Goal: Task Accomplishment & Management: Use online tool/utility

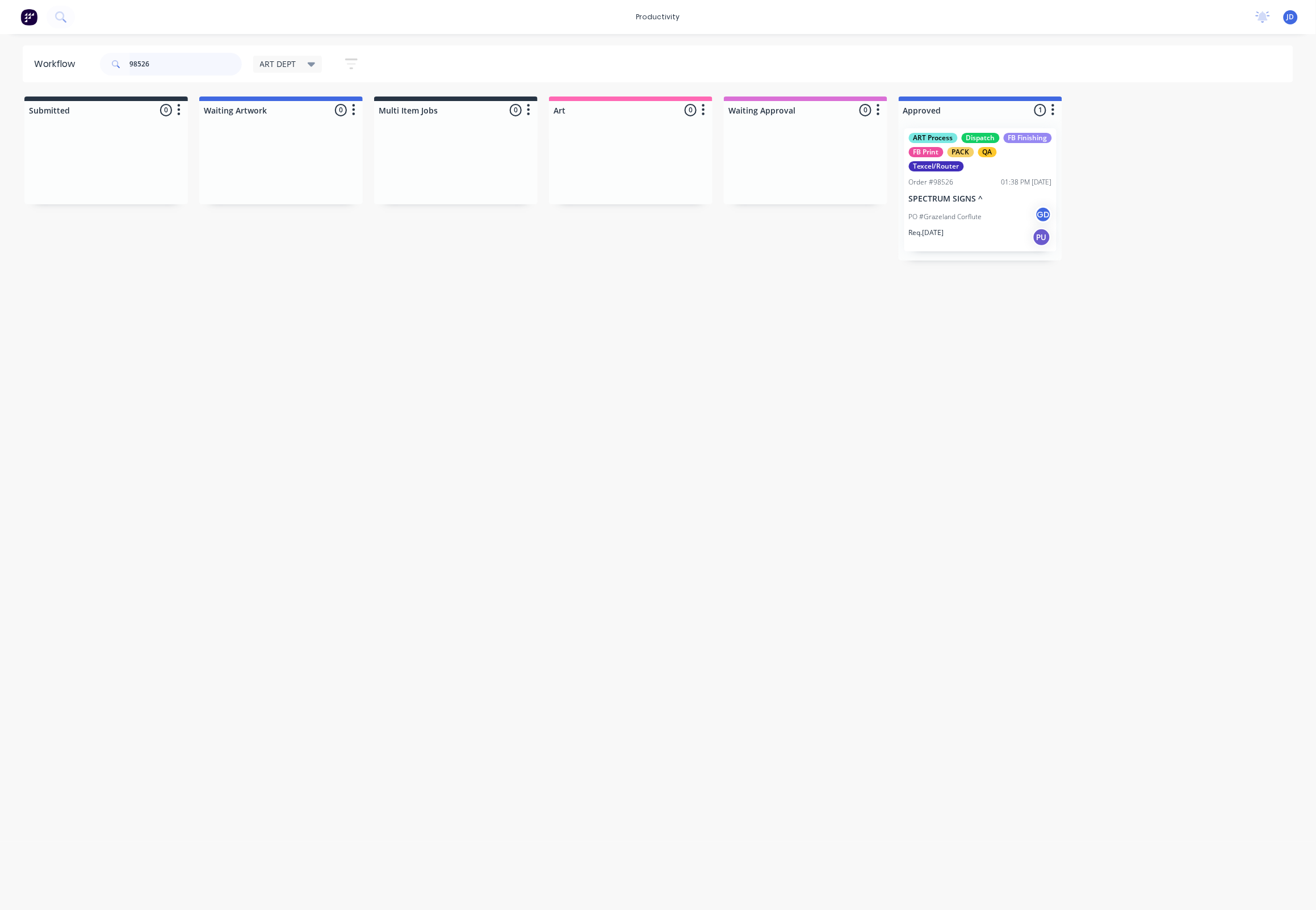
drag, startPoint x: 187, startPoint y: 62, endPoint x: 70, endPoint y: 62, distance: 117.0
click at [70, 62] on header "Workflow 98526 ART DEPT Save new view None edit ART DEPT (Default) edit Banner …" at bounding box center [658, 64] width 1271 height 37
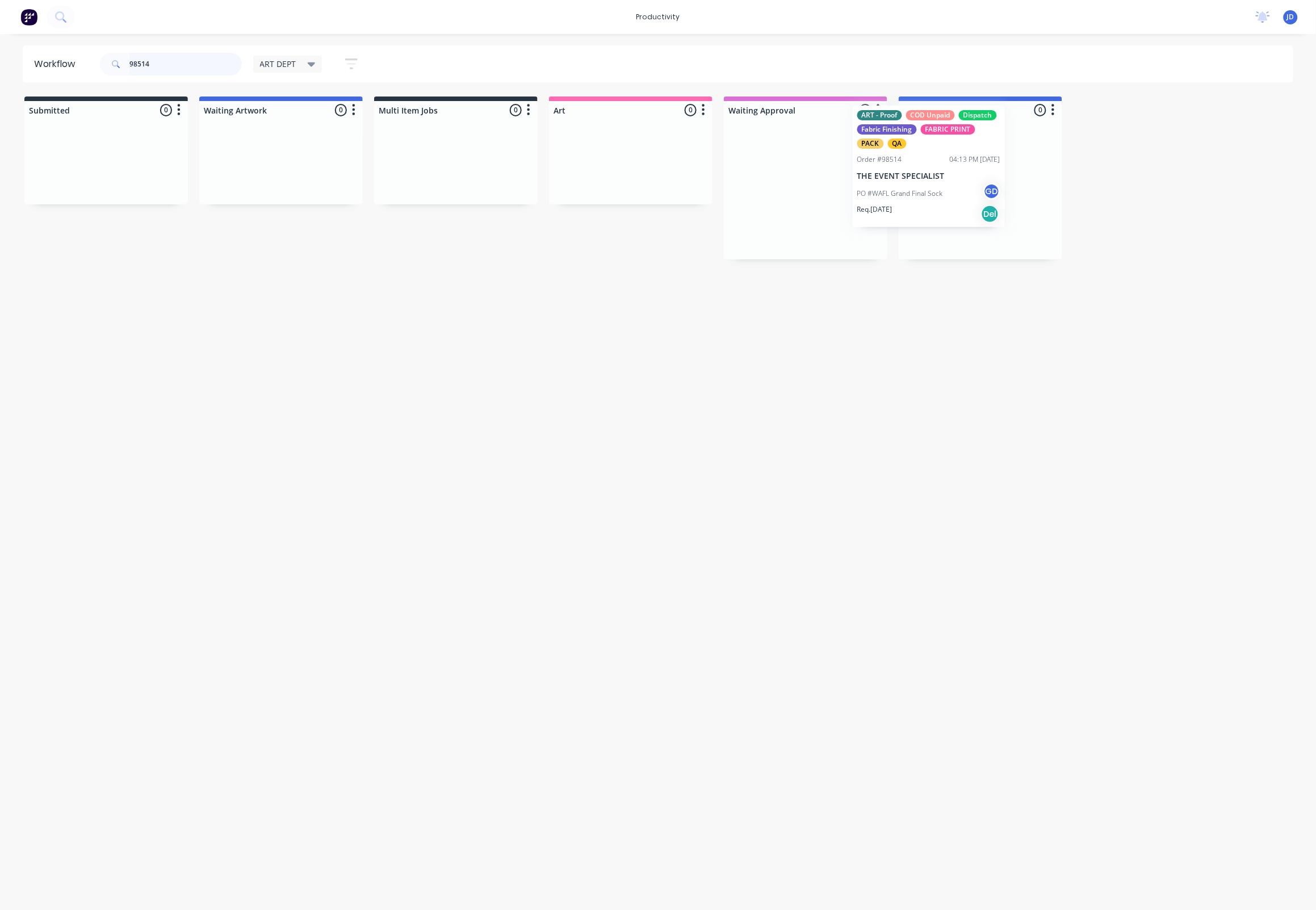
drag, startPoint x: 813, startPoint y: 214, endPoint x: 918, endPoint y: 197, distance: 106.4
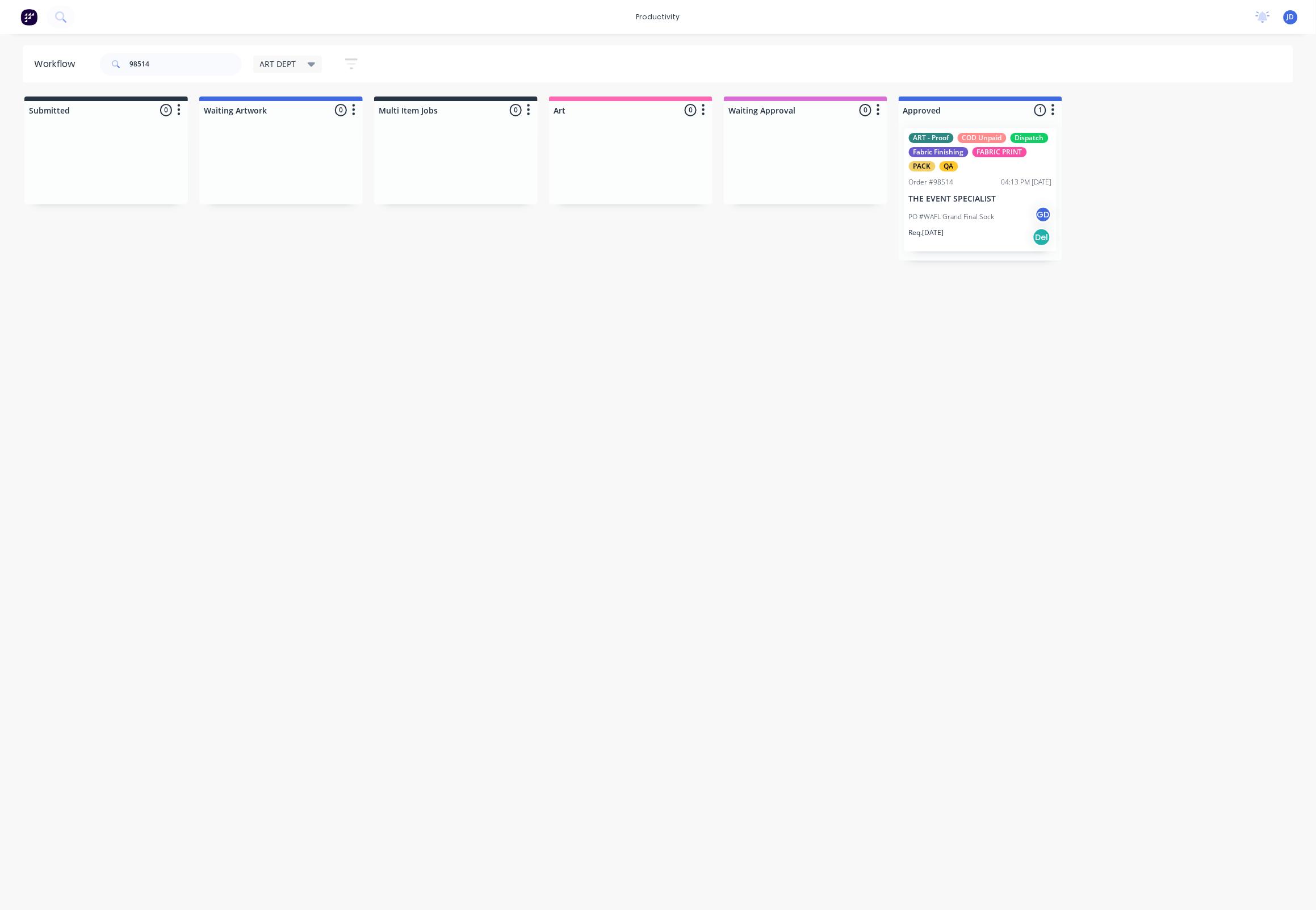
click at [969, 217] on div "ART - Proof COD Unpaid Dispatch Fabric Finishing FABRIC PRINT PACK QA Order #98…" at bounding box center [980, 189] width 163 height 141
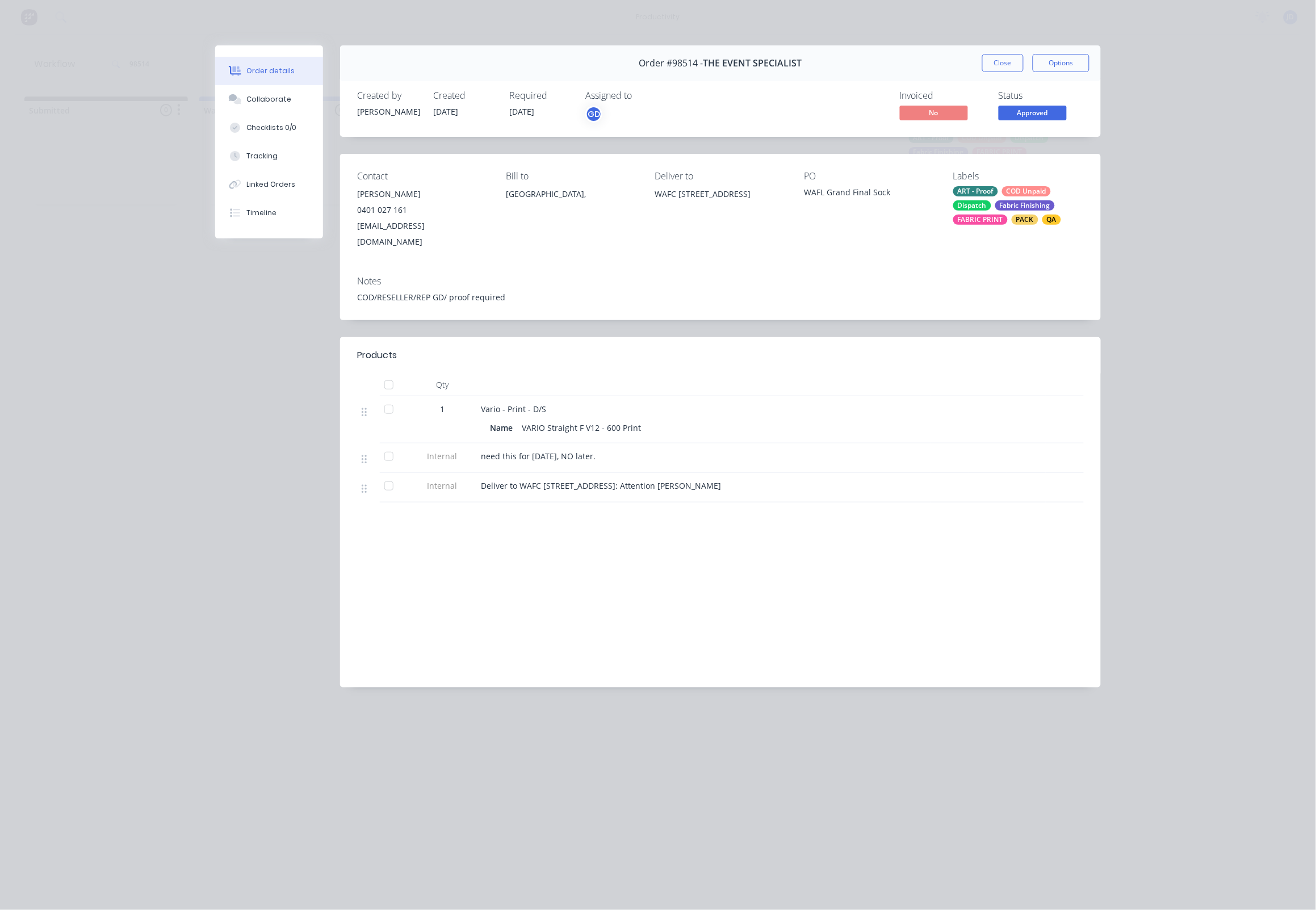
drag, startPoint x: 250, startPoint y: 111, endPoint x: 172, endPoint y: 116, distance: 78.2
click at [250, 111] on button "Collaborate" at bounding box center [269, 99] width 108 height 28
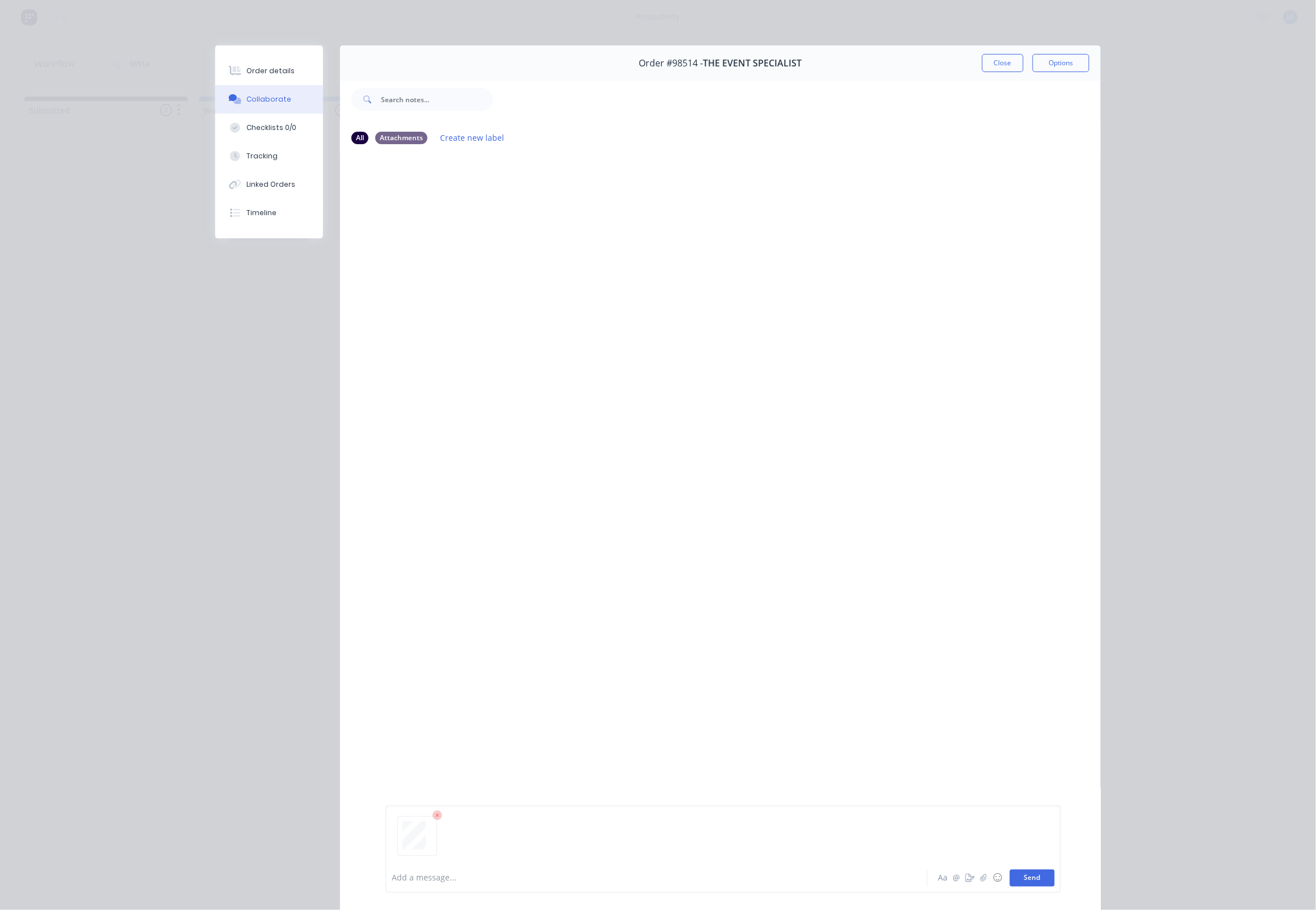
click at [1028, 876] on button "Send" at bounding box center [1032, 877] width 45 height 17
click at [998, 74] on div "Order #98514 - THE EVENT SPECIALIST Close Options" at bounding box center [720, 63] width 760 height 35
click at [996, 70] on button "Close" at bounding box center [1002, 63] width 41 height 18
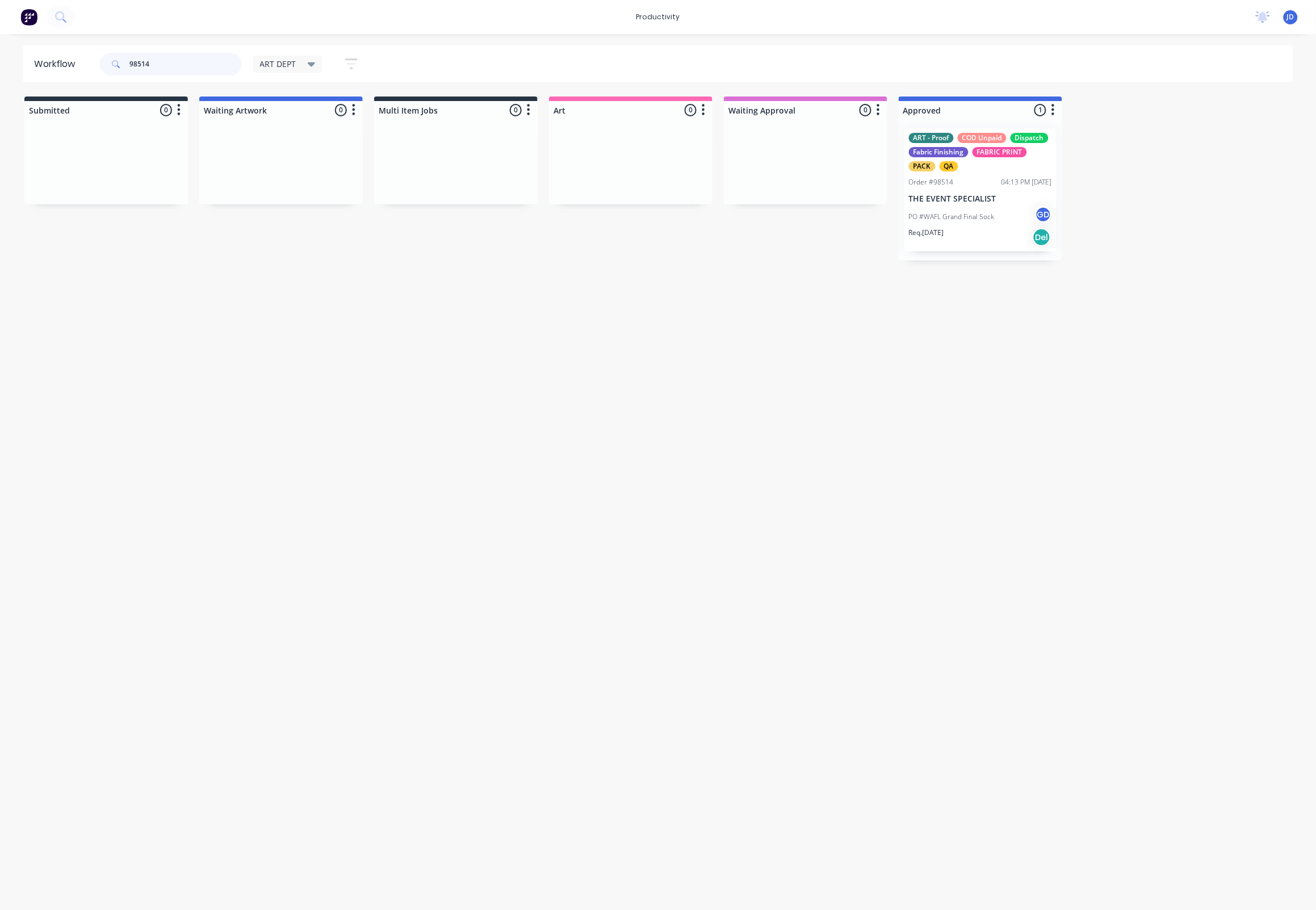
drag, startPoint x: 197, startPoint y: 67, endPoint x: 77, endPoint y: 60, distance: 120.2
click at [77, 60] on header "Workflow 98514 ART DEPT Save new view None edit ART DEPT (Default) edit Banner …" at bounding box center [658, 64] width 1271 height 37
drag, startPoint x: 796, startPoint y: 197, endPoint x: 937, endPoint y: 197, distance: 141.0
click at [950, 199] on div "ART - Proof ART Process Dispatch FABRIC PRINT FB Finishing Laminate PACK QA Tex…" at bounding box center [980, 201] width 163 height 165
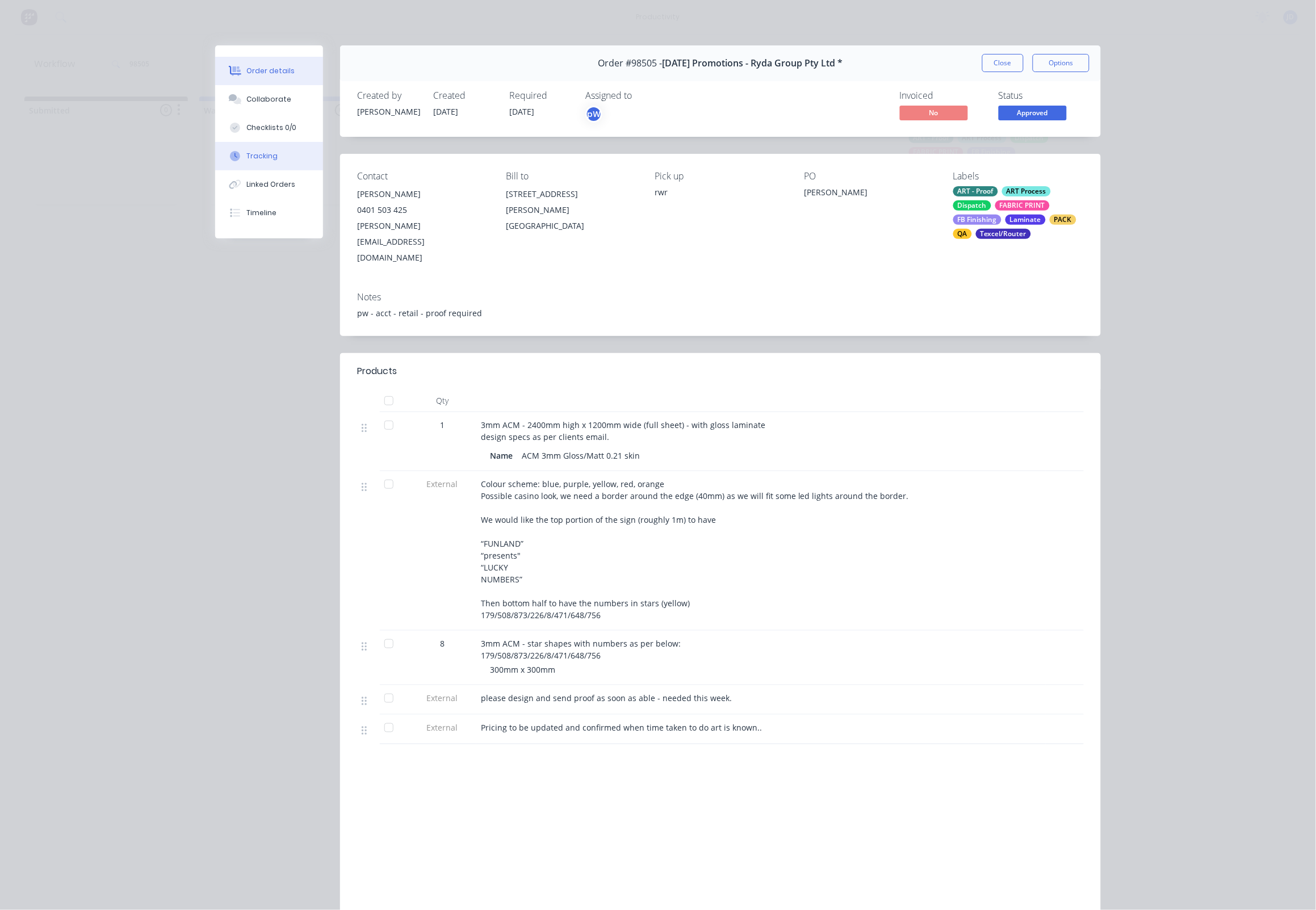
click at [291, 158] on button "Tracking" at bounding box center [269, 156] width 108 height 28
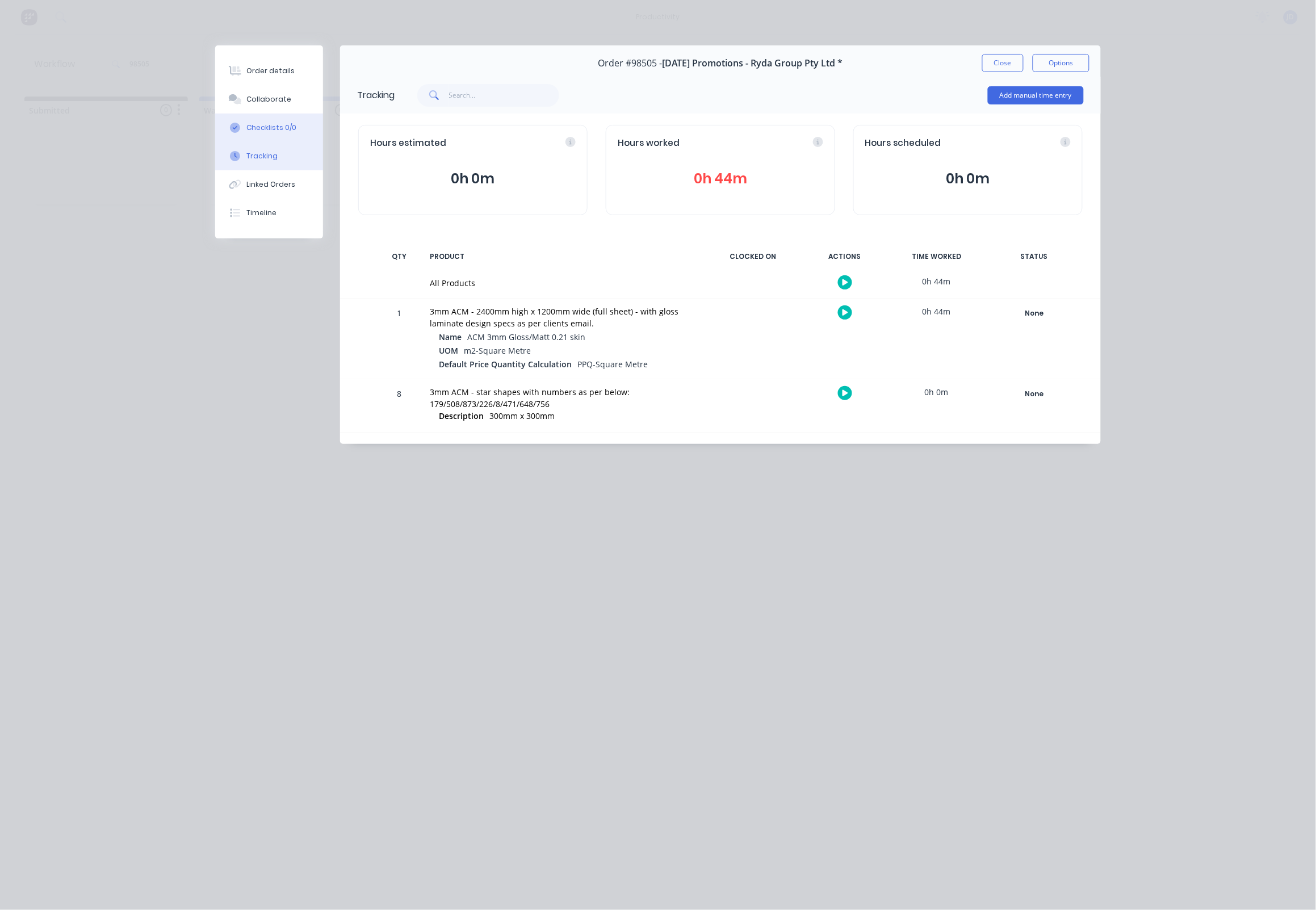
drag, startPoint x: 271, startPoint y: 112, endPoint x: 218, endPoint y: 120, distance: 53.6
click at [271, 112] on button "Collaborate" at bounding box center [269, 99] width 108 height 28
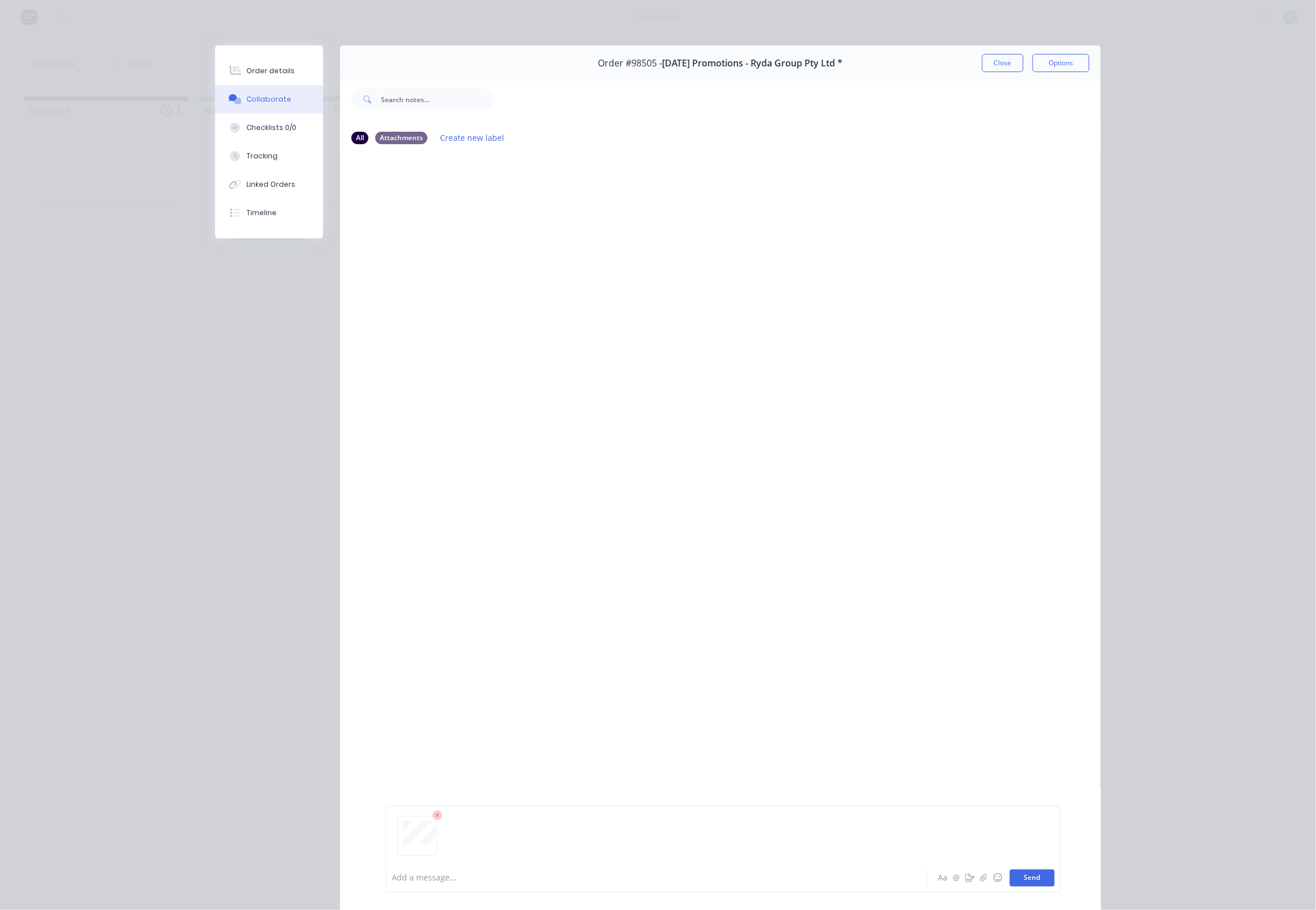
click at [1026, 869] on button "Send" at bounding box center [1032, 877] width 45 height 17
click at [984, 70] on button "Close" at bounding box center [1002, 63] width 41 height 18
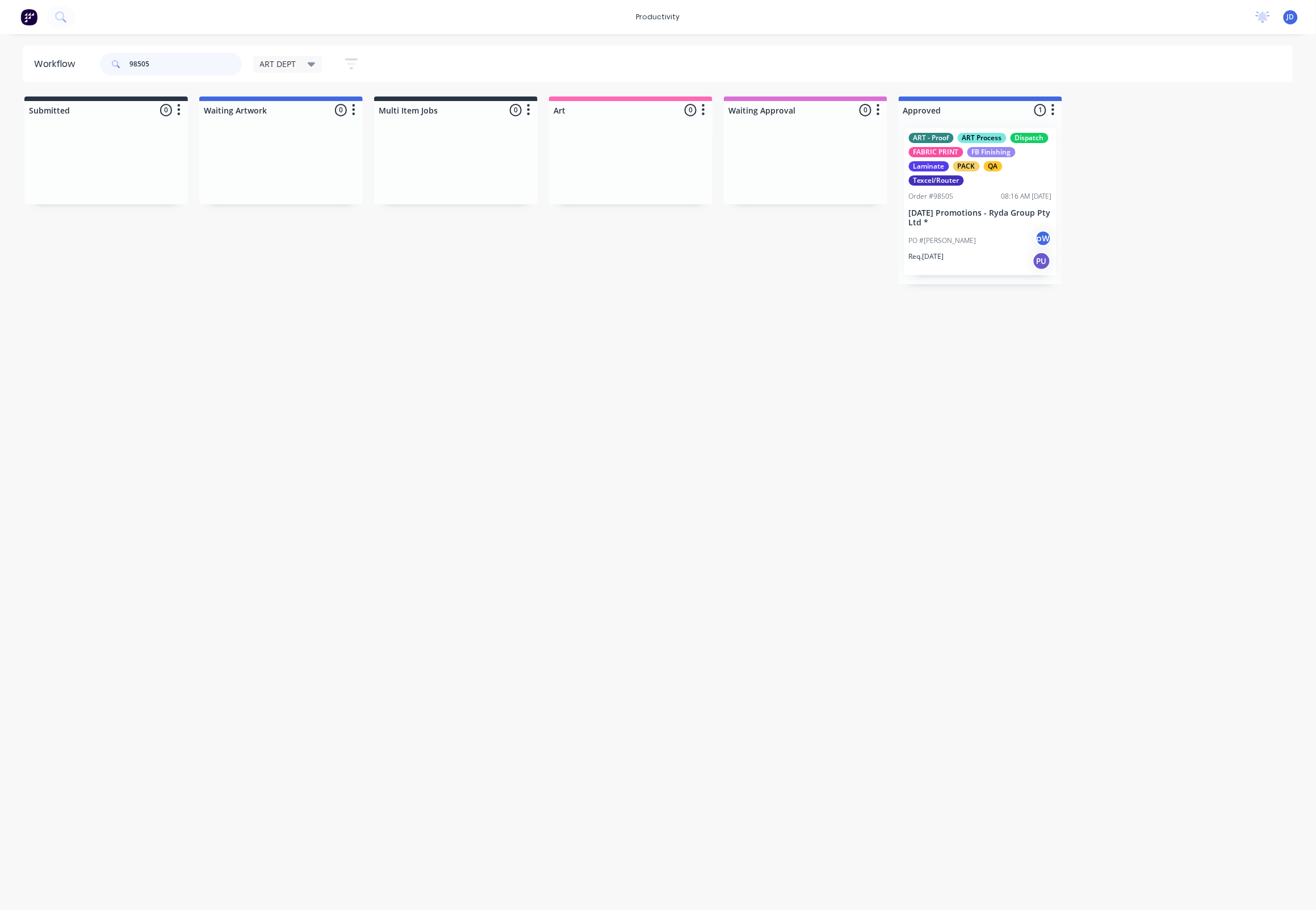
drag, startPoint x: 169, startPoint y: 59, endPoint x: 107, endPoint y: 58, distance: 62.0
click at [109, 58] on div "98505" at bounding box center [171, 64] width 142 height 23
type input "98519"
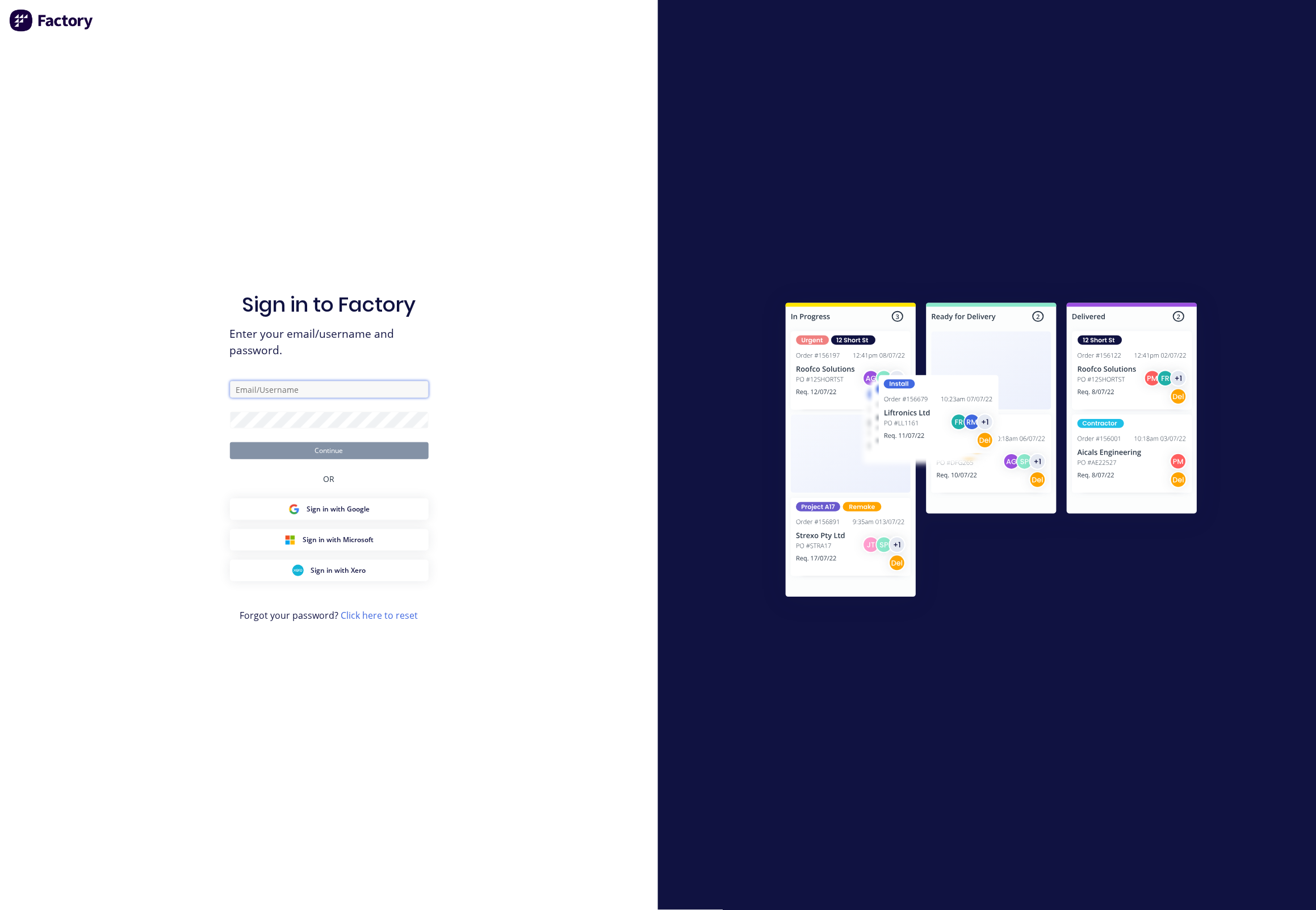
type input "[EMAIL_ADDRESS][DOMAIN_NAME]"
click at [302, 449] on button "Continue" at bounding box center [329, 450] width 199 height 17
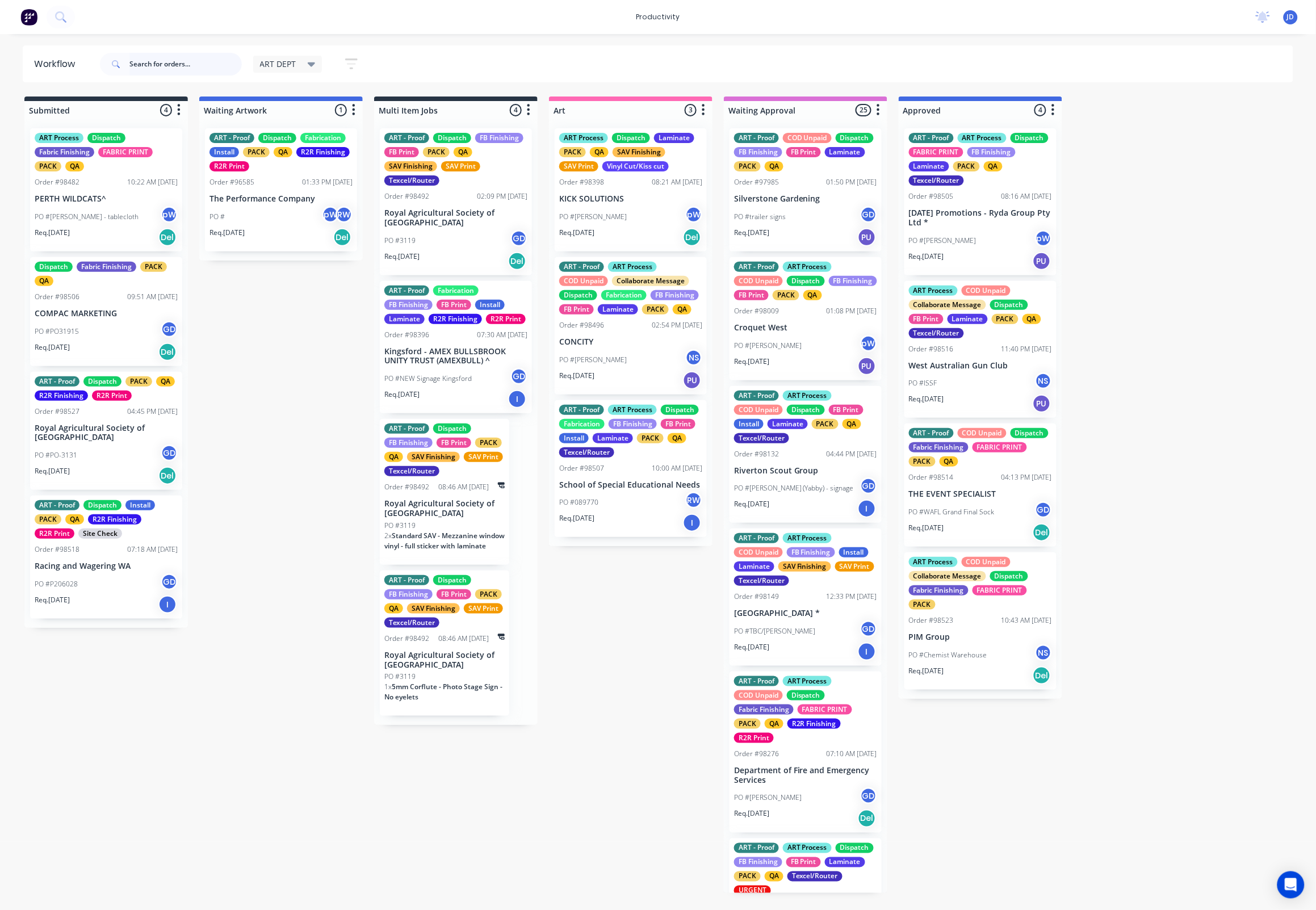
click at [206, 65] on input "text" at bounding box center [186, 64] width 112 height 23
click at [189, 64] on input "text" at bounding box center [186, 64] width 112 height 23
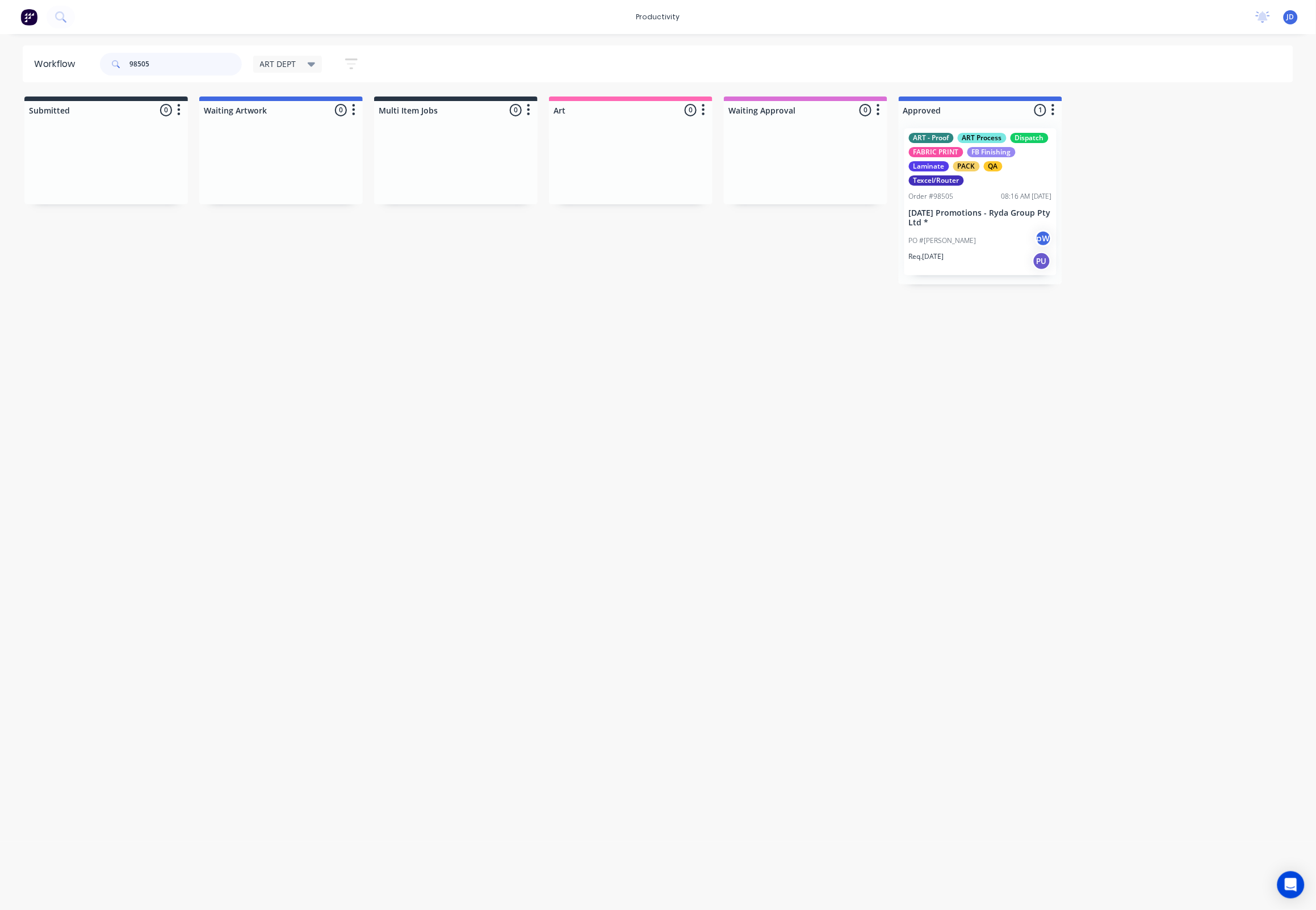
drag, startPoint x: 131, startPoint y: 64, endPoint x: 97, endPoint y: 62, distance: 34.1
click at [98, 62] on div "98505 ART DEPT Save new view None edit ART DEPT (Default) edit Banner Finishing…" at bounding box center [233, 64] width 272 height 34
drag, startPoint x: 834, startPoint y: 220, endPoint x: 954, endPoint y: 217, distance: 120.0
click at [950, 227] on div at bounding box center [980, 189] width 163 height 140
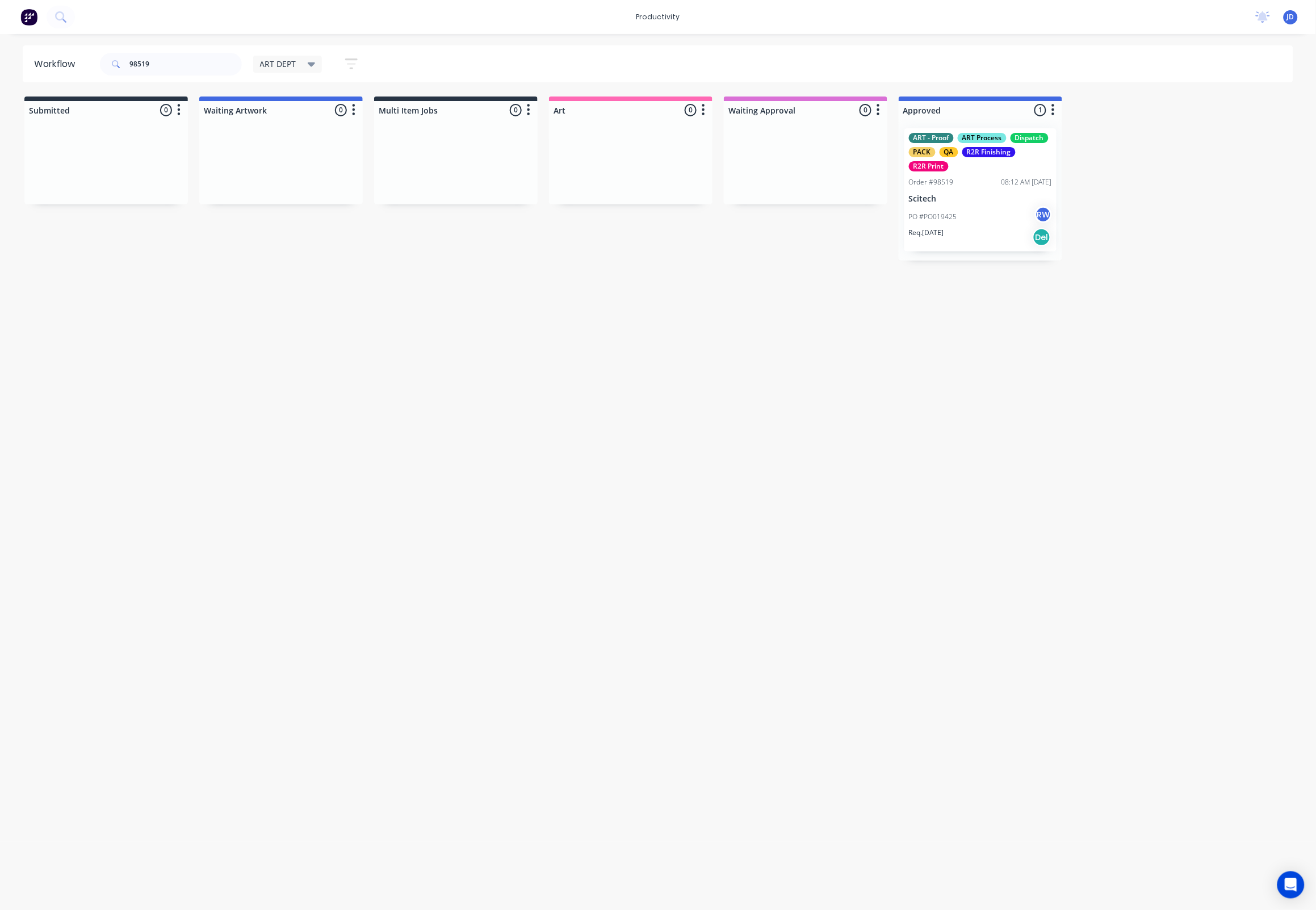
click at [903, 250] on div "ART - Proof ART Process Dispatch PACK QA R2R Finishing R2R Print Order #98519 0…" at bounding box center [980, 189] width 163 height 141
click at [902, 239] on div "ART - Proof ART Process Dispatch PACK QA R2R Finishing R2R Print Order #98519 0…" at bounding box center [980, 189] width 163 height 141
click at [974, 216] on div "PO #PO019425 RW" at bounding box center [980, 217] width 143 height 21
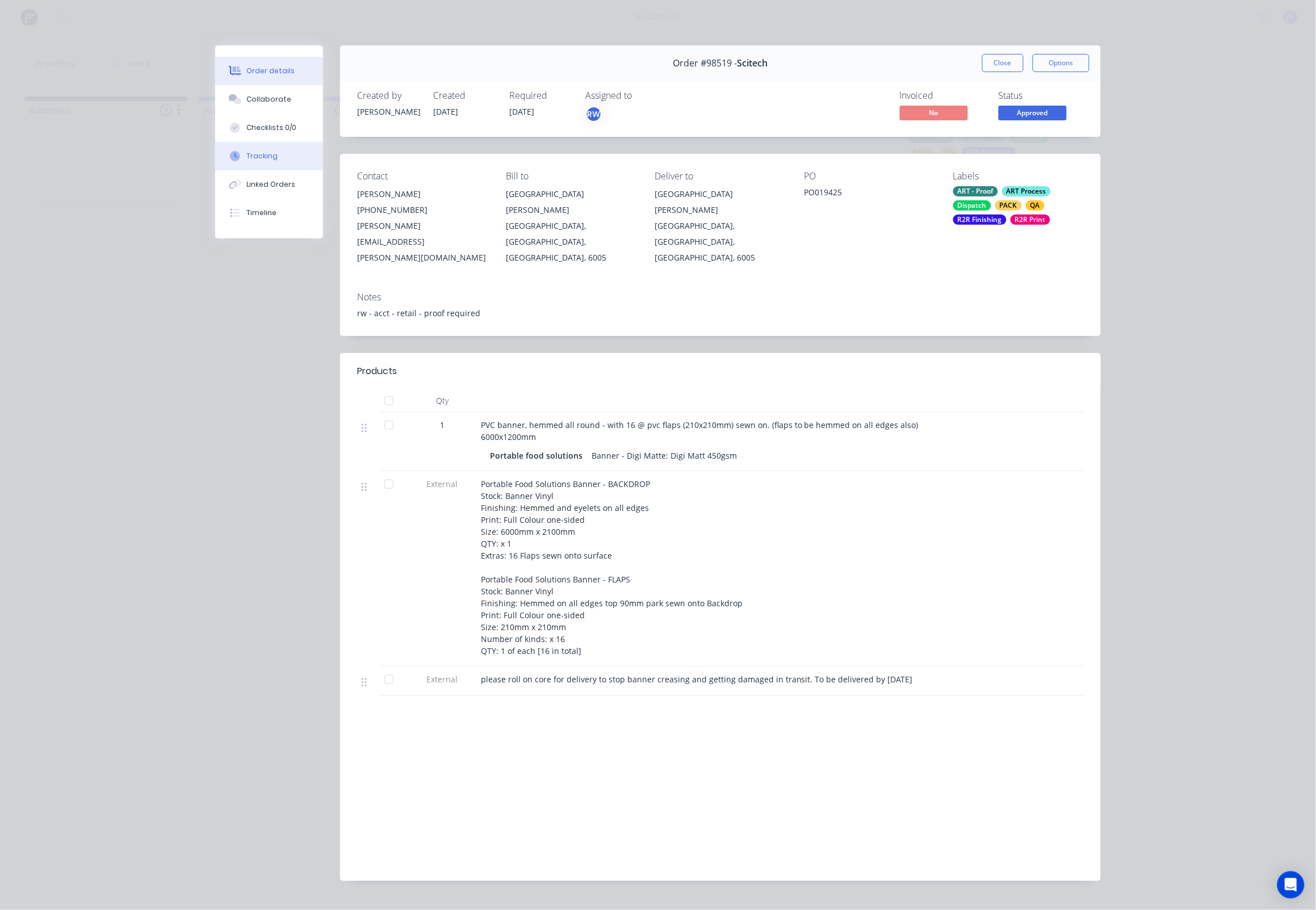
click at [282, 154] on button "Tracking" at bounding box center [269, 156] width 108 height 28
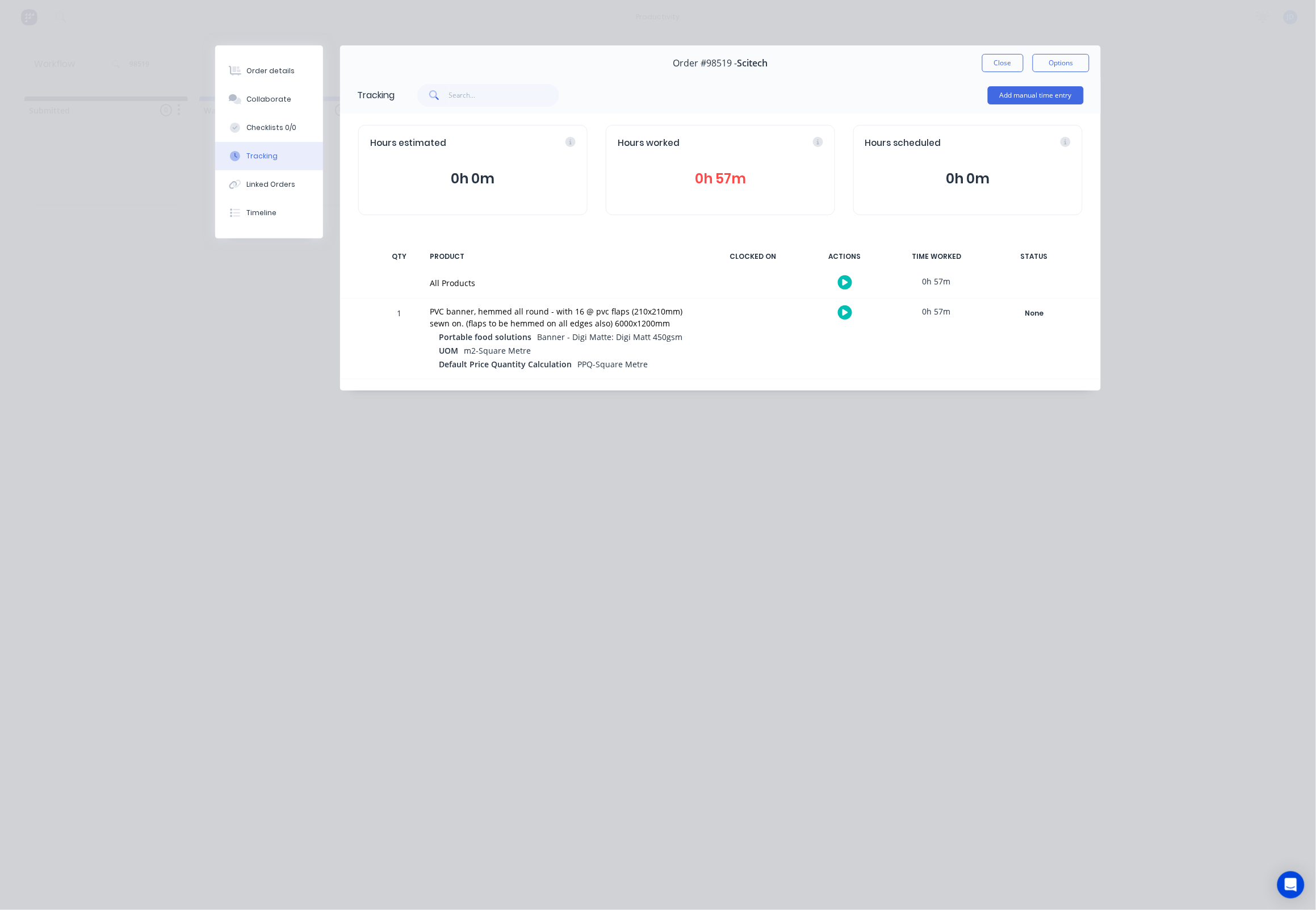
click at [837, 318] on div at bounding box center [844, 312] width 85 height 28
click at [846, 315] on icon "button" at bounding box center [845, 312] width 5 height 6
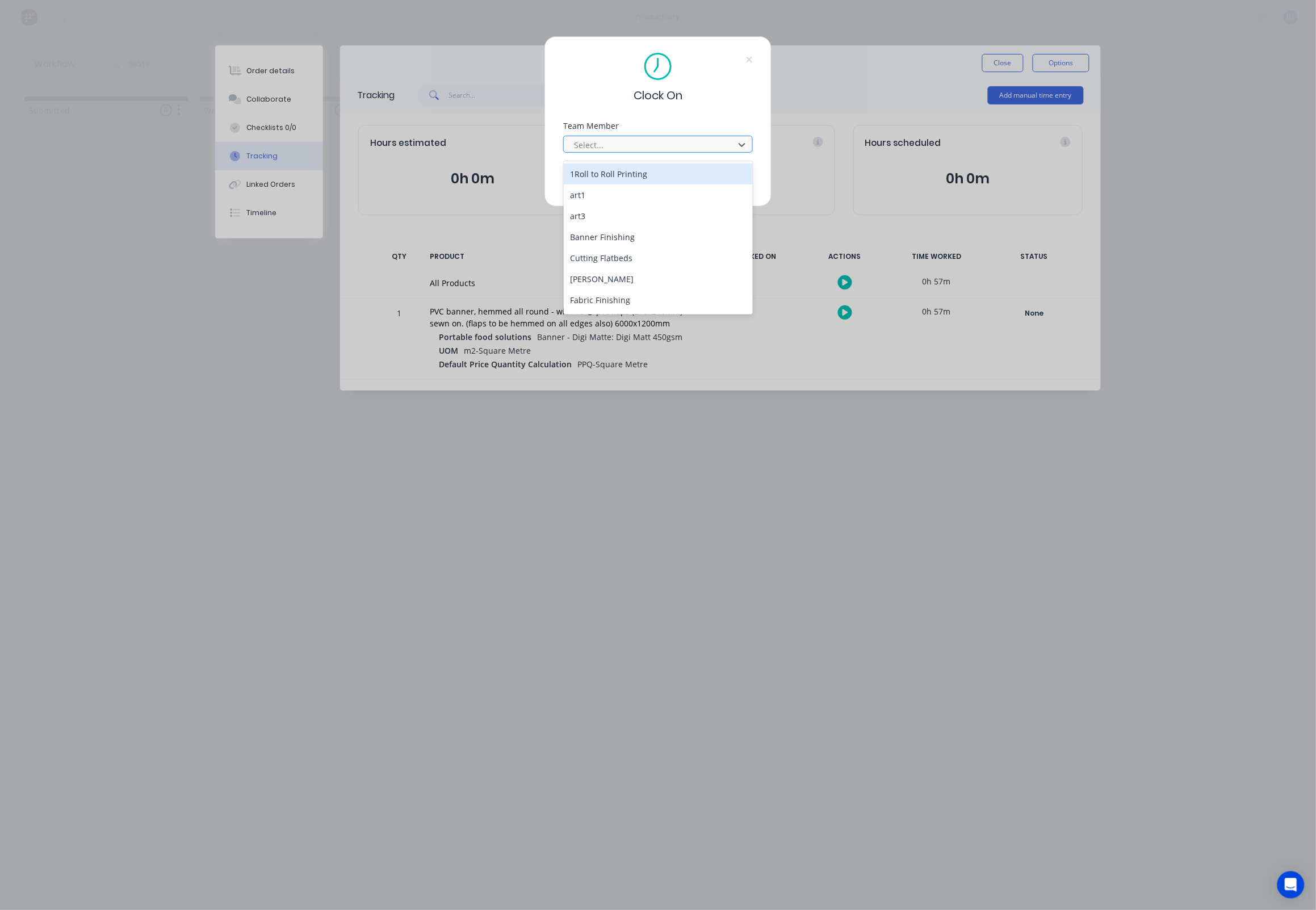
click at [580, 145] on div "Select..." at bounding box center [650, 145] width 153 height 12
click at [584, 263] on div "[PERSON_NAME]" at bounding box center [659, 271] width 190 height 21
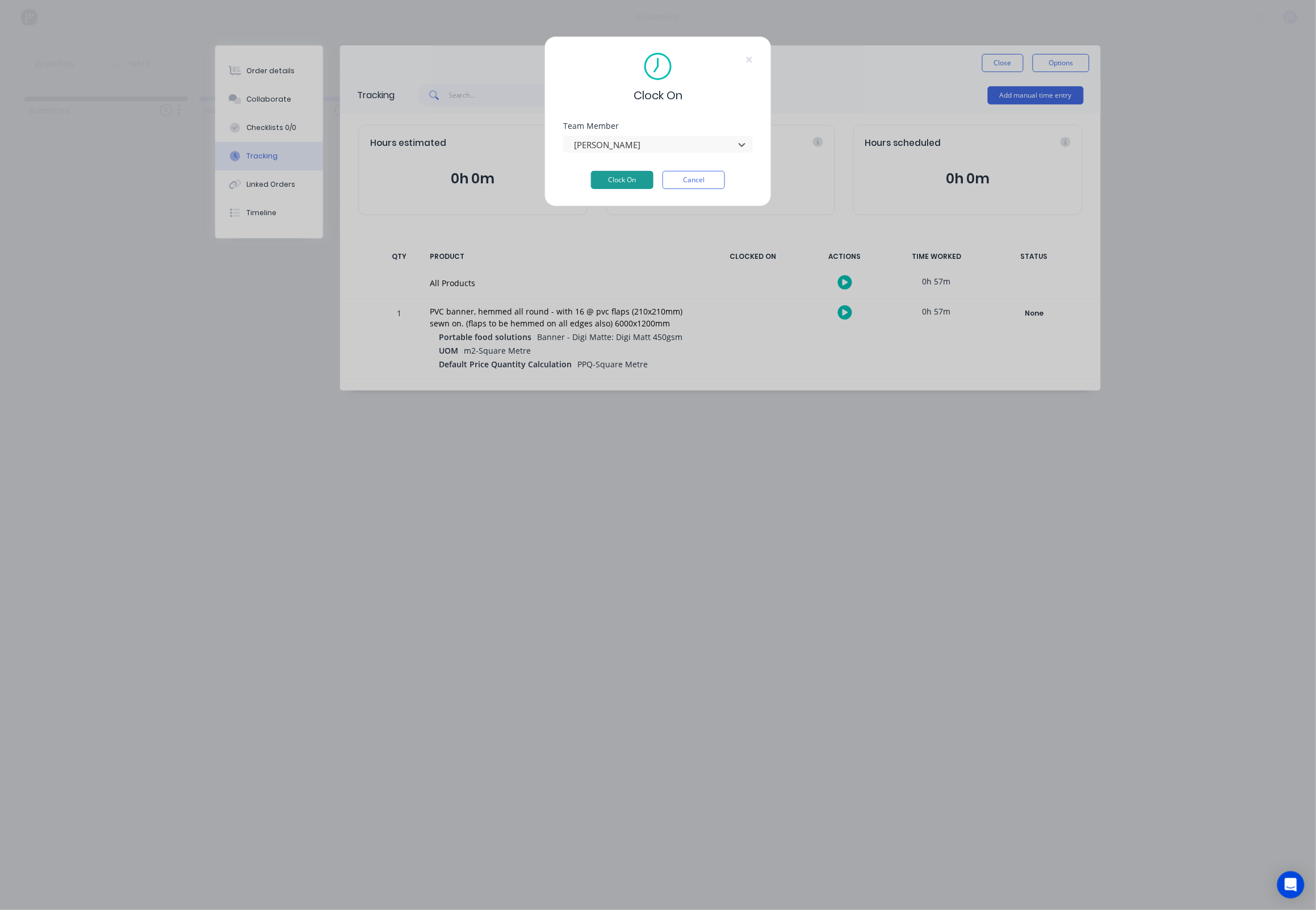
click at [625, 186] on button "Clock On" at bounding box center [622, 180] width 62 height 18
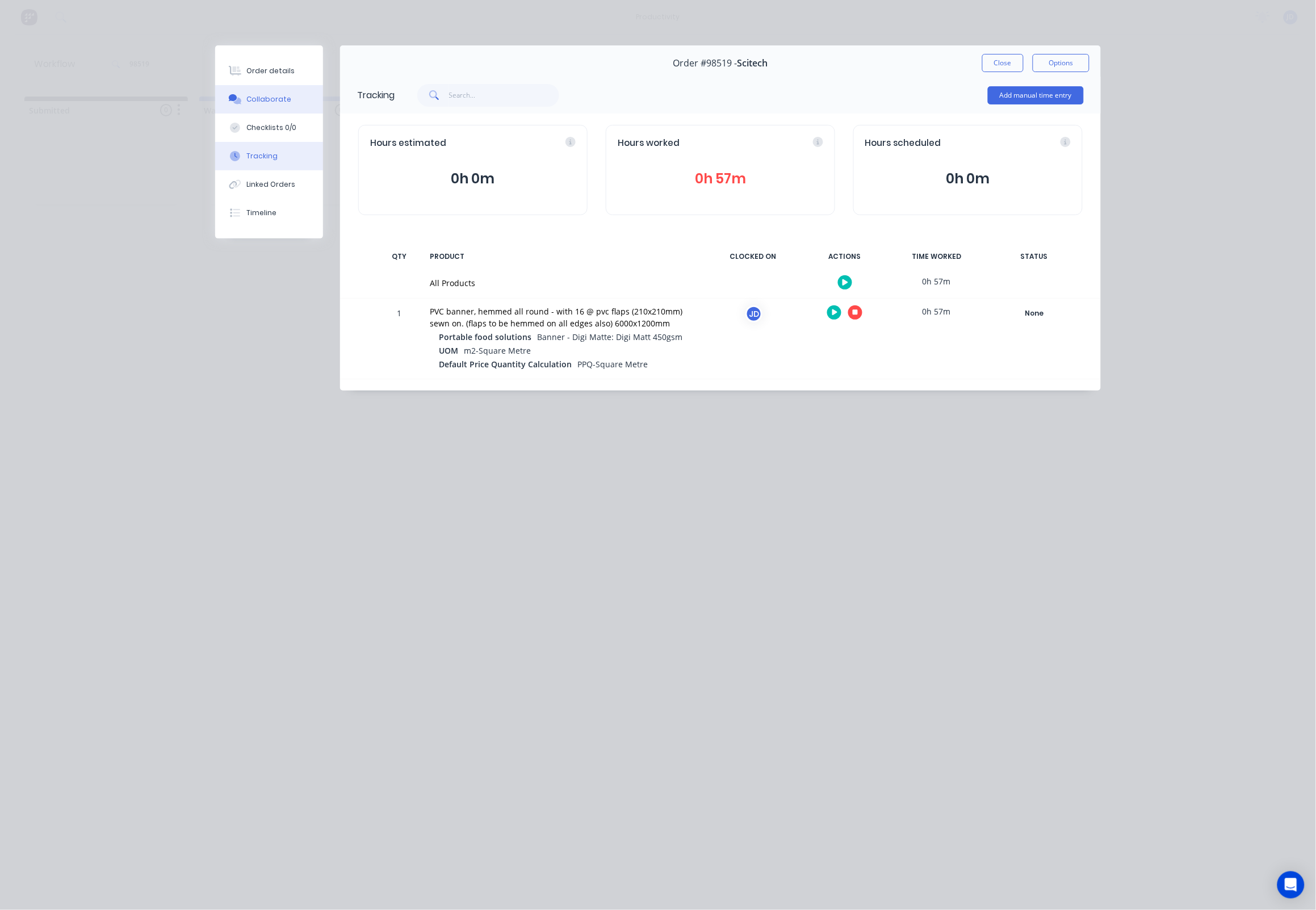
click at [263, 104] on div "Collaborate" at bounding box center [269, 99] width 45 height 10
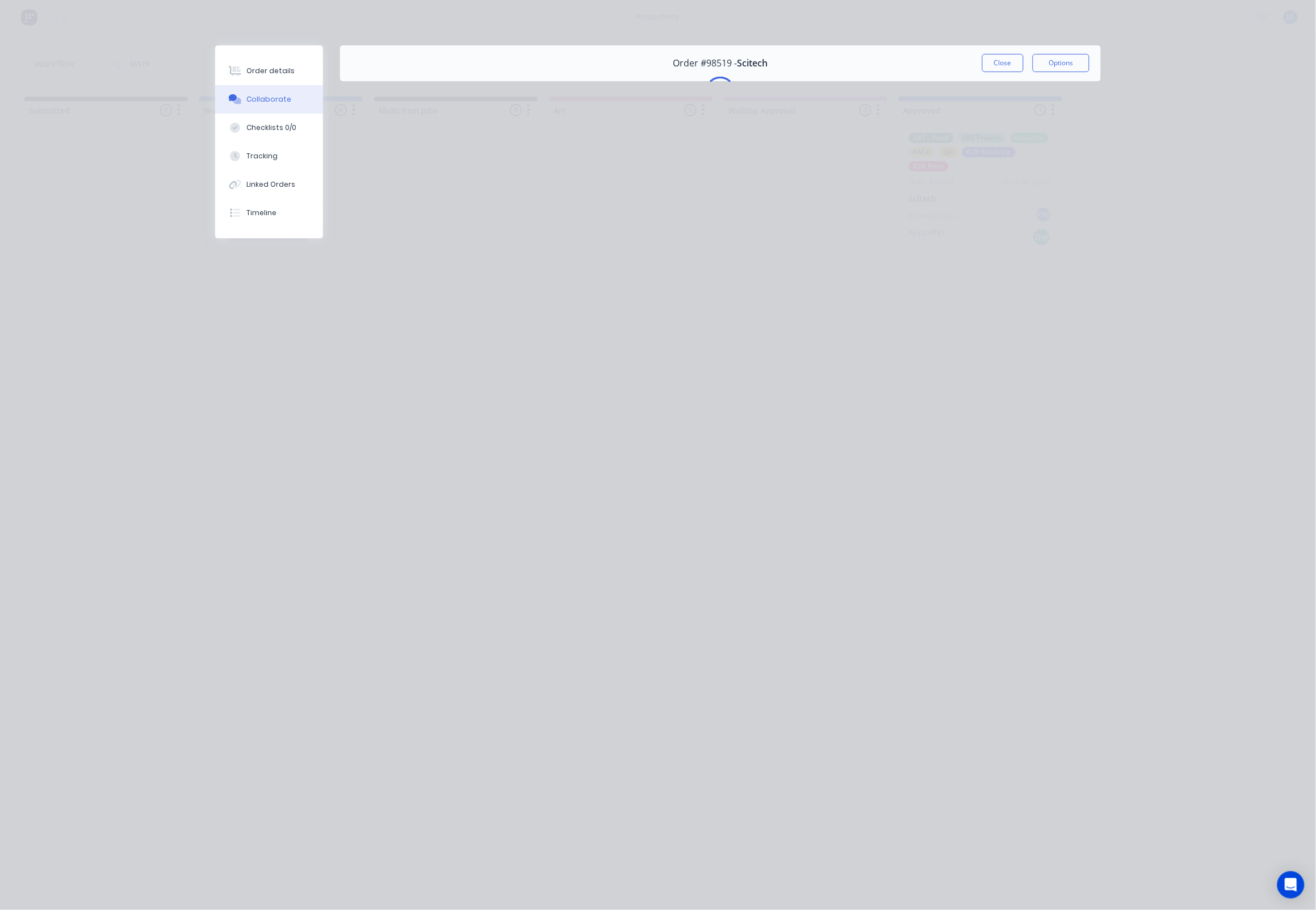
click at [263, 104] on div "Collaborate" at bounding box center [269, 99] width 45 height 10
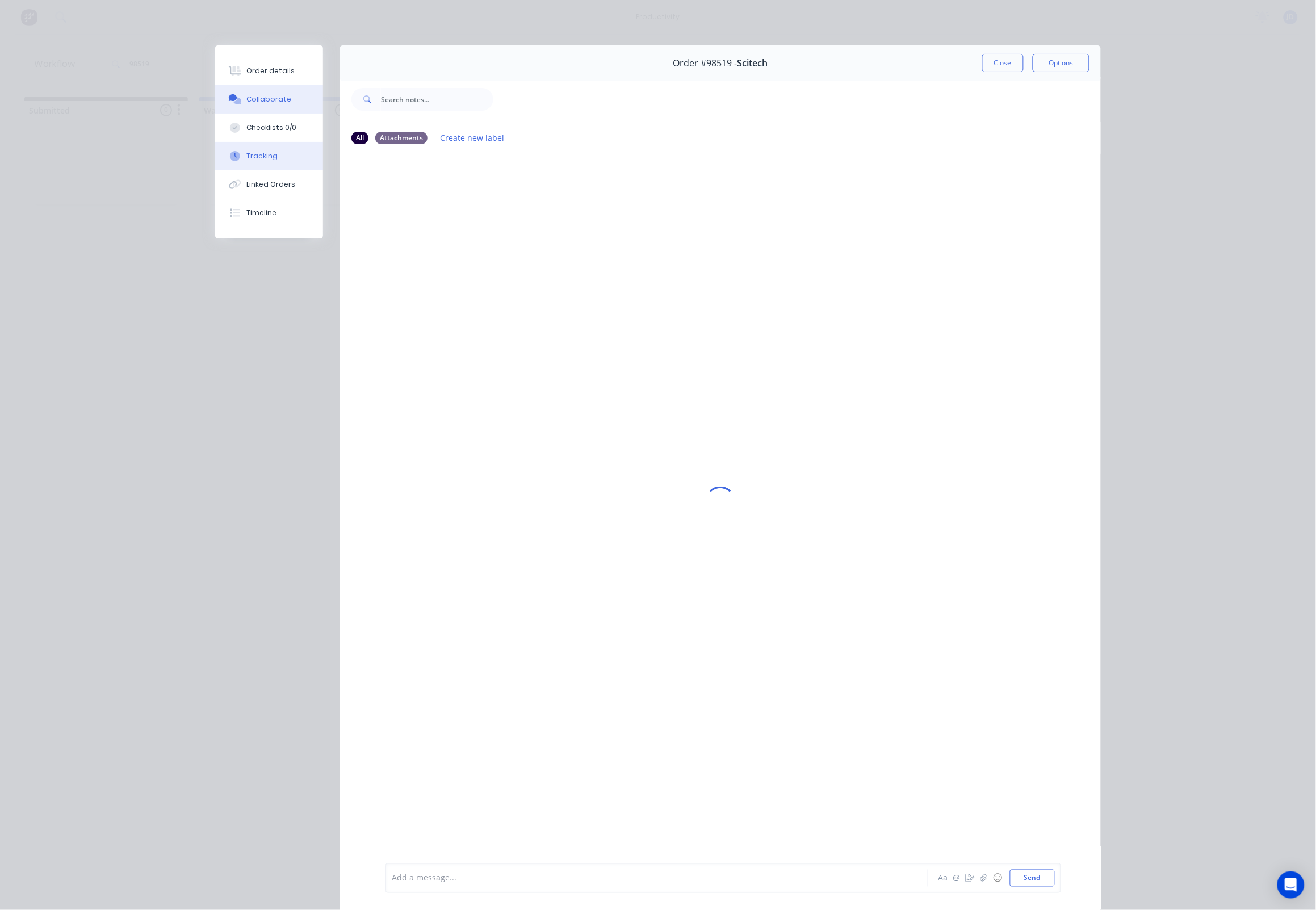
click at [261, 154] on button "Tracking" at bounding box center [269, 156] width 108 height 28
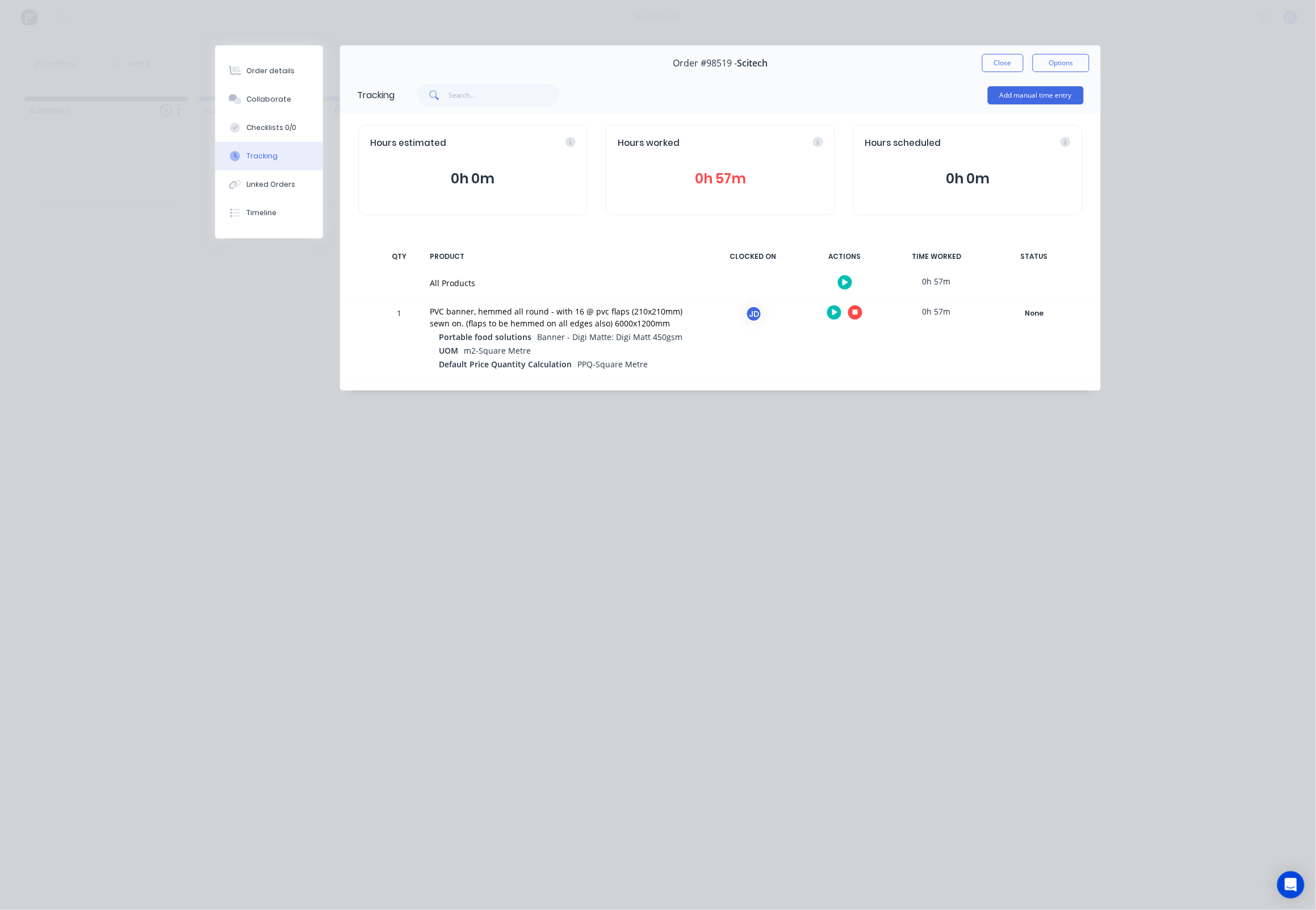
drag, startPoint x: 867, startPoint y: 314, endPoint x: 859, endPoint y: 314, distance: 8.0
click at [867, 314] on div at bounding box center [844, 312] width 85 height 28
click at [858, 314] on icon "button" at bounding box center [855, 312] width 5 height 5
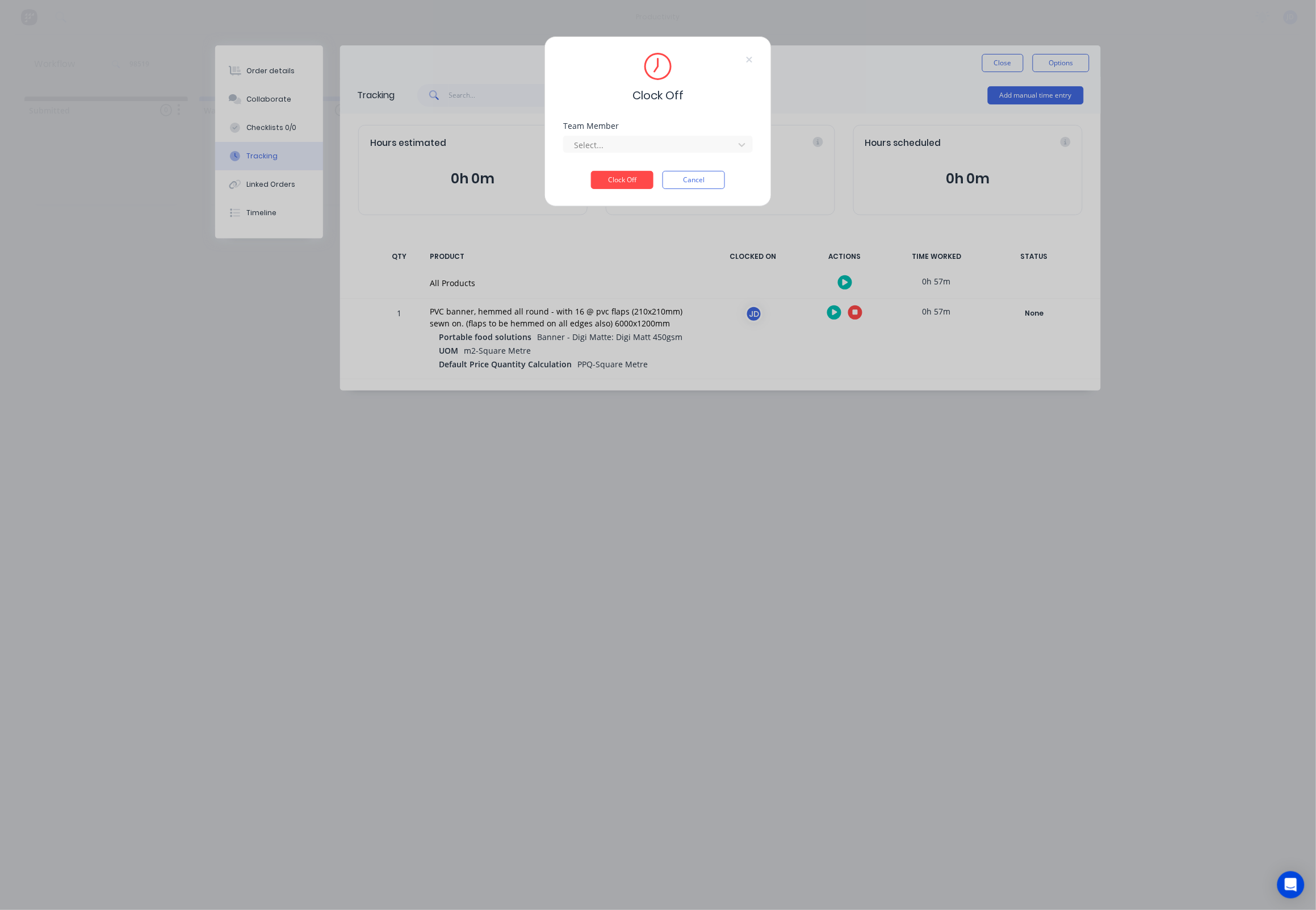
click at [652, 162] on div "Team Member Select..." at bounding box center [658, 146] width 190 height 49
drag, startPoint x: 643, startPoint y: 160, endPoint x: 637, endPoint y: 158, distance: 6.3
click at [641, 160] on div "Team Member Select..." at bounding box center [658, 146] width 190 height 49
click at [633, 153] on div "Select..." at bounding box center [650, 144] width 162 height 17
click at [607, 179] on div "[PERSON_NAME]" at bounding box center [659, 173] width 190 height 21
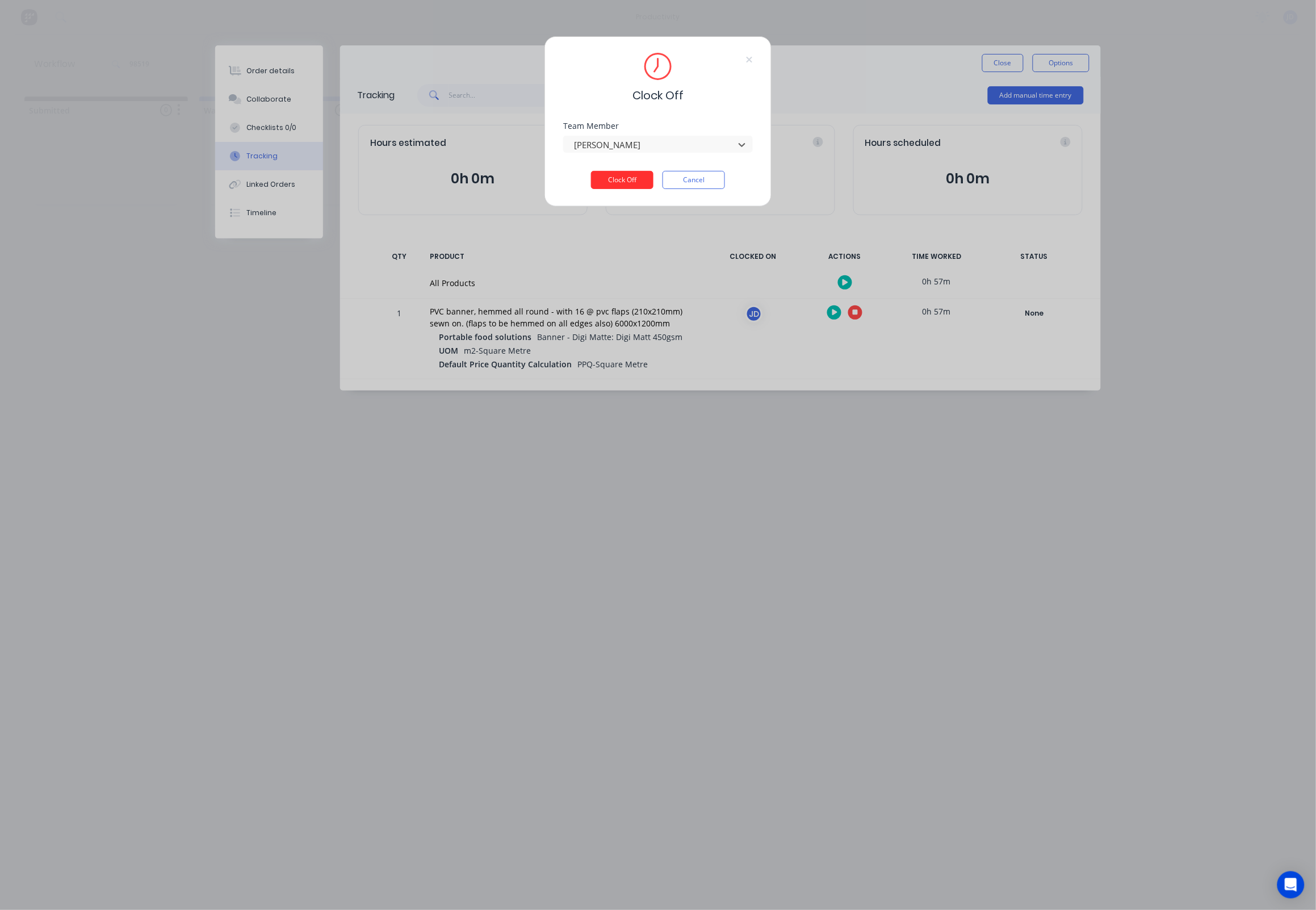
click at [607, 181] on button "Clock Off" at bounding box center [622, 180] width 62 height 18
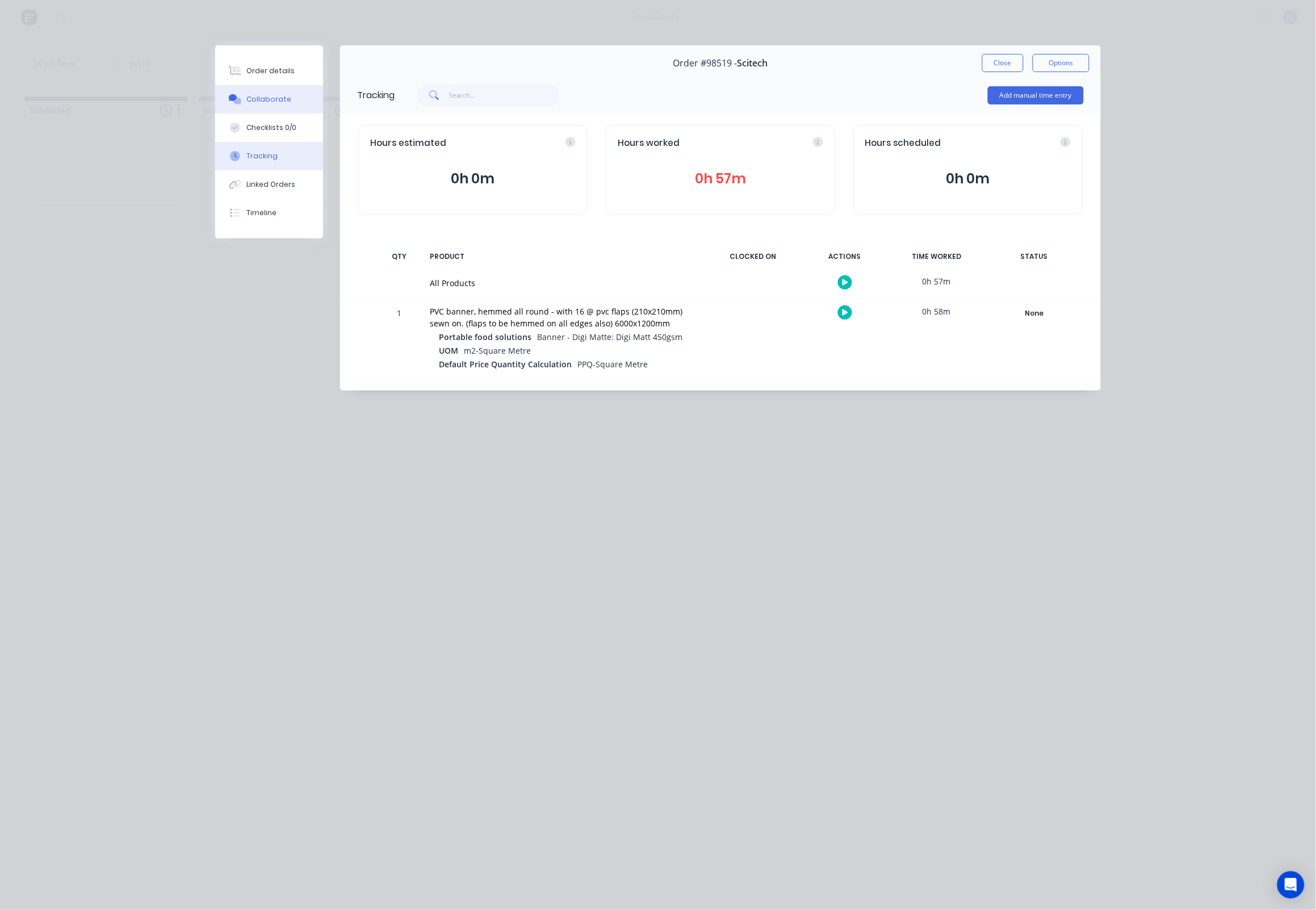
click at [271, 114] on button "Collaborate" at bounding box center [269, 99] width 108 height 28
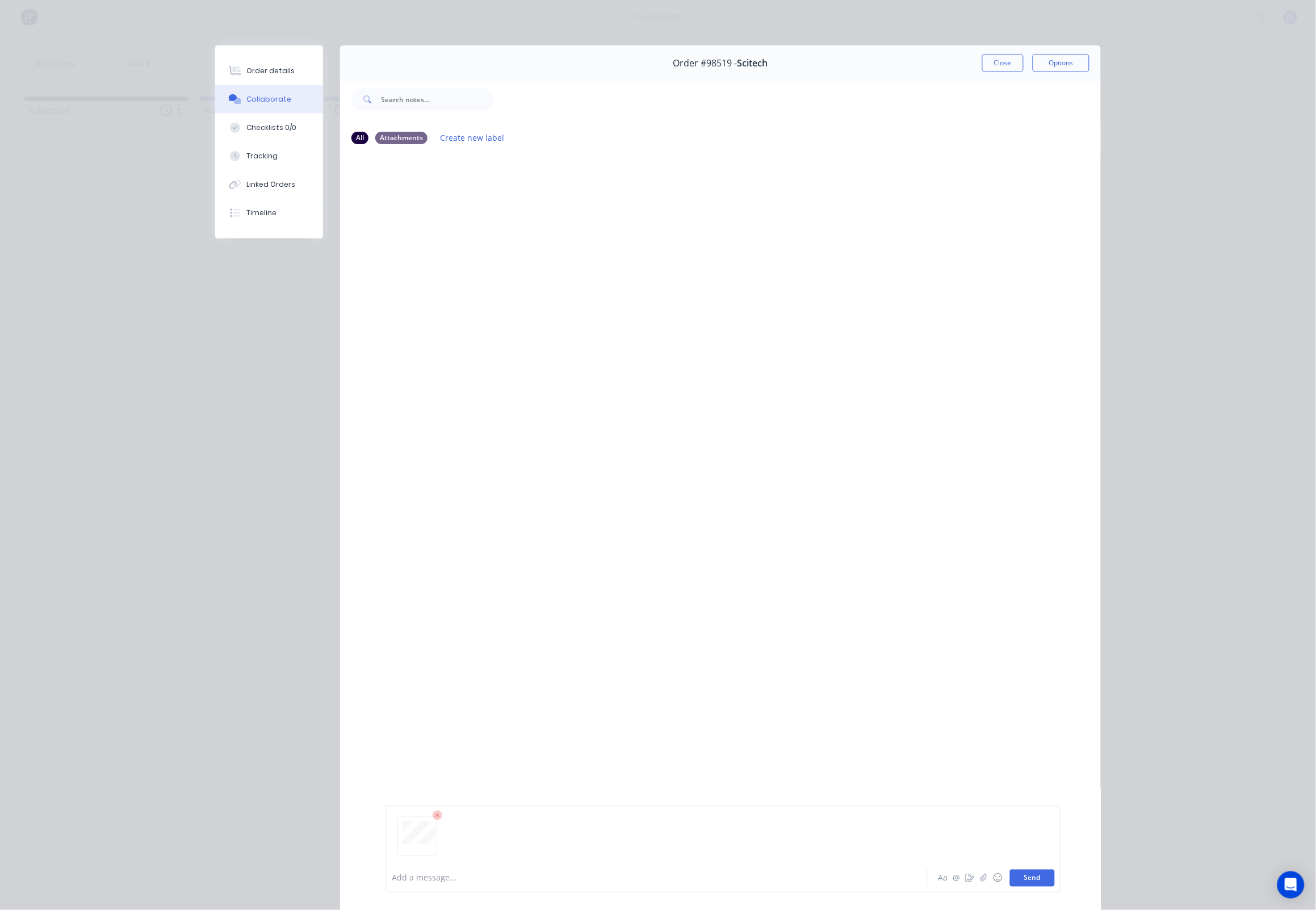
click at [1046, 881] on button "Send" at bounding box center [1032, 877] width 45 height 17
click at [992, 64] on button "Close" at bounding box center [1002, 63] width 41 height 18
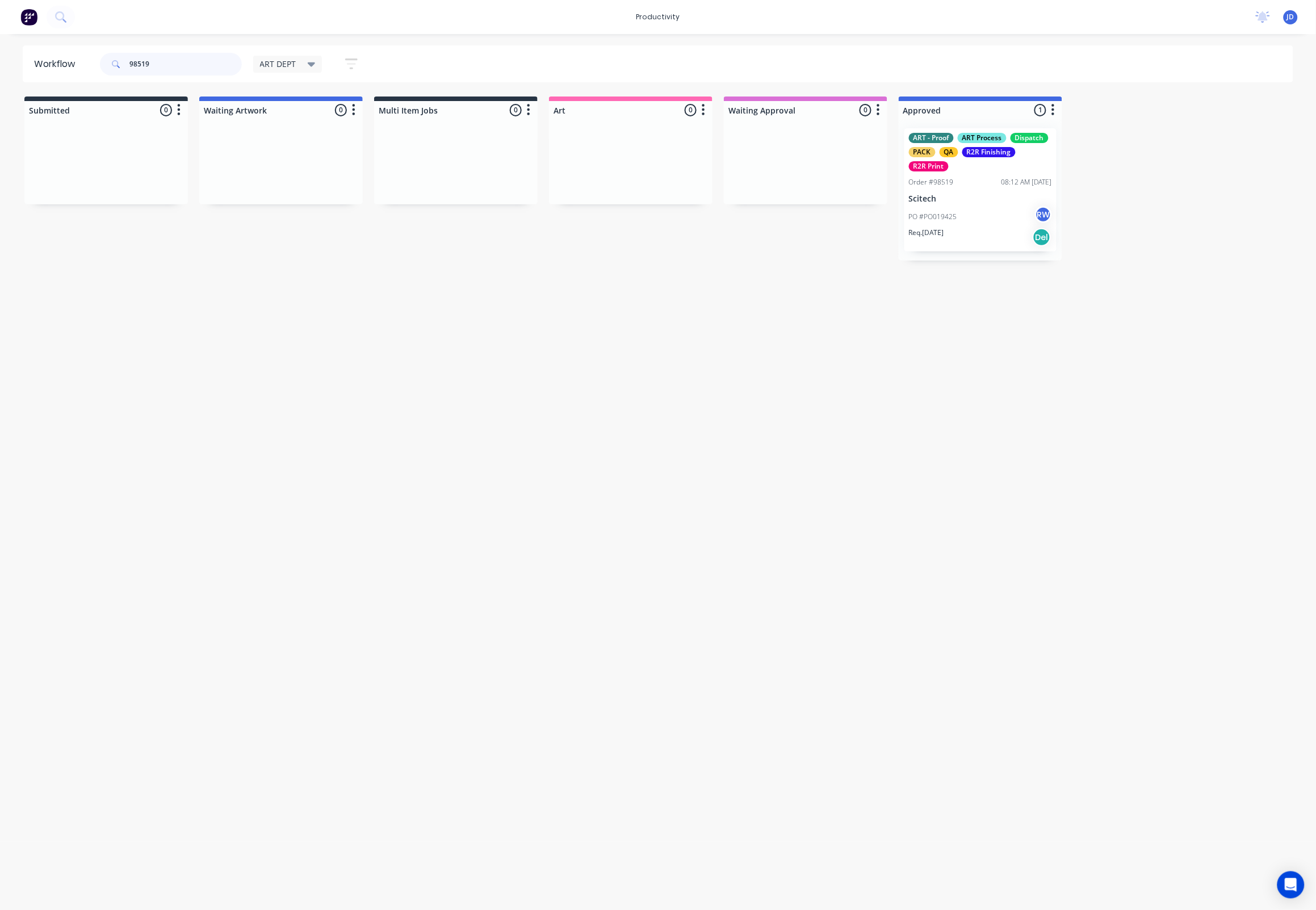
drag, startPoint x: 173, startPoint y: 67, endPoint x: 35, endPoint y: 70, distance: 138.0
click at [35, 70] on header "Workflow 98519 ART DEPT Save new view None edit ART DEPT (Default) edit Banner …" at bounding box center [658, 64] width 1271 height 37
drag, startPoint x: 94, startPoint y: 62, endPoint x: 84, endPoint y: 61, distance: 10.0
click at [84, 61] on header "Workflow 98519 ART DEPT Save new view None edit ART DEPT (Default) edit Banner …" at bounding box center [658, 64] width 1271 height 37
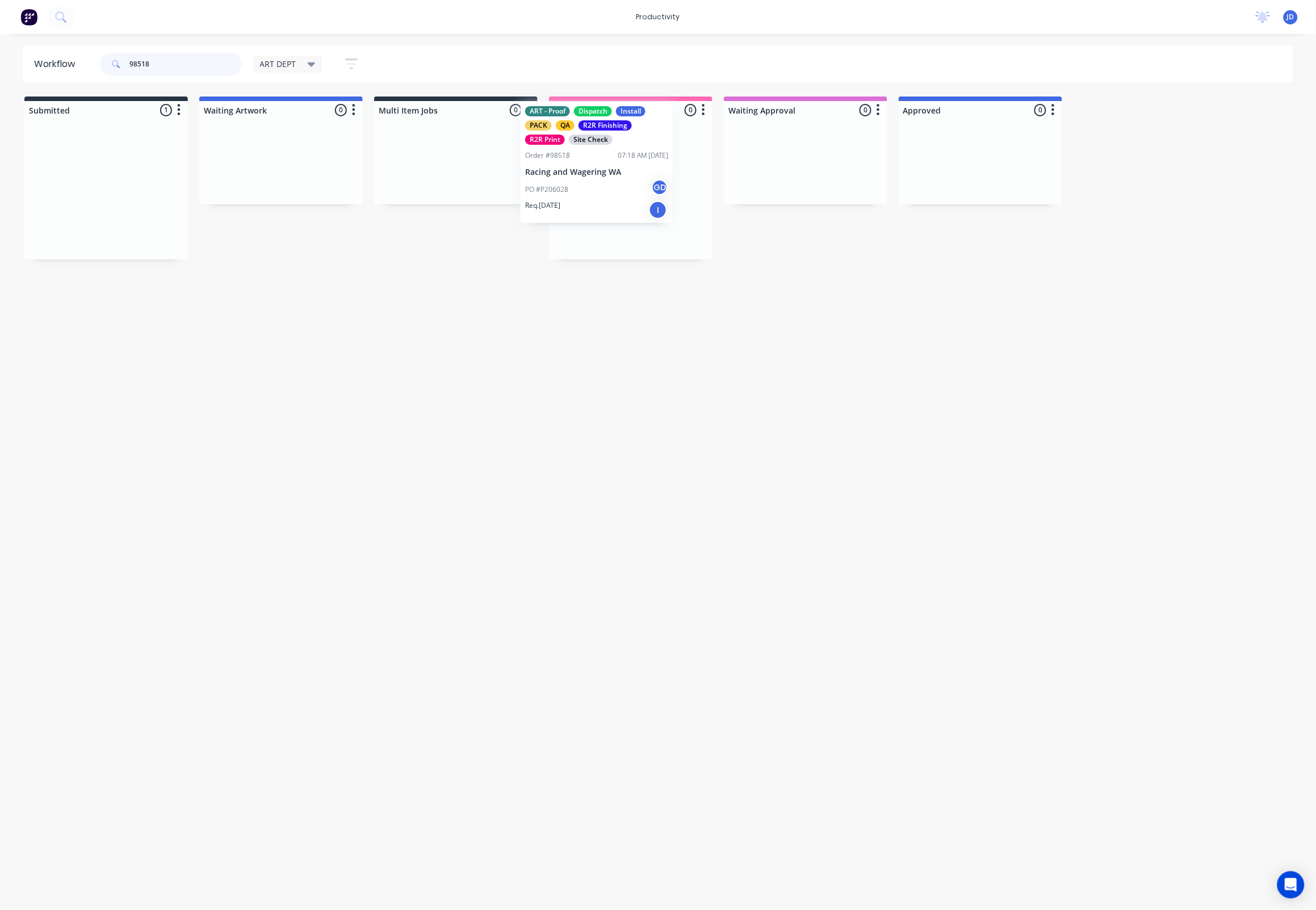
drag, startPoint x: 137, startPoint y: 196, endPoint x: 607, endPoint y: 173, distance: 470.6
click at [634, 227] on div "ART - Proof Dispatch Install PACK QA R2R Finishing R2R Print Site Check Order #…" at bounding box center [631, 189] width 163 height 141
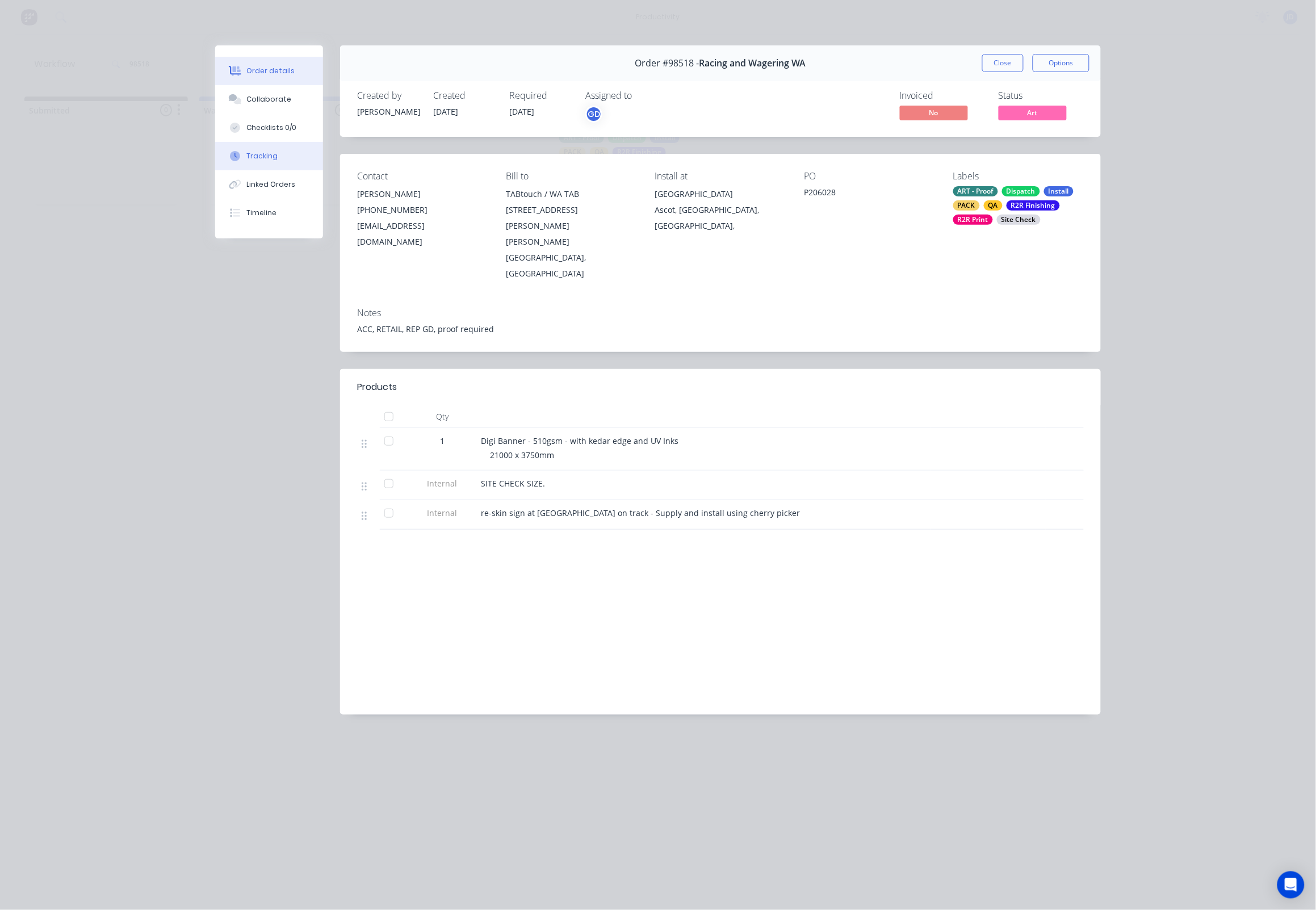
click at [258, 168] on button "Tracking" at bounding box center [269, 156] width 108 height 28
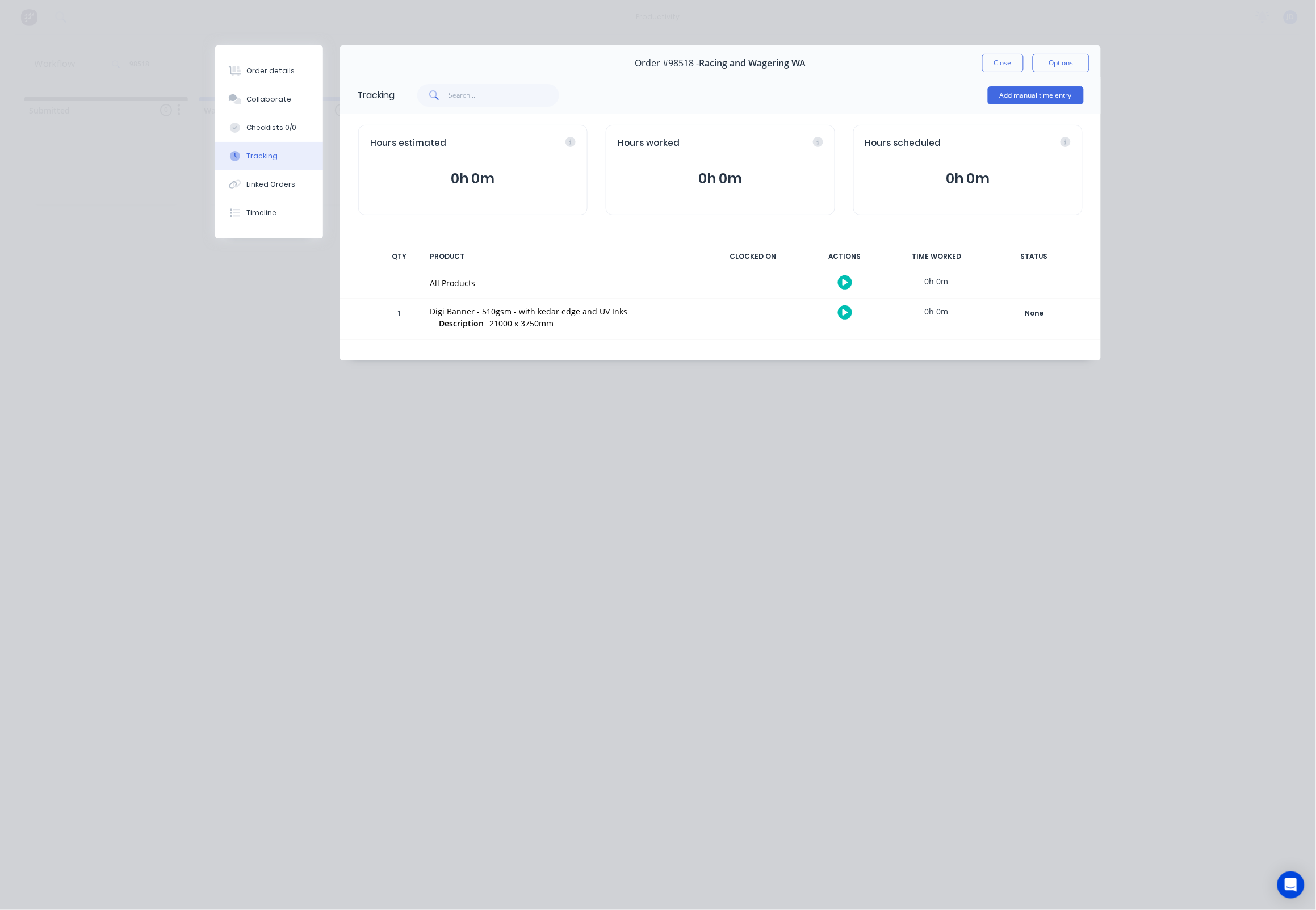
click at [843, 312] on icon "button" at bounding box center [845, 312] width 5 height 6
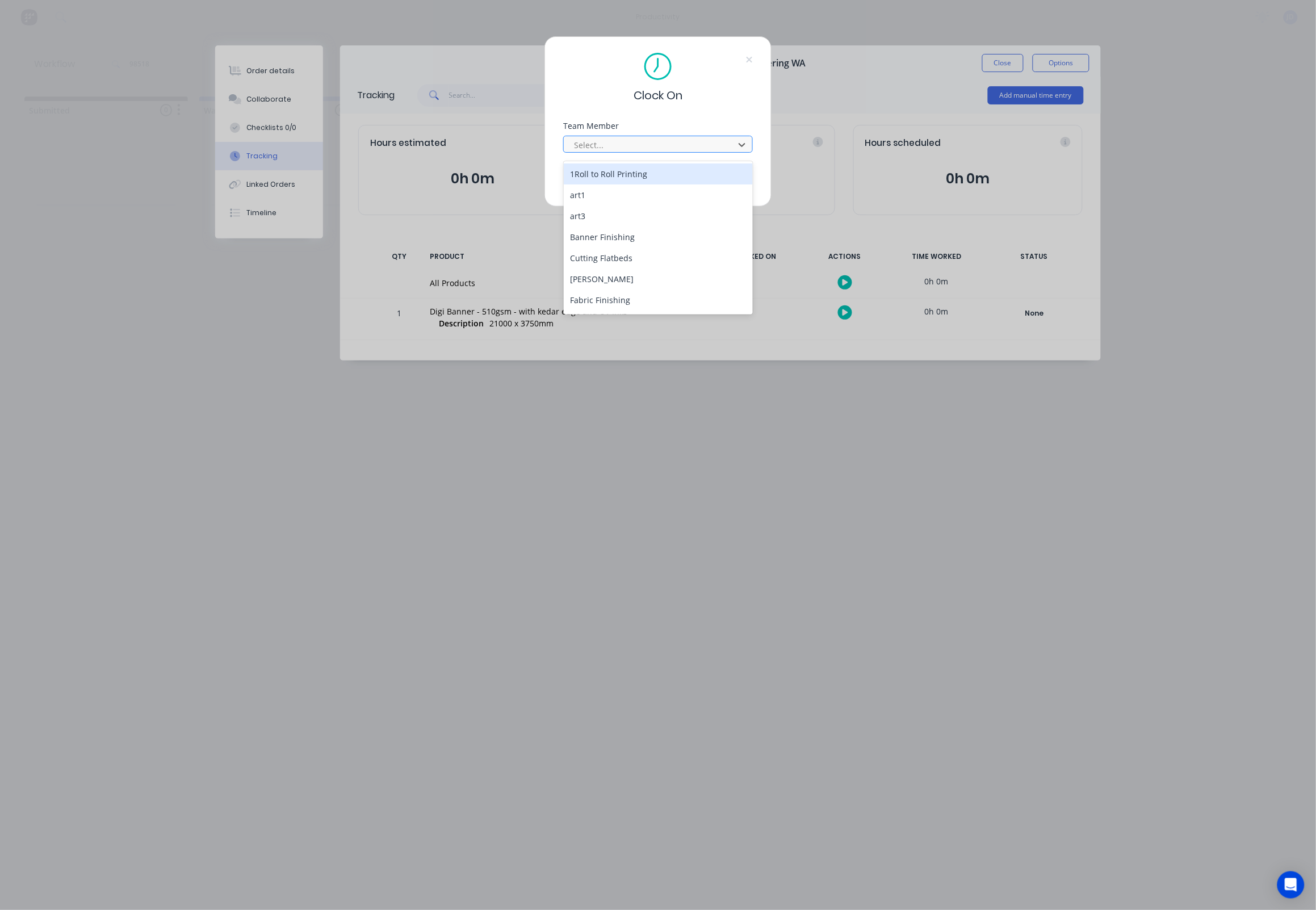
click at [625, 149] on div at bounding box center [650, 144] width 156 height 14
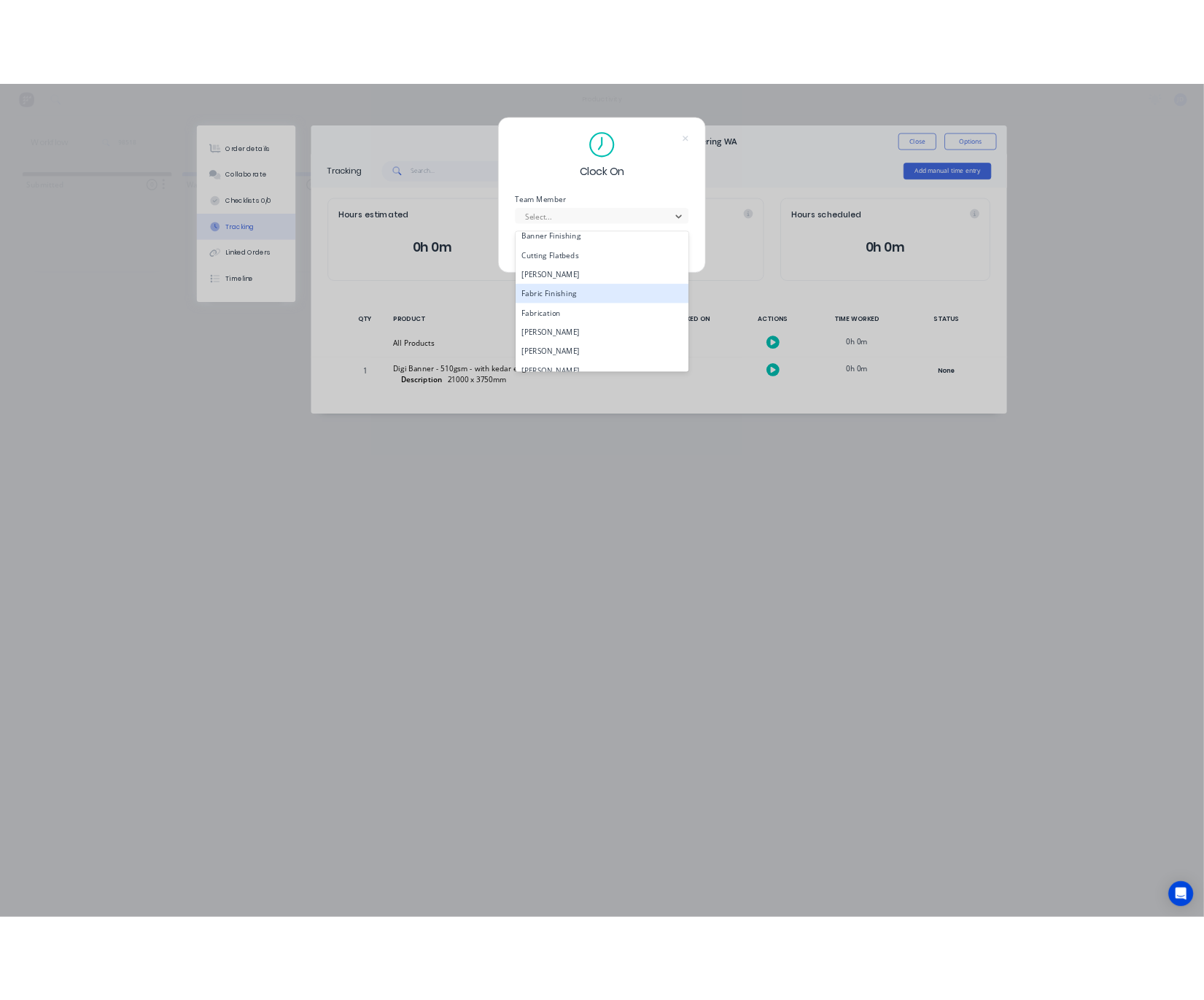
scroll to position [94, 0]
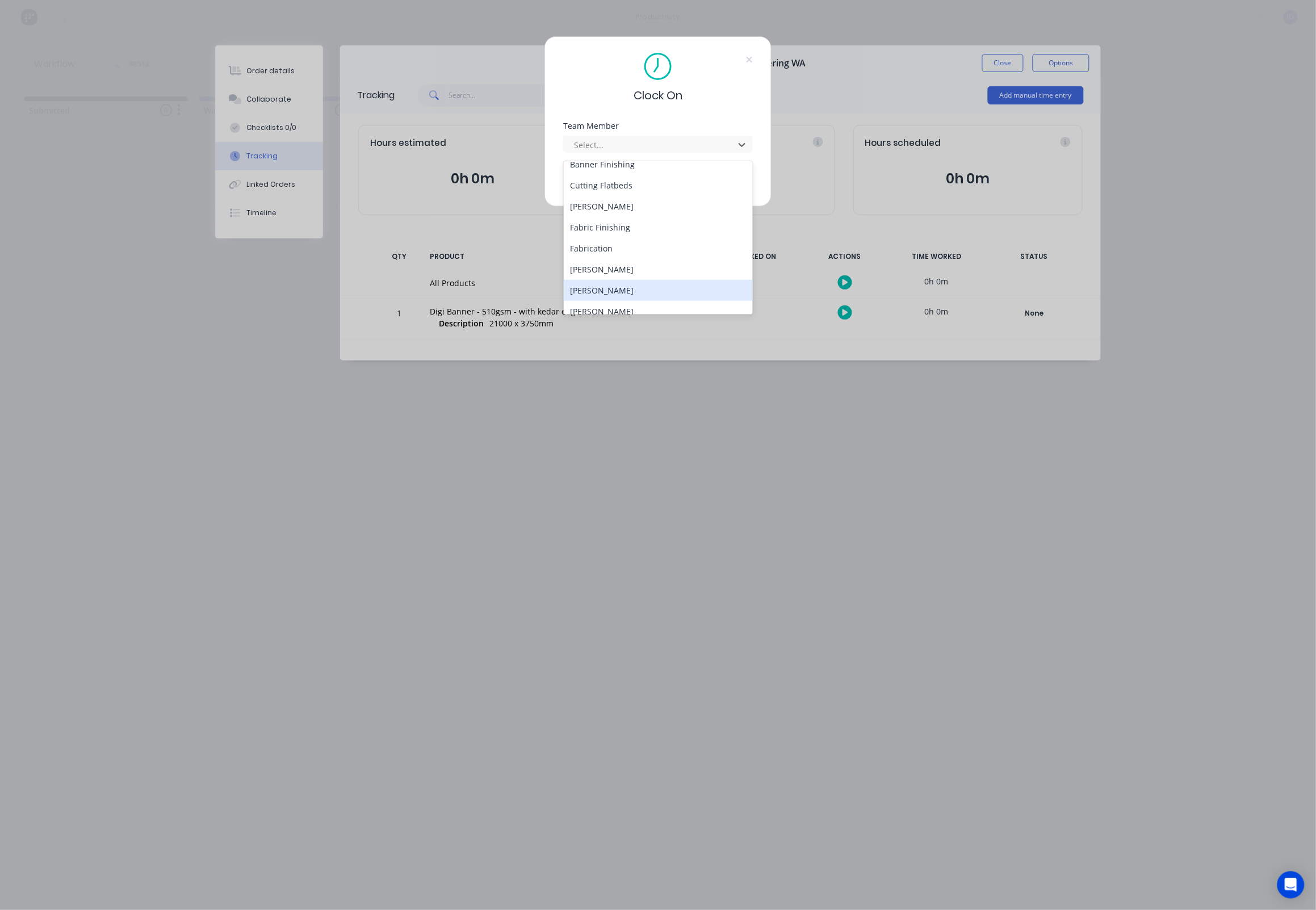
click at [584, 279] on div "[PERSON_NAME]" at bounding box center [659, 290] width 190 height 21
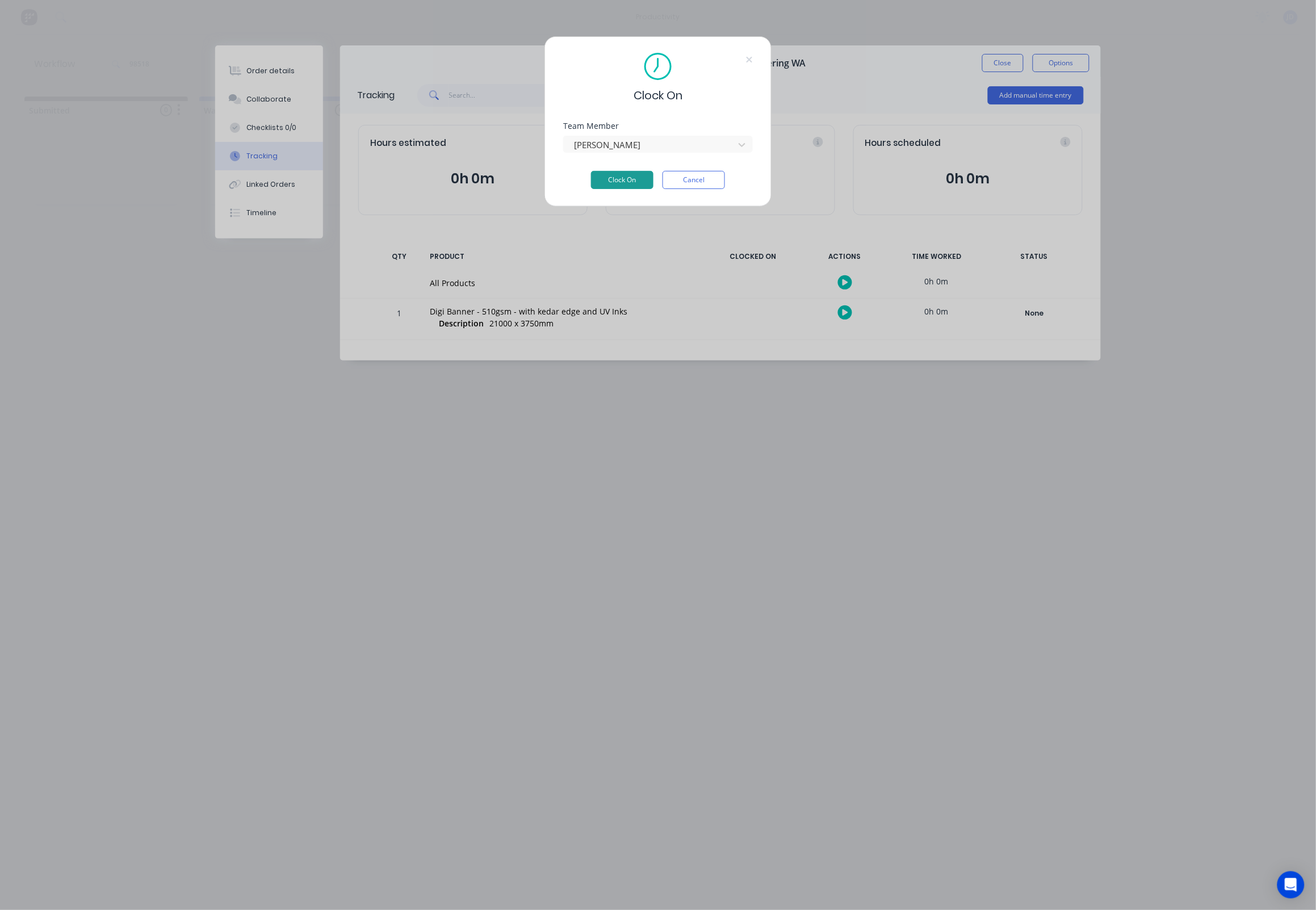
click at [609, 182] on button "Clock On" at bounding box center [622, 180] width 62 height 18
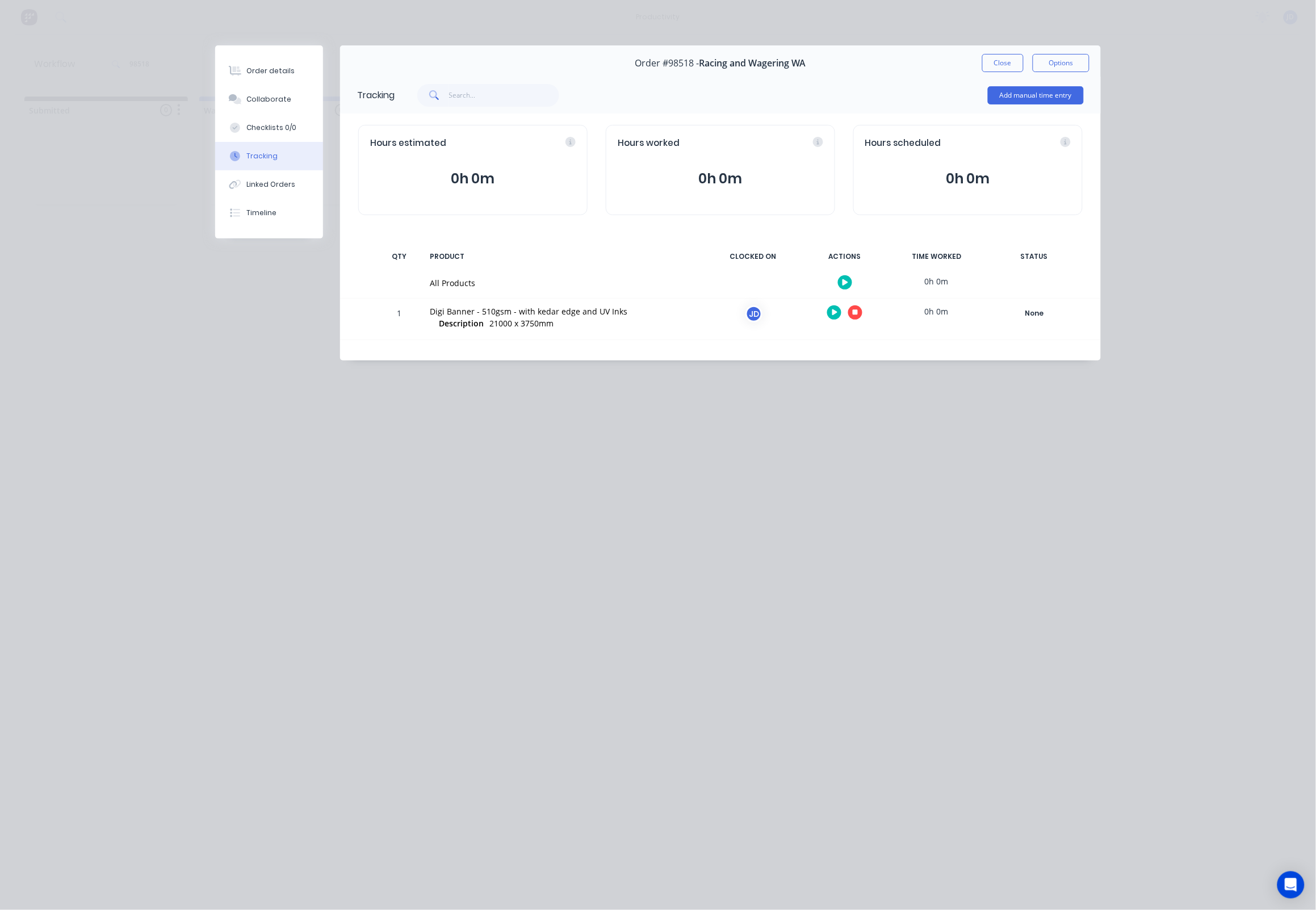
click at [853, 316] on icon "button" at bounding box center [855, 312] width 5 height 5
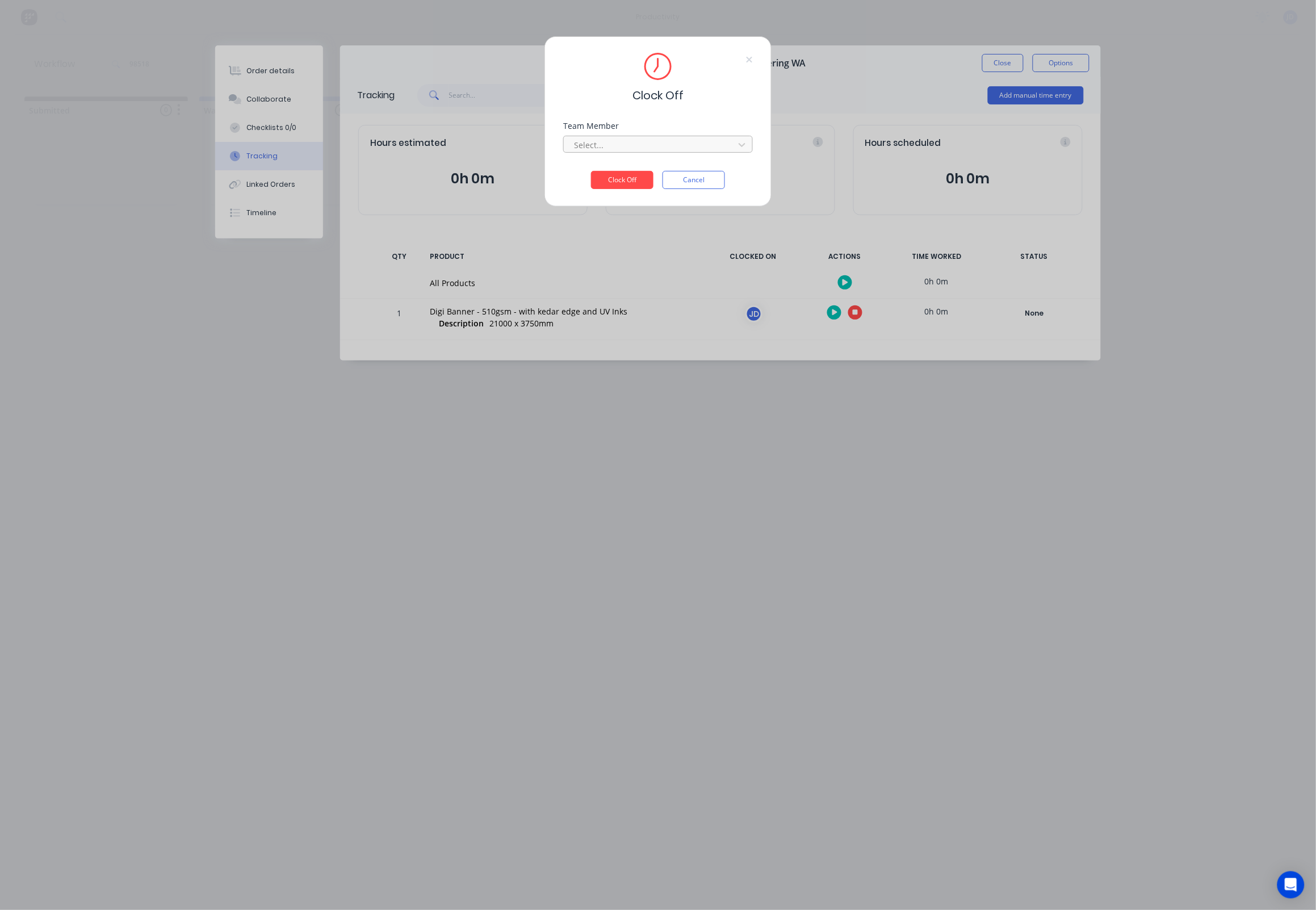
click at [627, 152] on div at bounding box center [650, 144] width 156 height 14
click at [606, 168] on div "[PERSON_NAME]" at bounding box center [659, 173] width 190 height 21
click at [607, 189] on button "Clock Off" at bounding box center [622, 180] width 62 height 18
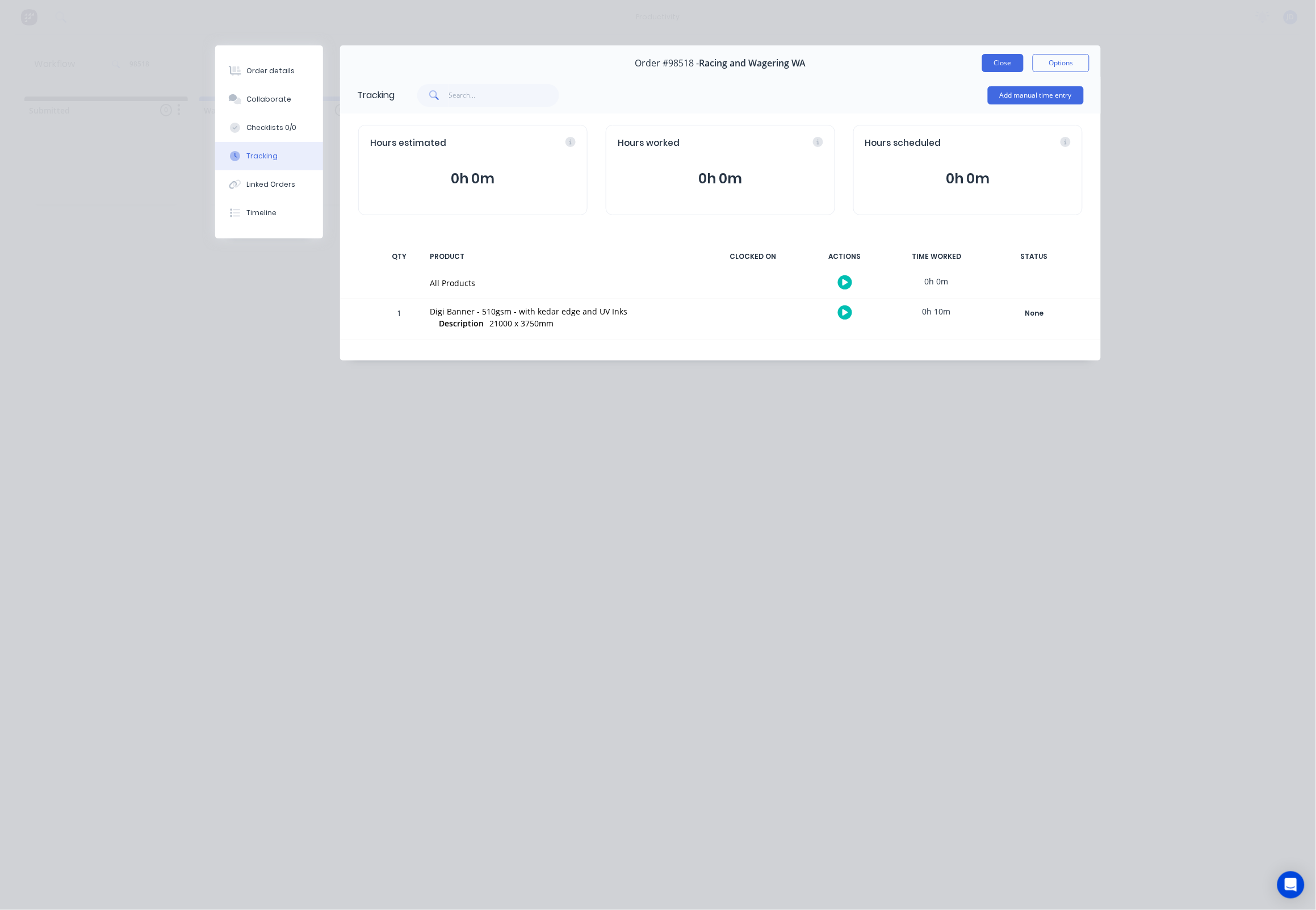
click at [1016, 66] on button "Close" at bounding box center [1002, 63] width 41 height 18
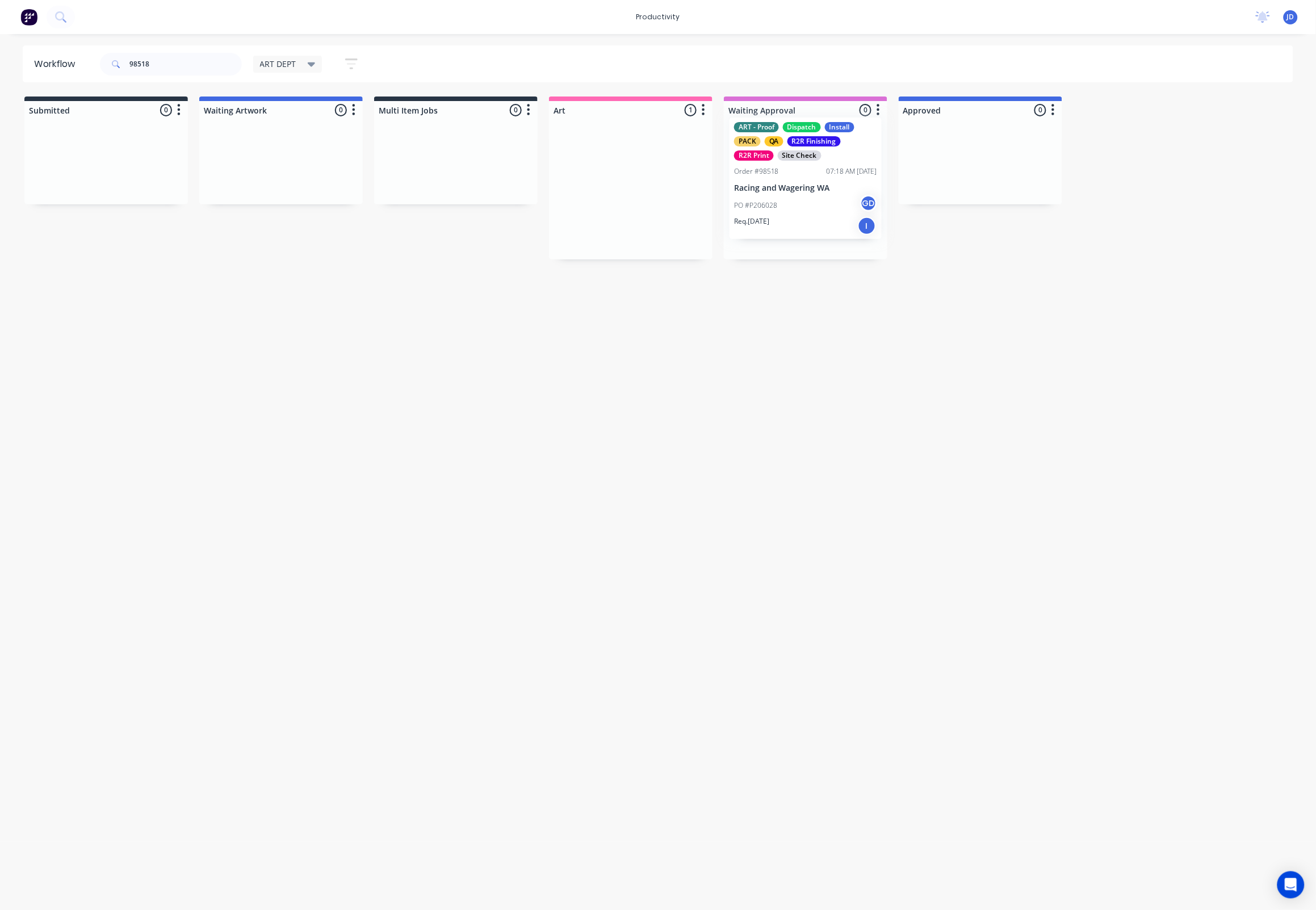
drag, startPoint x: 629, startPoint y: 182, endPoint x: 793, endPoint y: 173, distance: 164.2
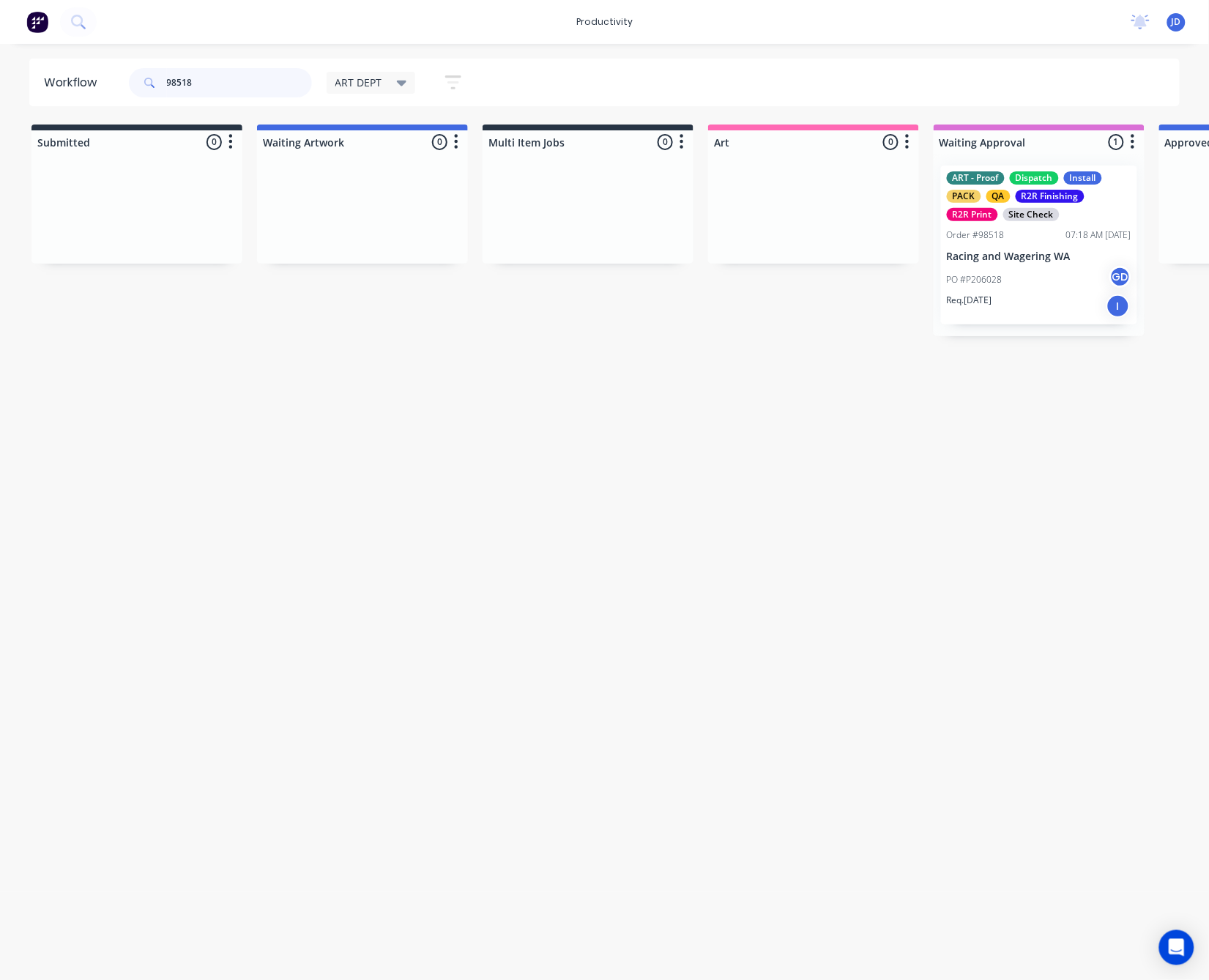
drag, startPoint x: 240, startPoint y: 87, endPoint x: 160, endPoint y: 76, distance: 80.8
click at [160, 76] on div "98518" at bounding box center [220, 83] width 183 height 29
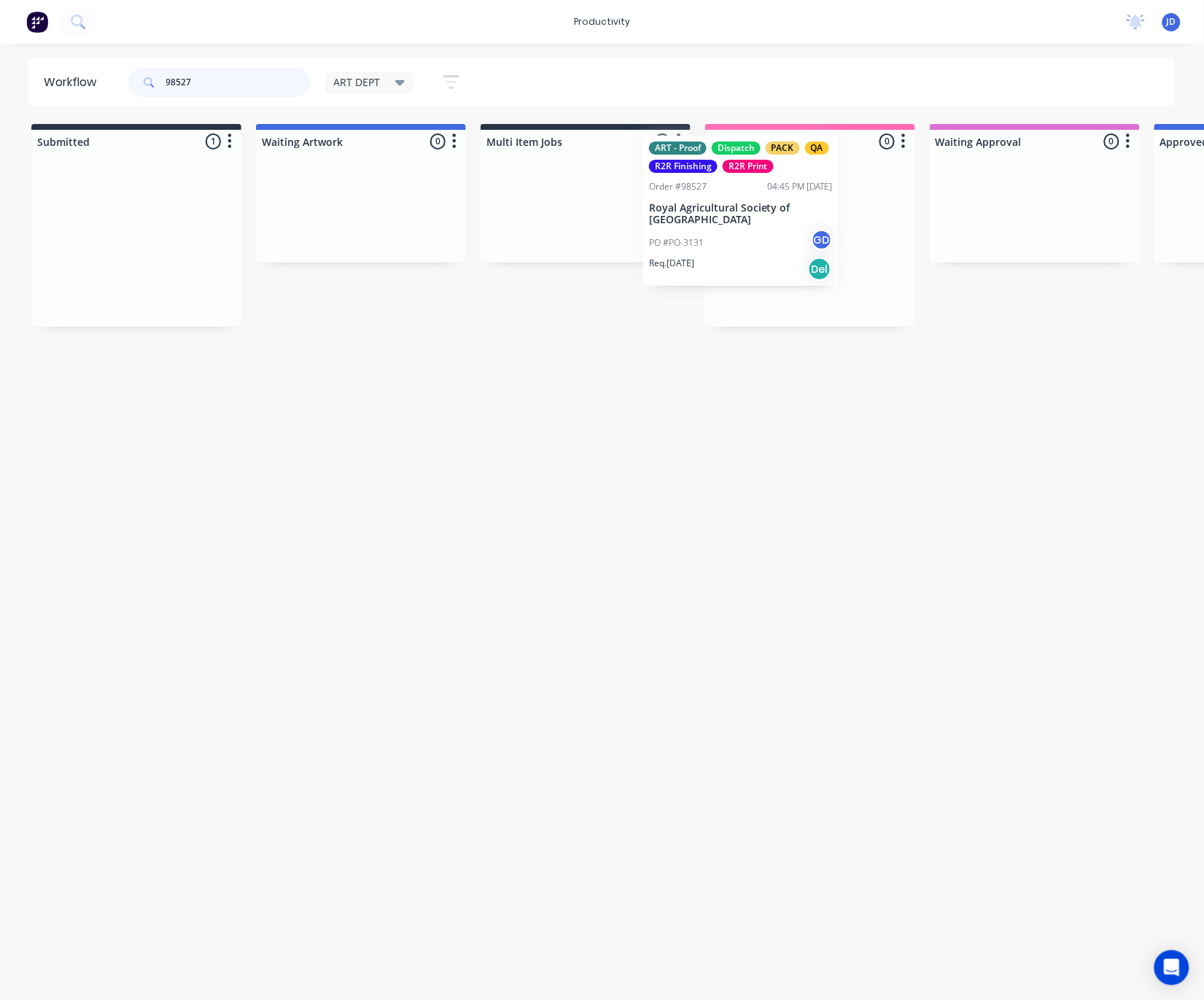
drag, startPoint x: 174, startPoint y: 284, endPoint x: 804, endPoint y: 253, distance: 630.8
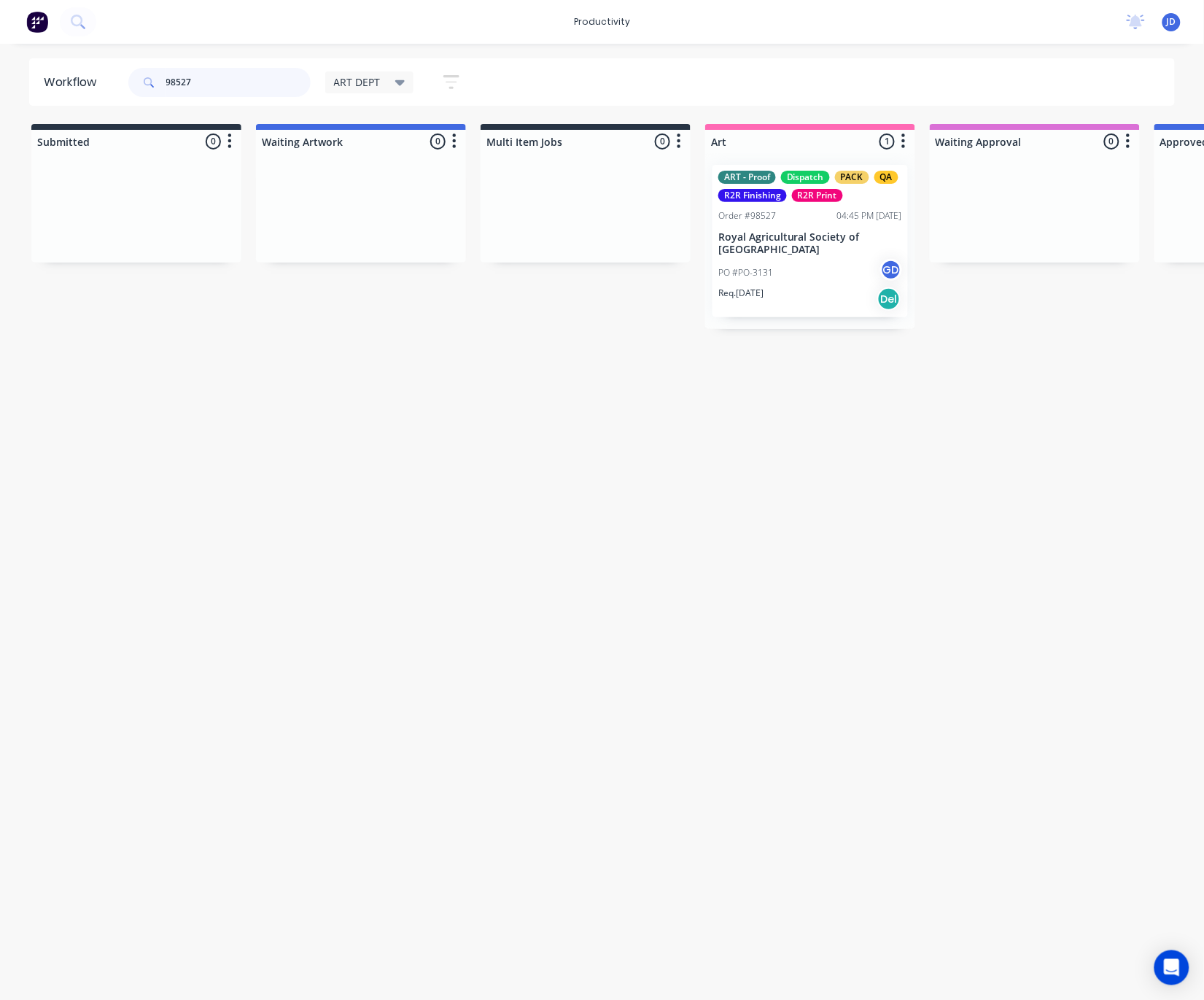
drag, startPoint x: 260, startPoint y: 79, endPoint x: 145, endPoint y: 81, distance: 115.0
click at [145, 81] on div "98527" at bounding box center [219, 82] width 182 height 29
type input "98518"
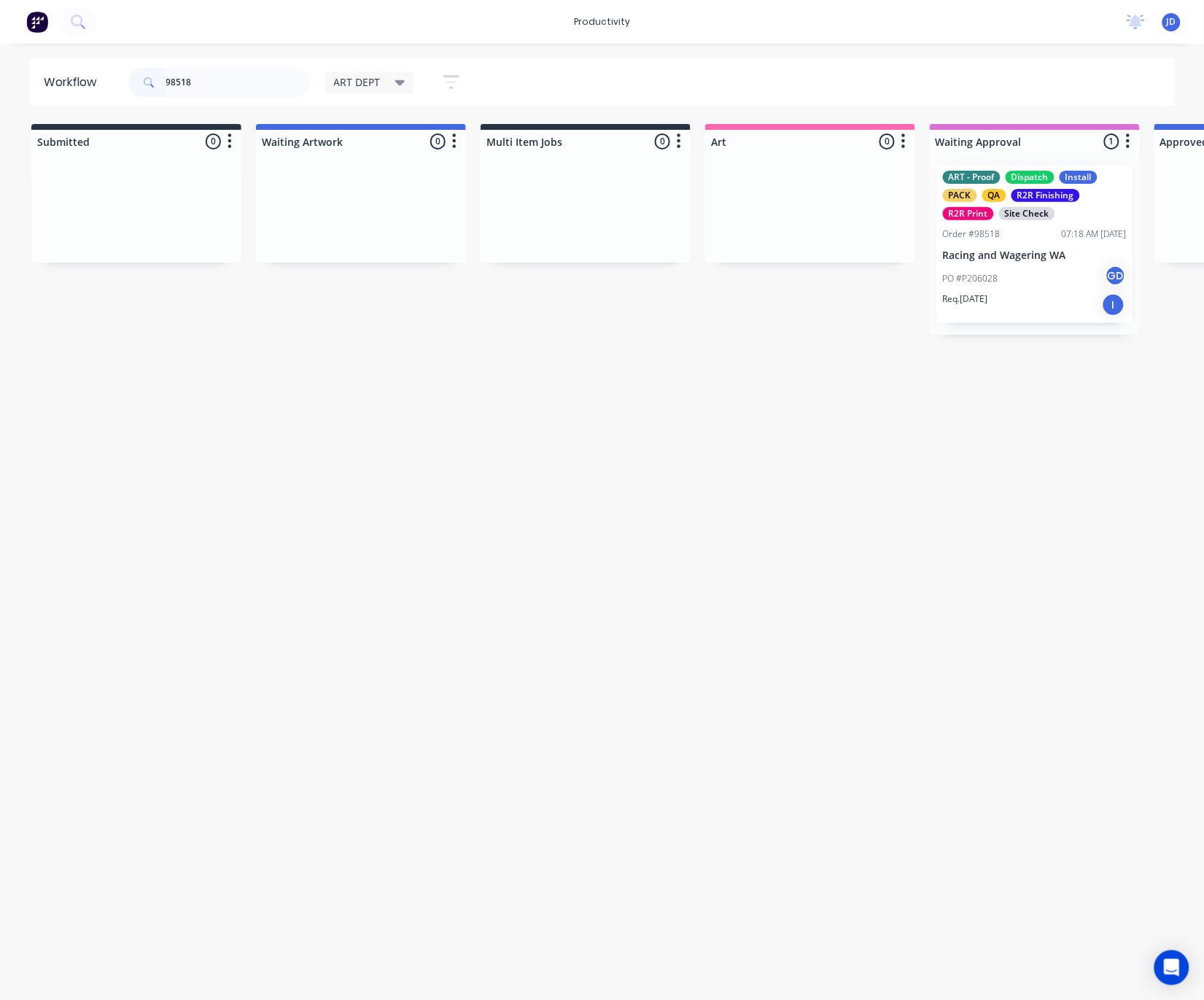
click at [1028, 259] on p "Racing and Wagering WA" at bounding box center [1036, 255] width 184 height 12
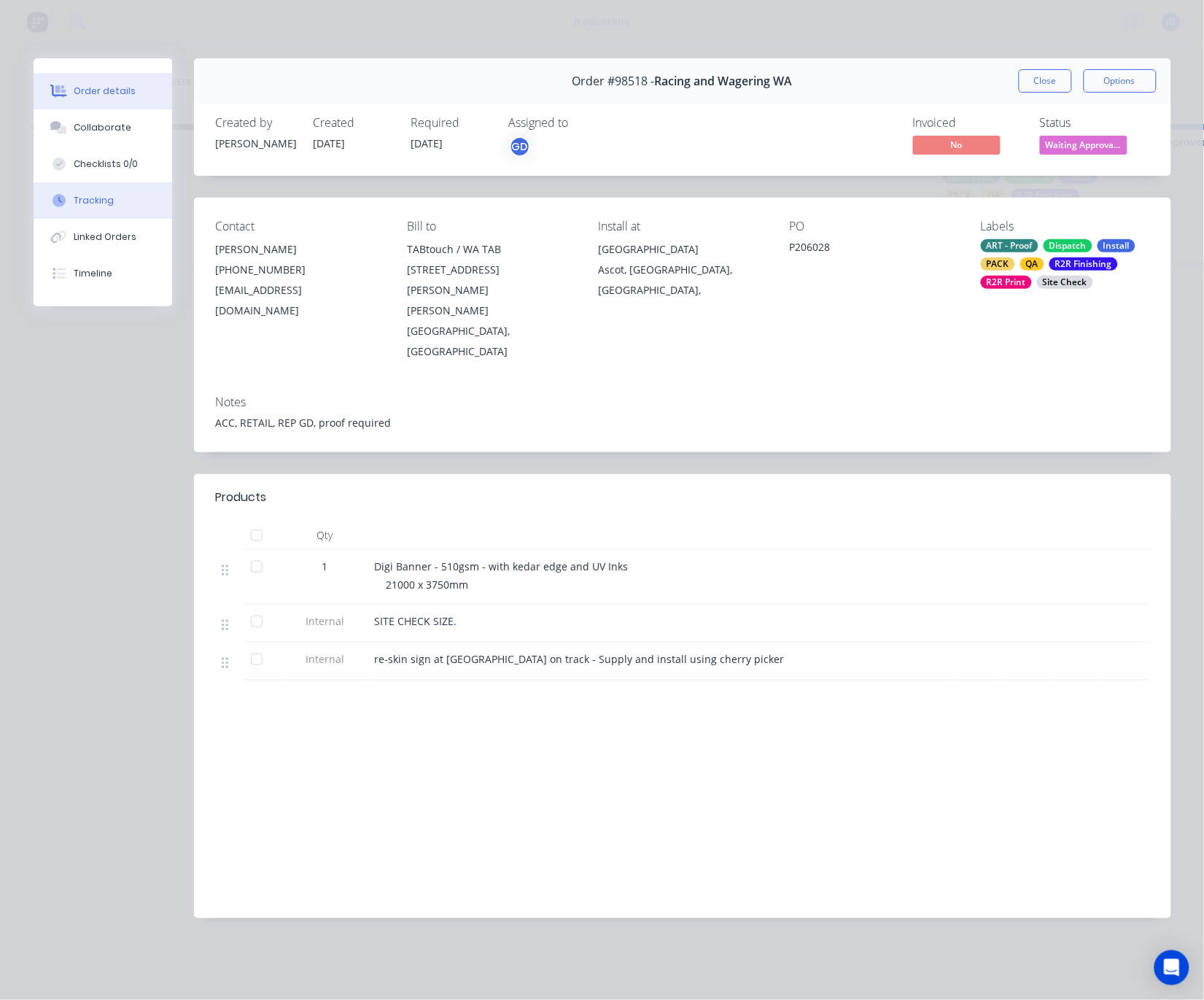
click at [94, 205] on div "Tracking" at bounding box center [94, 200] width 40 height 13
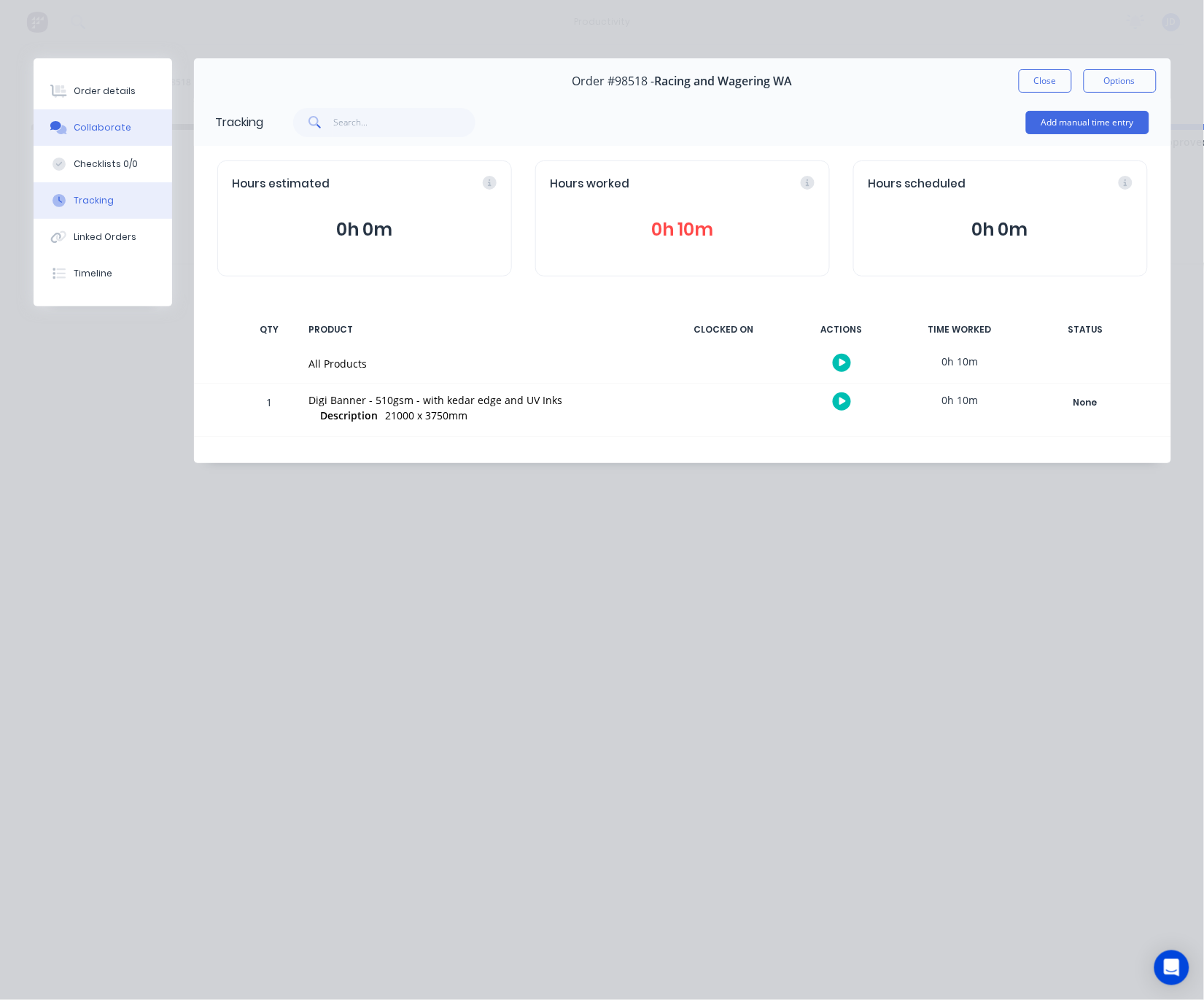
click at [72, 145] on button "Collaborate" at bounding box center [102, 127] width 138 height 36
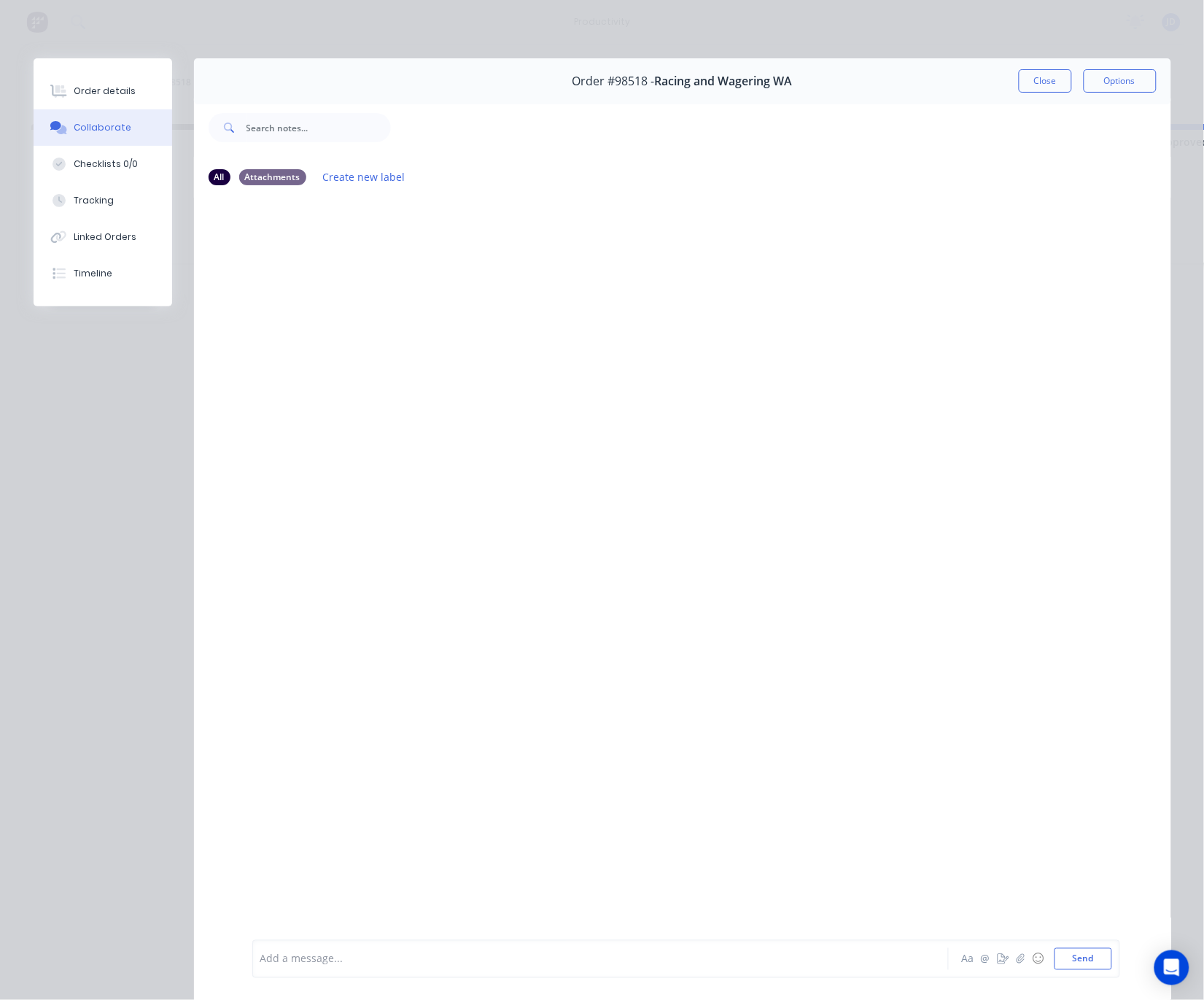
click at [302, 971] on div "Add a message... Aa @ ☺ Send" at bounding box center [687, 959] width 868 height 38
click at [303, 954] on div at bounding box center [580, 960] width 639 height 15
click at [683, 50] on div "Order details Collaborate Checklists 0/0 Tracking Linked Orders Timeline Order …" at bounding box center [602, 500] width 1204 height 1000
click at [1018, 61] on div "Order #98518 - Racing and Wagering WA Close Options" at bounding box center [682, 81] width 977 height 46
click at [1036, 83] on button "Close" at bounding box center [1046, 81] width 53 height 23
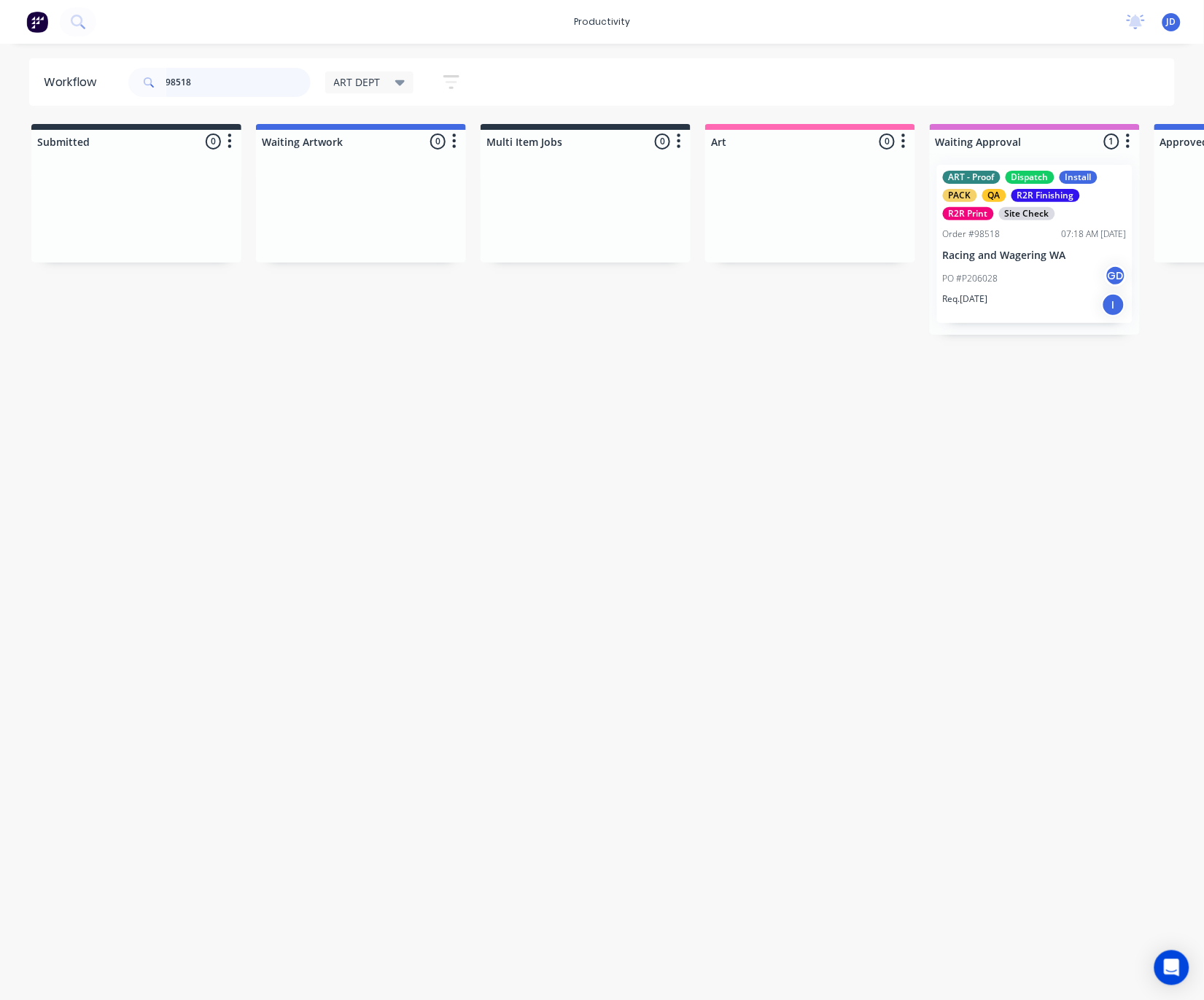
drag, startPoint x: 162, startPoint y: 85, endPoint x: 109, endPoint y: 83, distance: 53.0
click at [109, 83] on header "Workflow 98518 ART DEPT Save new view None edit ART DEPT (Default) edit Banner …" at bounding box center [602, 82] width 1146 height 47
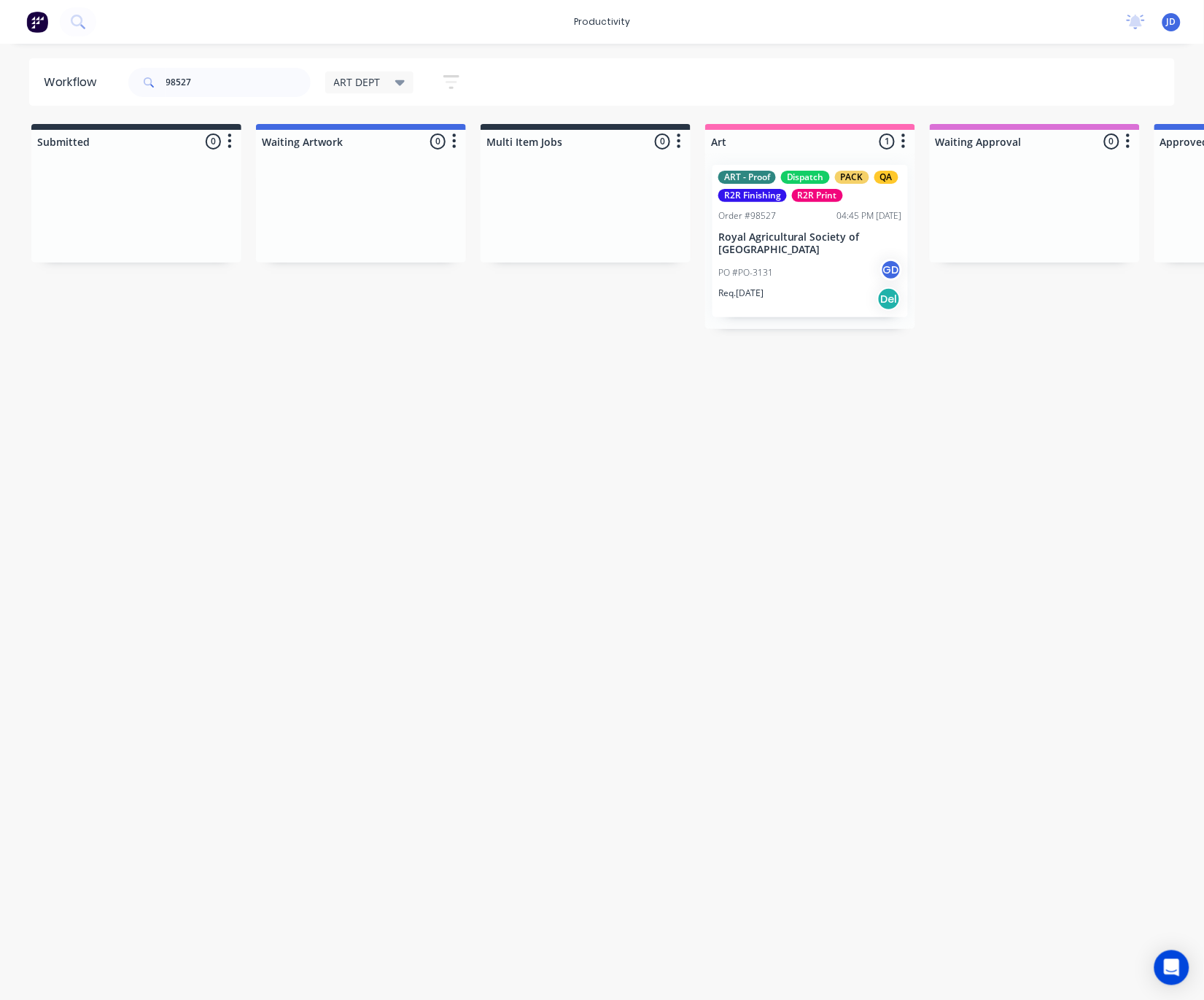
click at [790, 270] on div "PO #PO-3131 GD" at bounding box center [810, 272] width 184 height 27
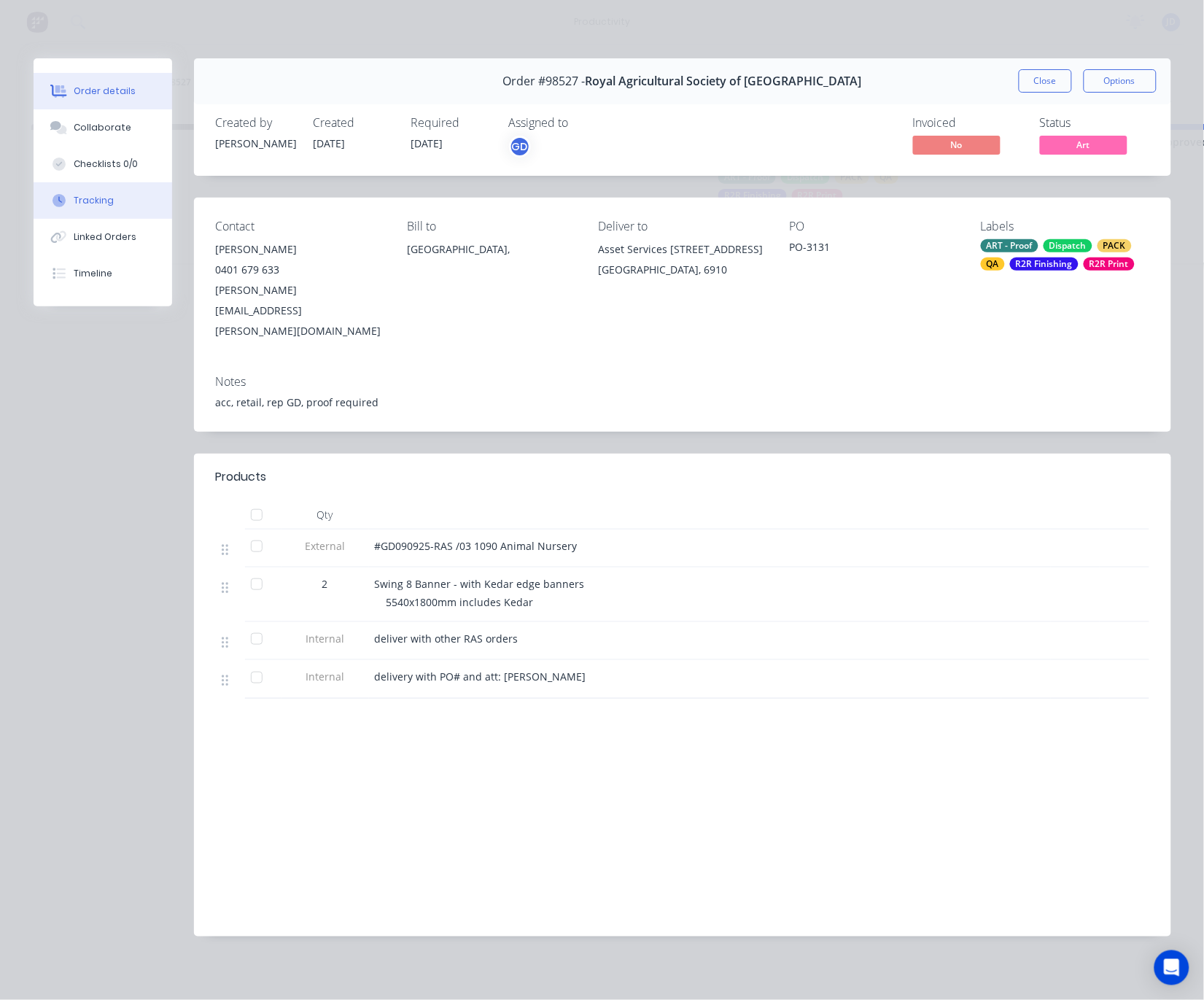
click at [81, 218] on button "Tracking" at bounding box center [102, 200] width 138 height 36
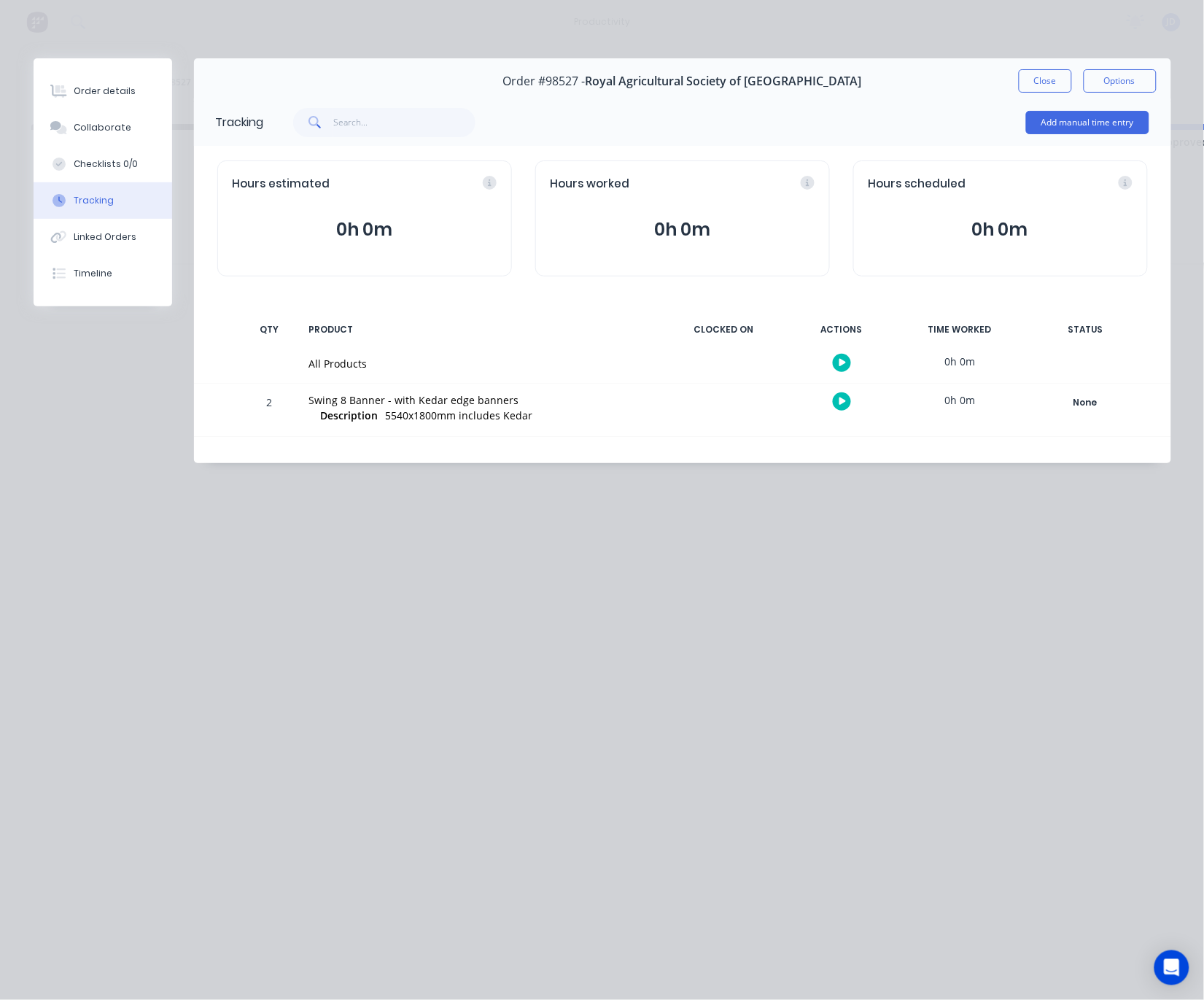
click at [843, 404] on icon "button" at bounding box center [843, 401] width 7 height 8
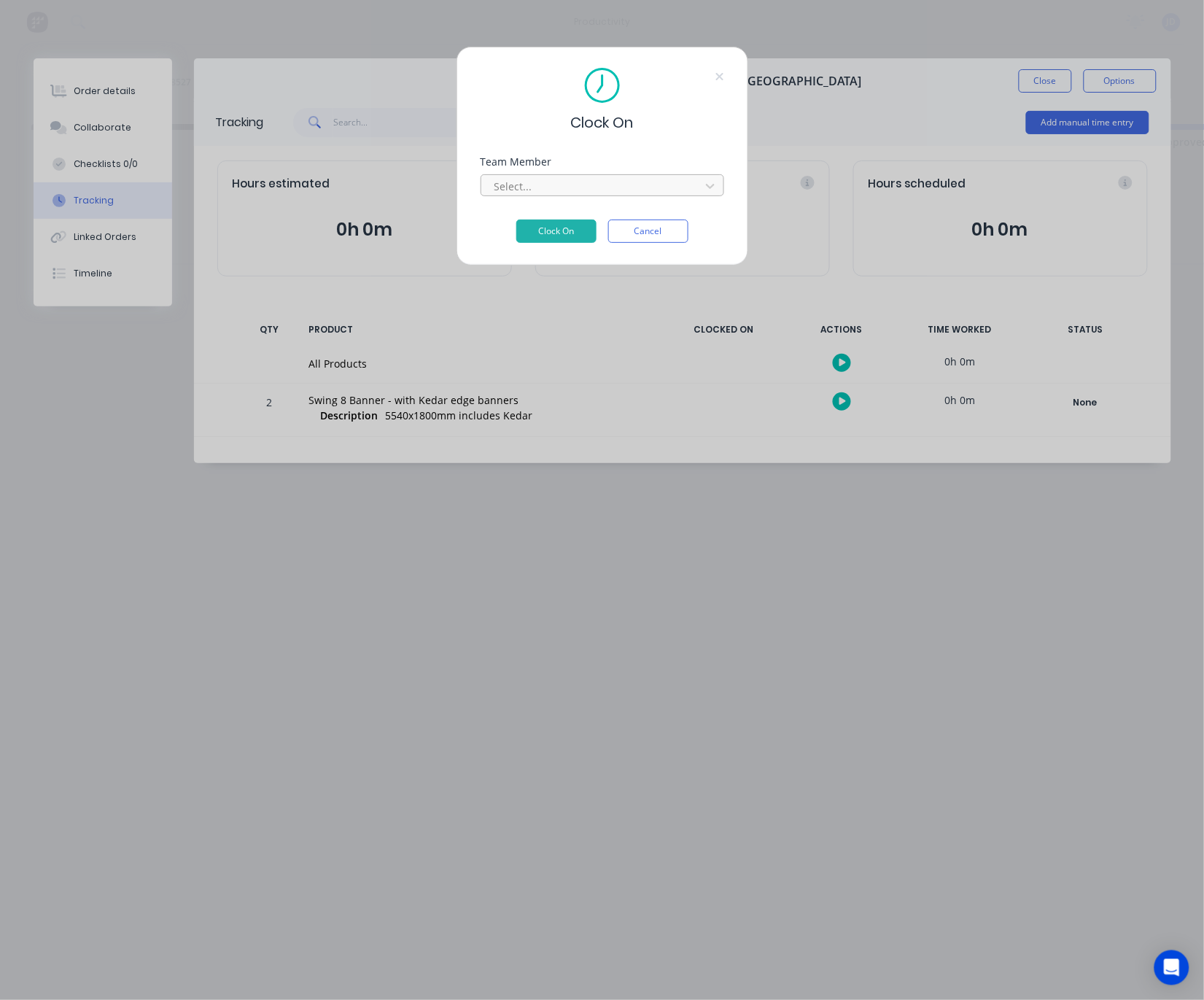
drag, startPoint x: 545, startPoint y: 189, endPoint x: 541, endPoint y: 200, distance: 11.7
click at [545, 189] on div at bounding box center [593, 186] width 200 height 18
click at [542, 216] on div "Team Member option [PERSON_NAME], selected. [PERSON_NAME]" at bounding box center [602, 188] width 244 height 63
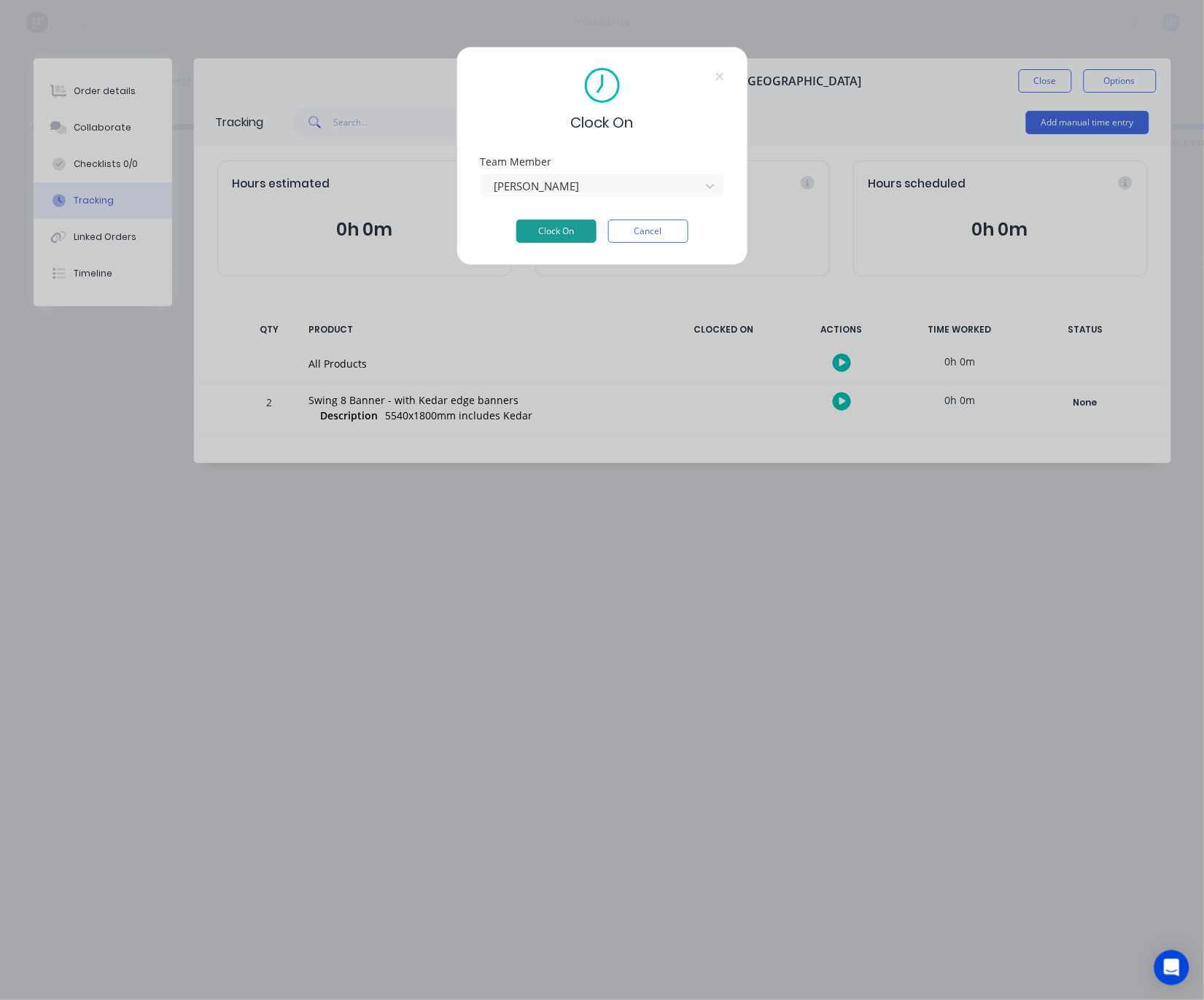
click at [545, 236] on button "Clock On" at bounding box center [556, 231] width 80 height 23
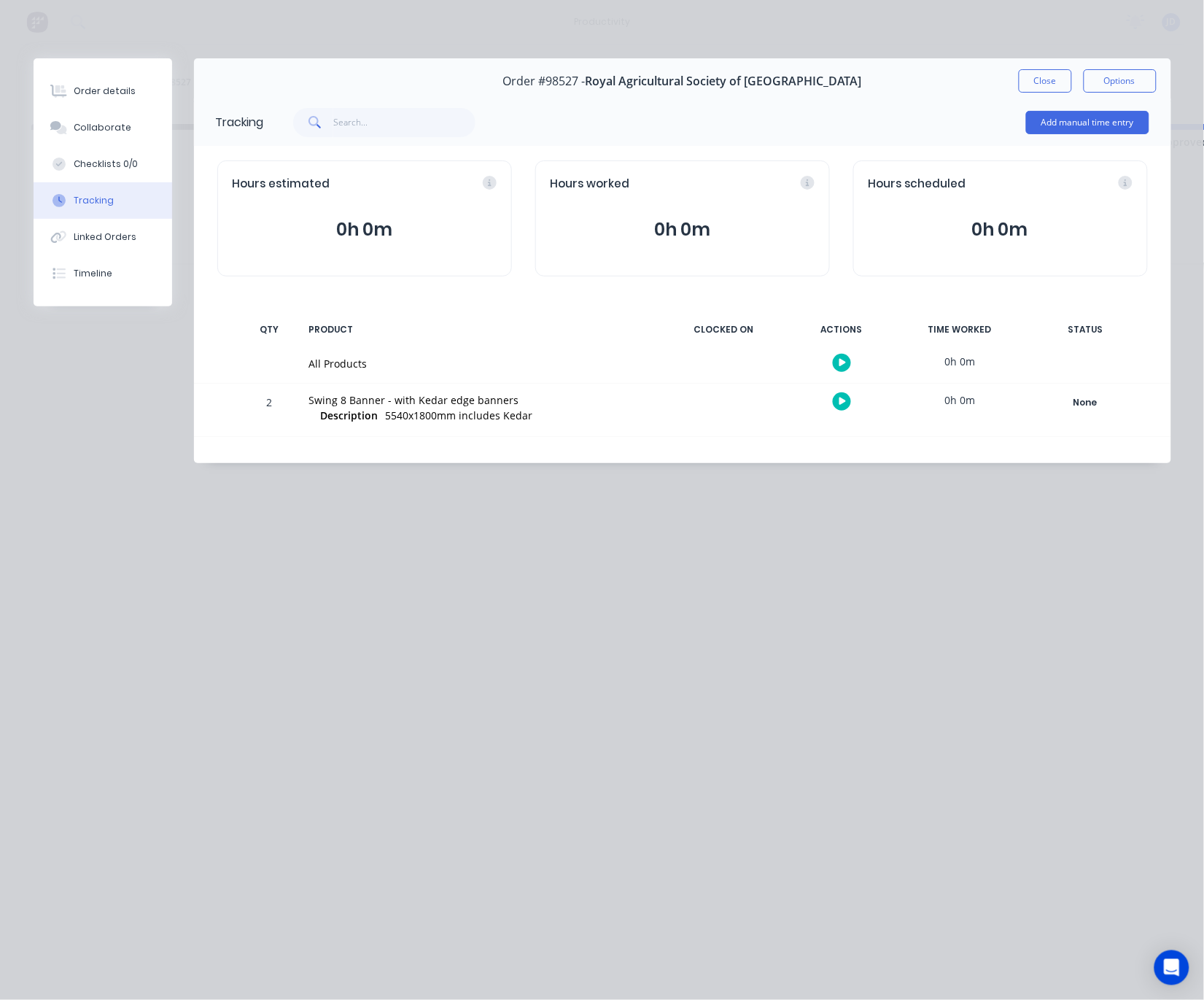
click at [546, 246] on div "Hours worked 0h 0m" at bounding box center [682, 218] width 295 height 116
click at [853, 401] on icon "button" at bounding box center [855, 401] width 7 height 7
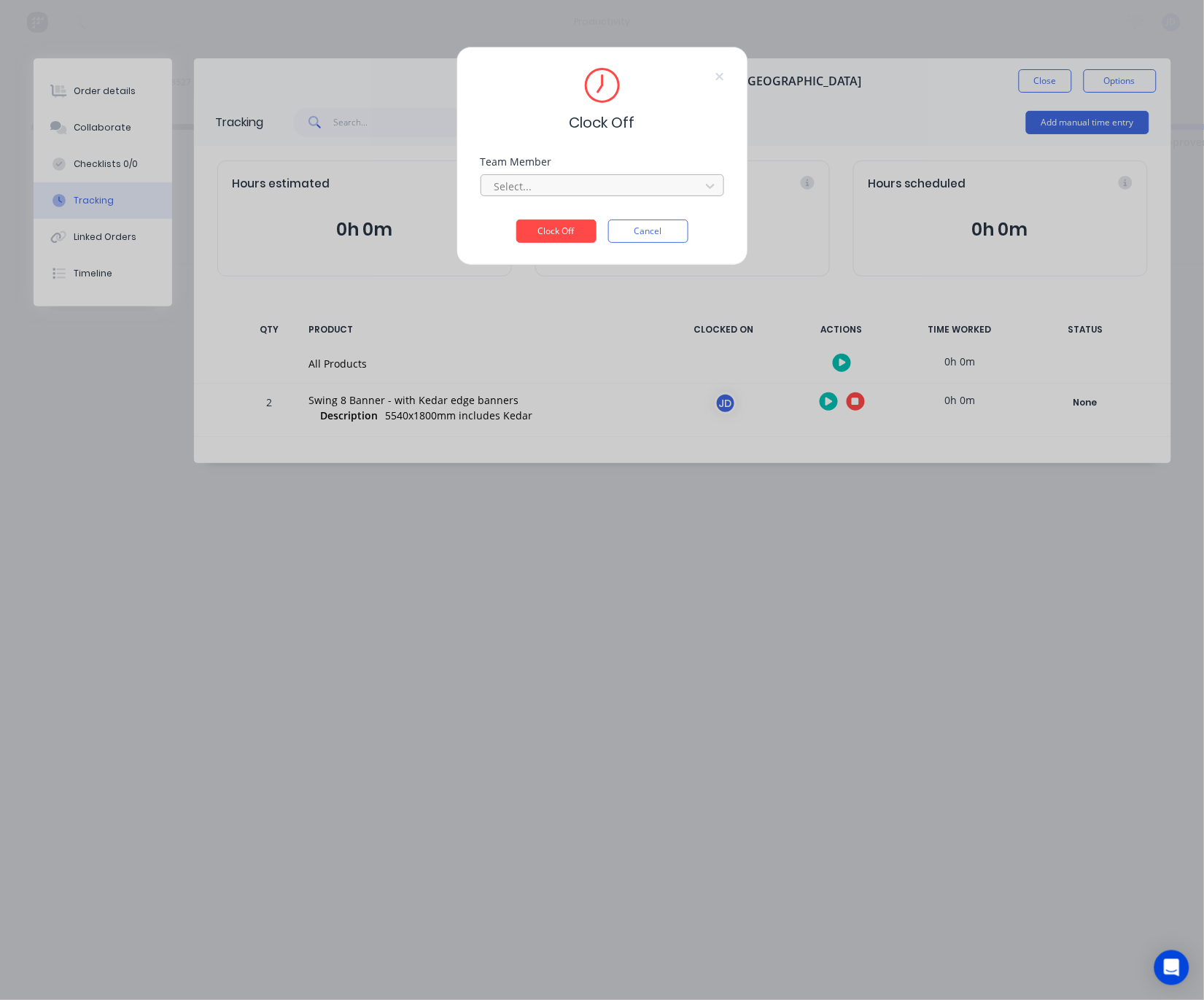
click at [534, 177] on div "Select..." at bounding box center [602, 184] width 244 height 26
drag, startPoint x: 538, startPoint y: 192, endPoint x: 530, endPoint y: 248, distance: 56.6
click at [538, 192] on div at bounding box center [593, 186] width 200 height 18
click at [553, 240] on button "Clock Off" at bounding box center [556, 231] width 80 height 23
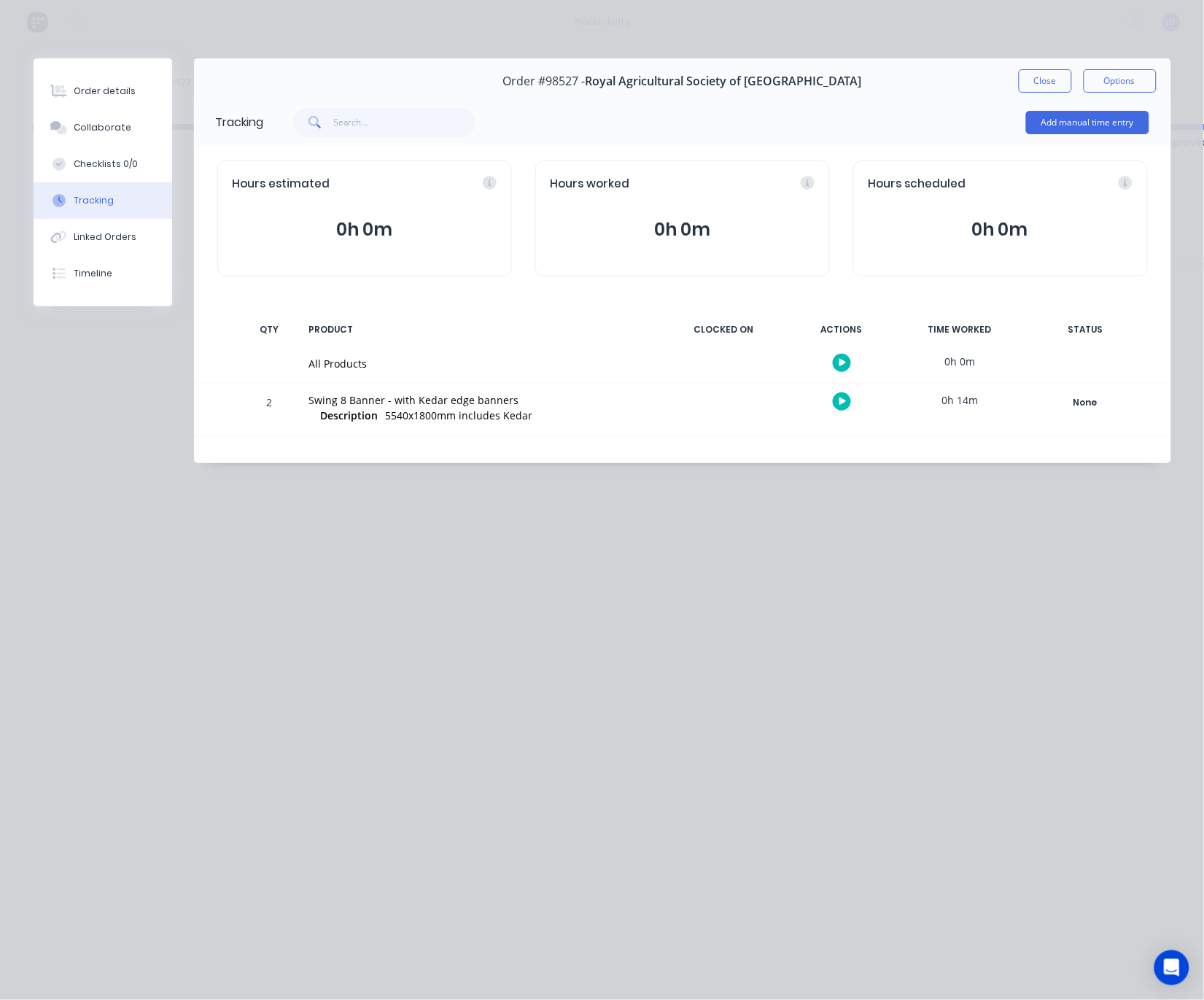
drag, startPoint x: 1033, startPoint y: 86, endPoint x: 1019, endPoint y: 91, distance: 14.9
click at [1032, 86] on button "Close" at bounding box center [1046, 81] width 53 height 23
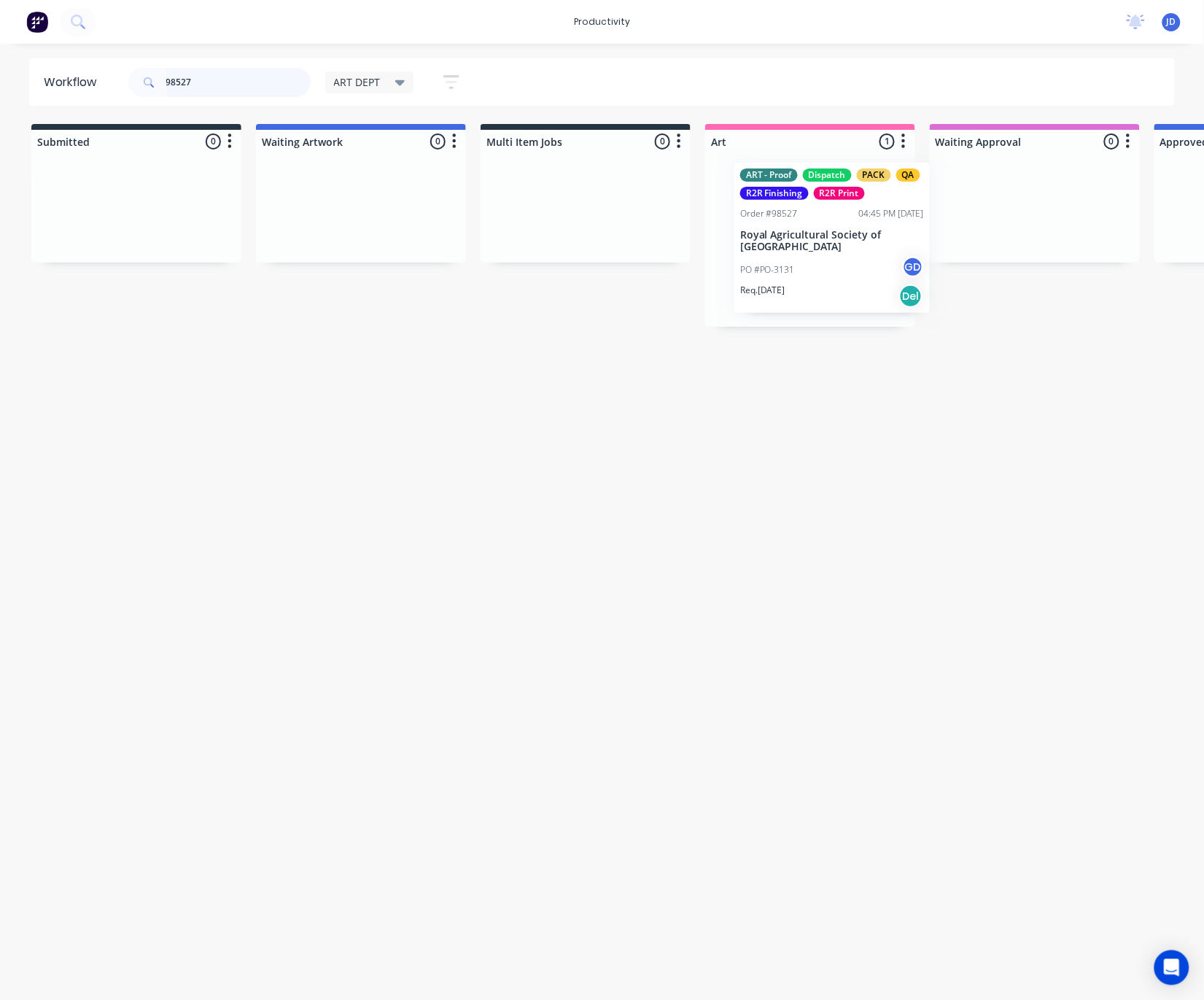
scroll to position [0, 3]
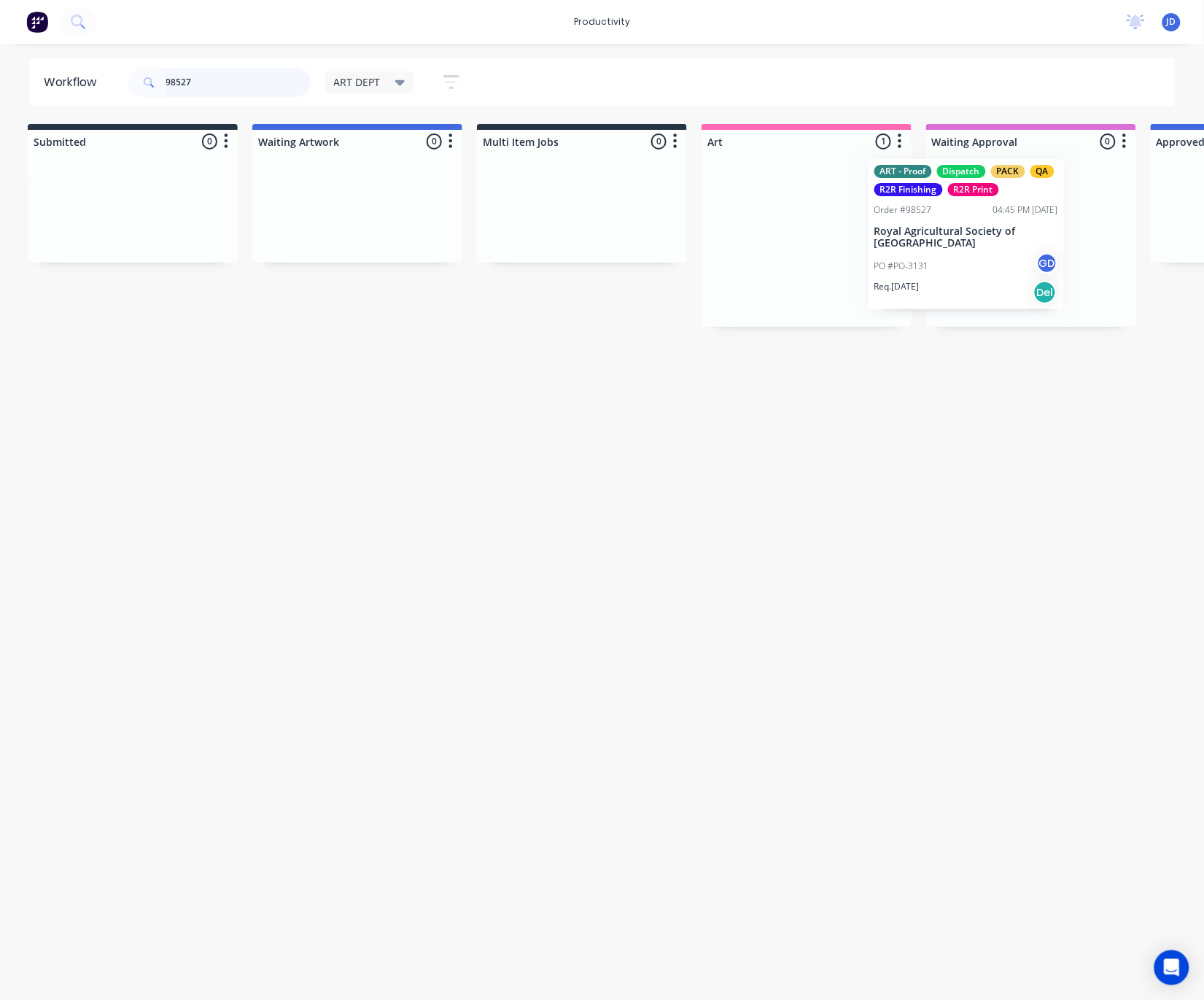
drag, startPoint x: 838, startPoint y: 245, endPoint x: 947, endPoint y: 244, distance: 109.0
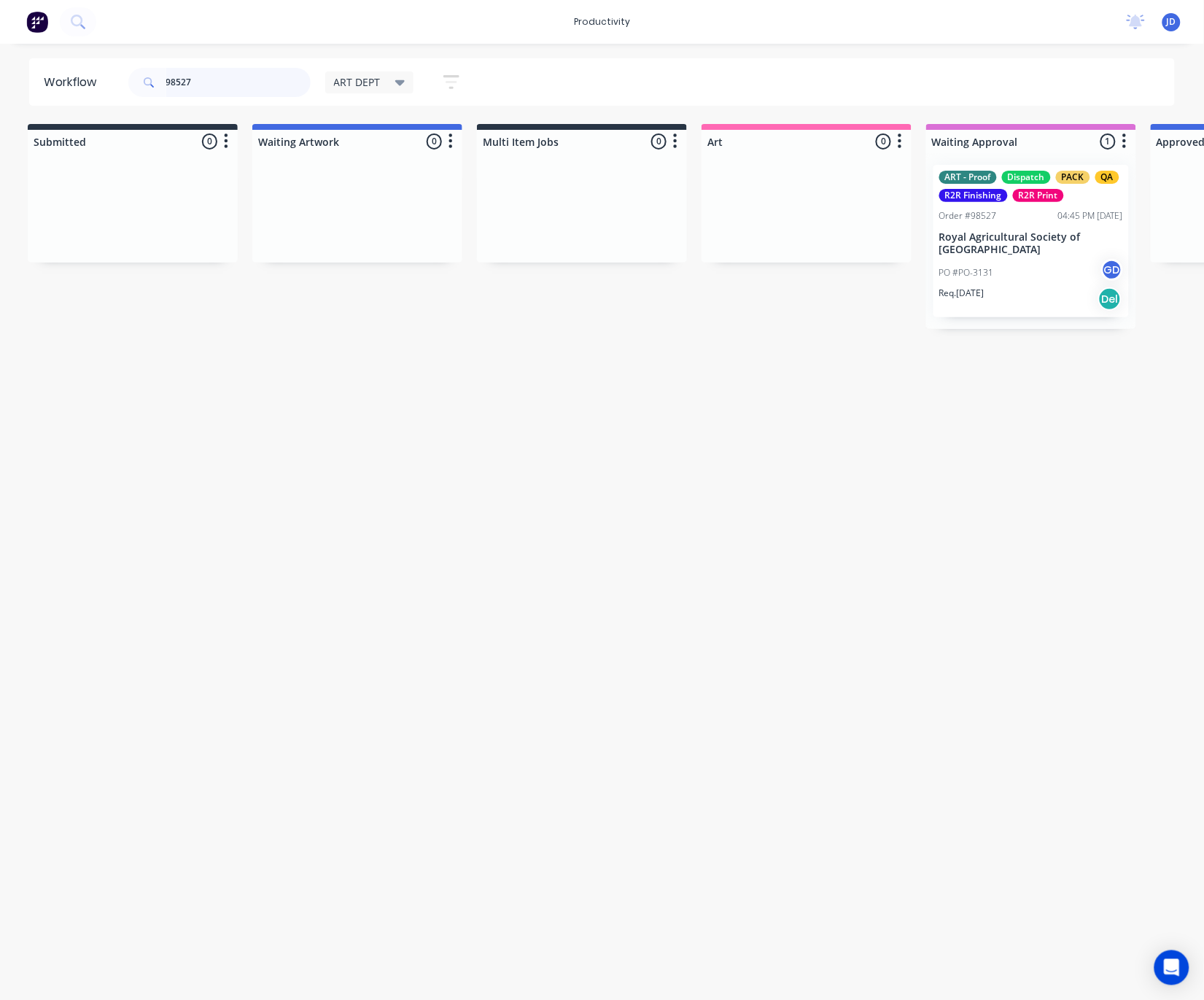
drag, startPoint x: 266, startPoint y: 87, endPoint x: 99, endPoint y: 75, distance: 167.4
click at [99, 75] on header "Workflow 98527 ART DEPT Save new view None edit ART DEPT (Default) edit Banner …" at bounding box center [602, 82] width 1146 height 47
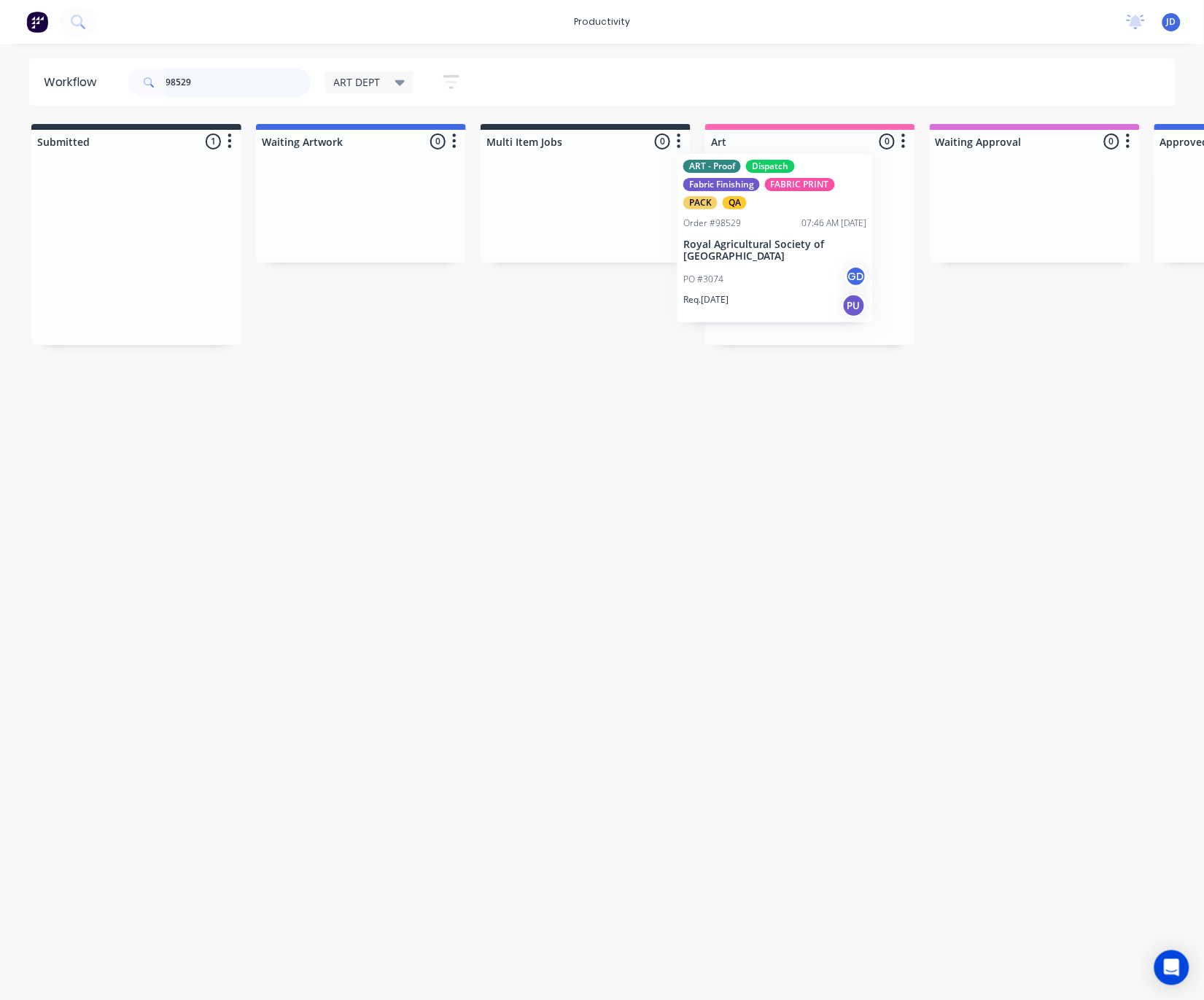
drag, startPoint x: 162, startPoint y: 257, endPoint x: 804, endPoint y: 246, distance: 642.1
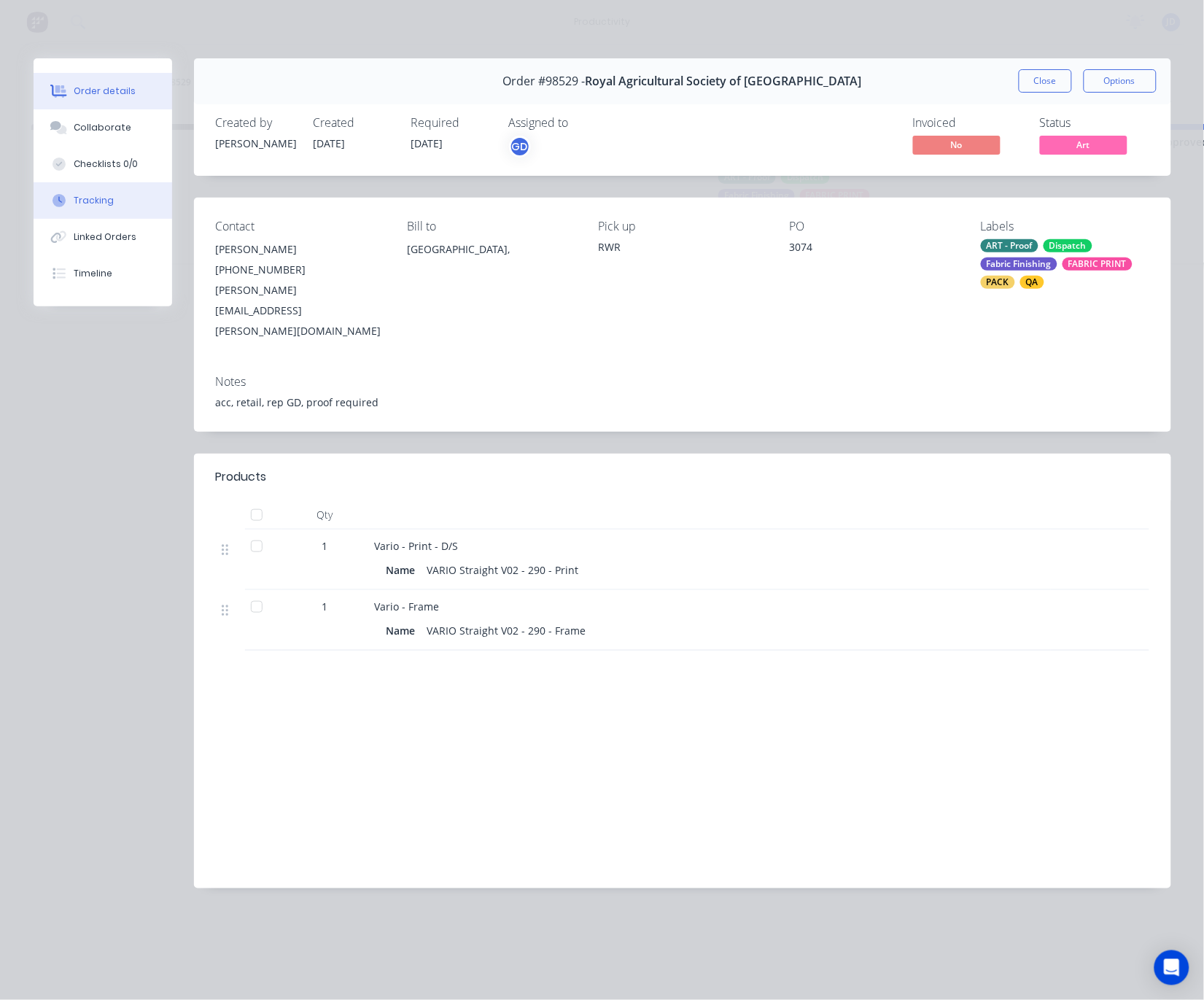
click at [119, 205] on button "Tracking" at bounding box center [102, 200] width 138 height 36
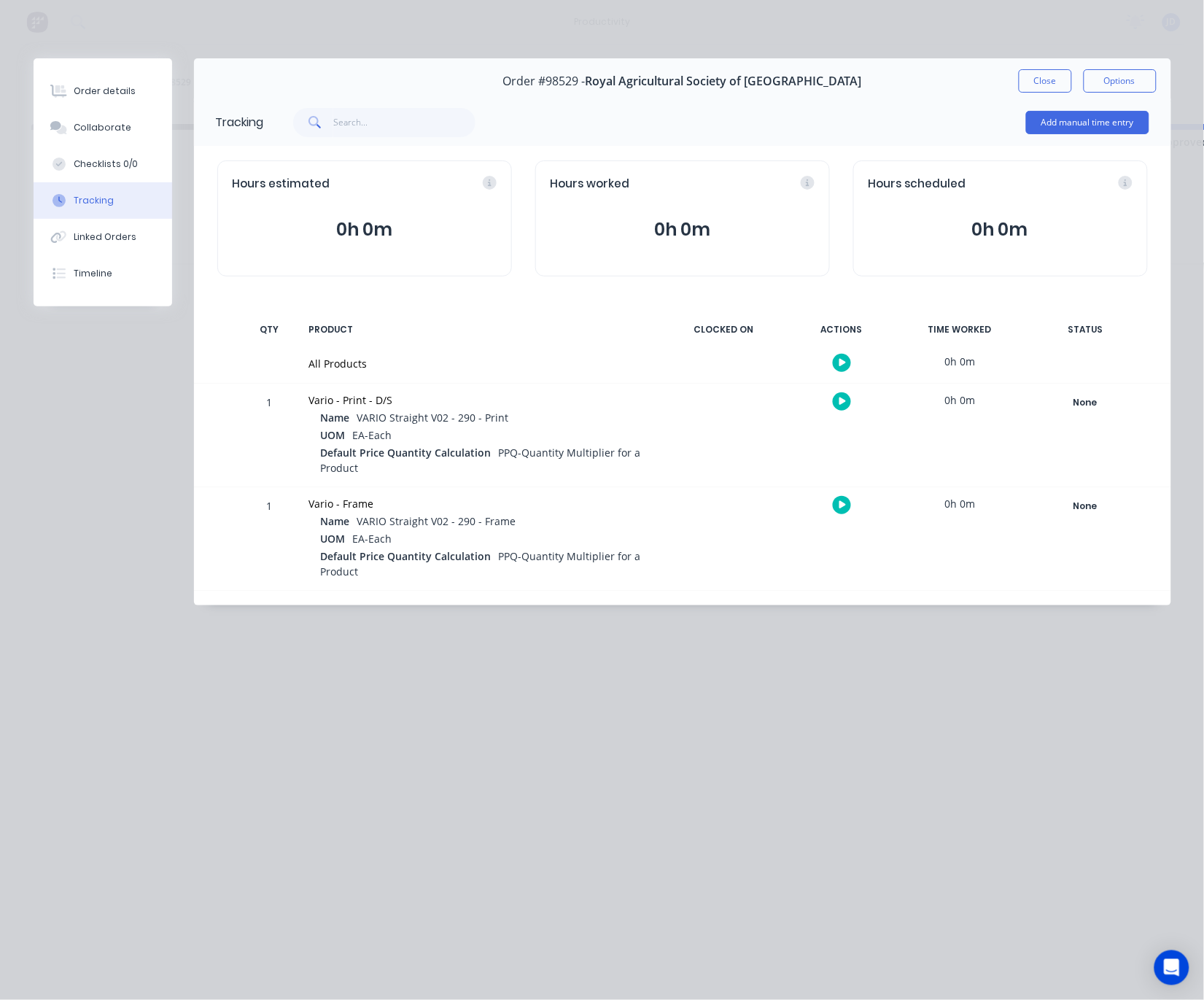
click at [847, 403] on button "button" at bounding box center [841, 401] width 18 height 18
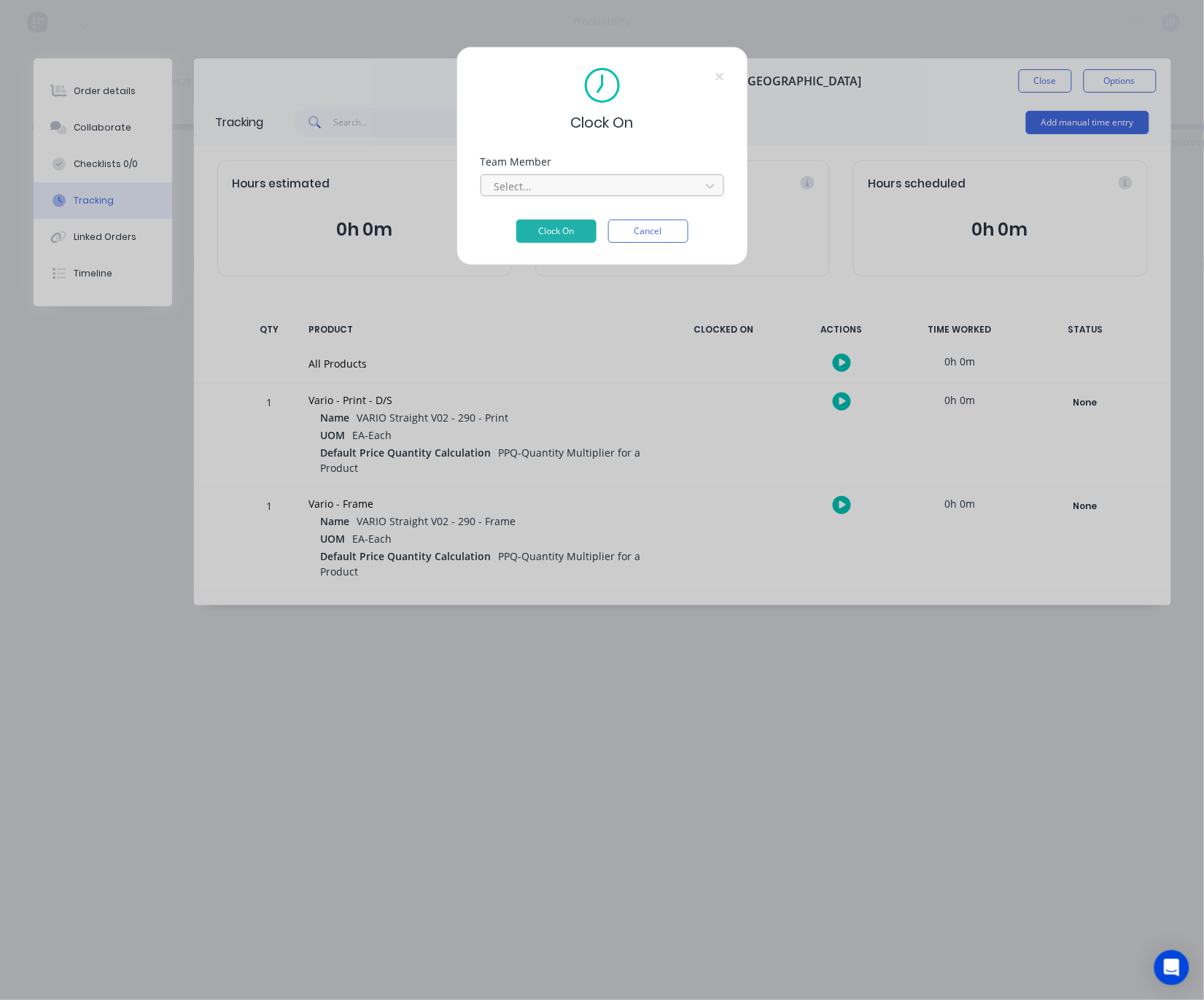
click at [652, 192] on div at bounding box center [593, 186] width 200 height 18
click at [504, 179] on div "[PERSON_NAME]" at bounding box center [602, 185] width 244 height 21
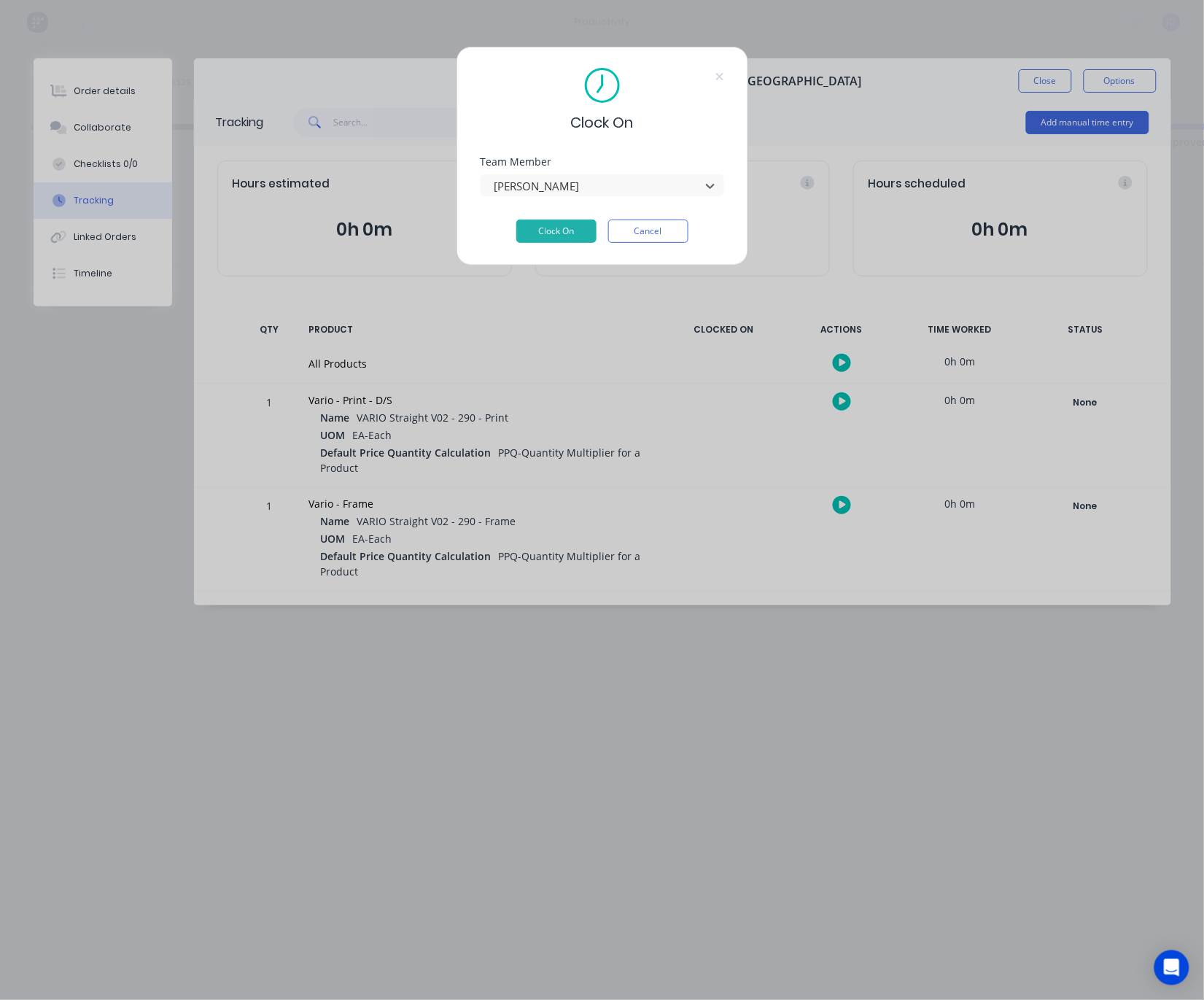
drag, startPoint x: 518, startPoint y: 338, endPoint x: 522, endPoint y: 306, distance: 32.2
click at [535, 243] on button "Clock On" at bounding box center [556, 231] width 80 height 23
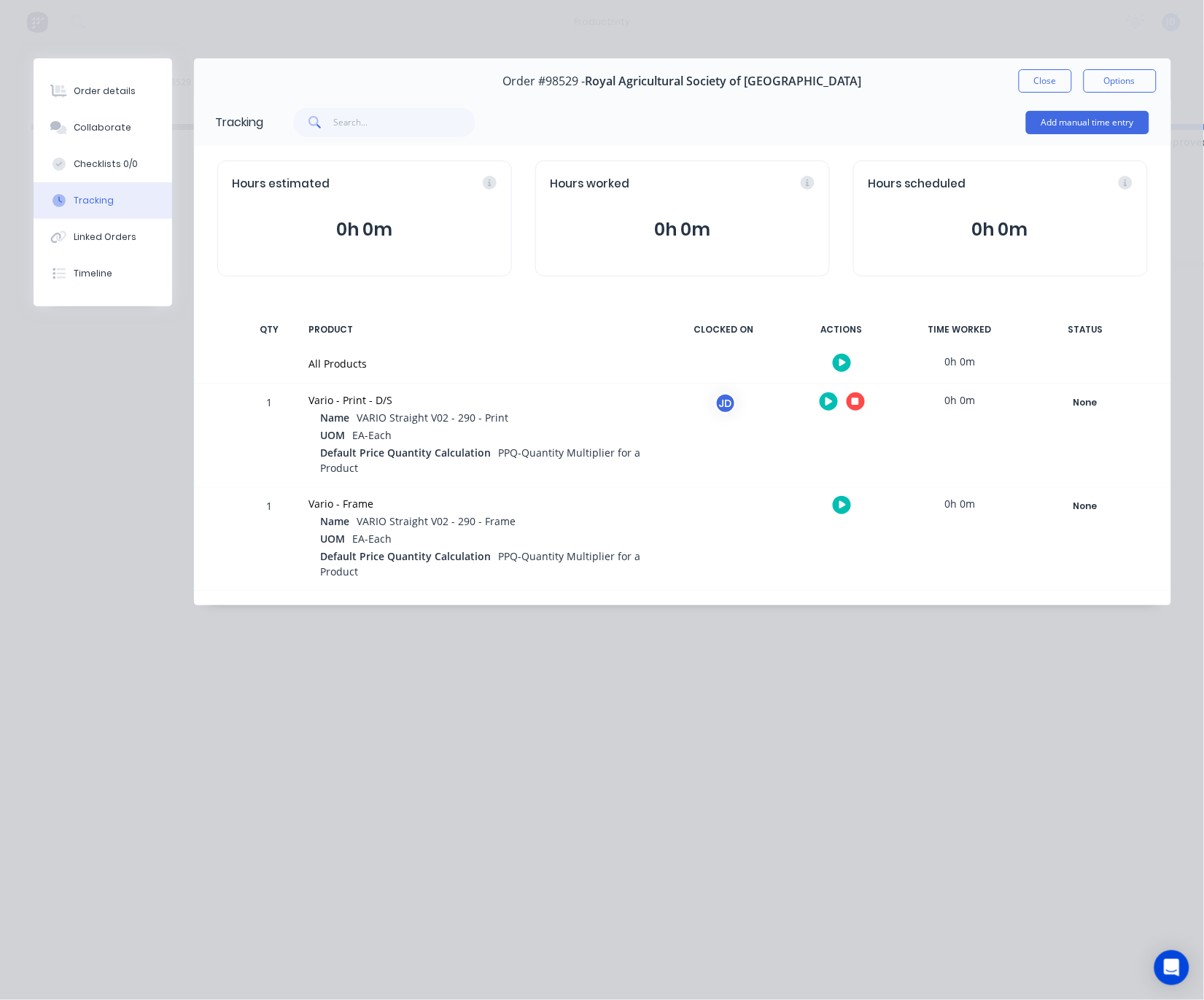
click at [852, 401] on icon "button" at bounding box center [855, 401] width 7 height 9
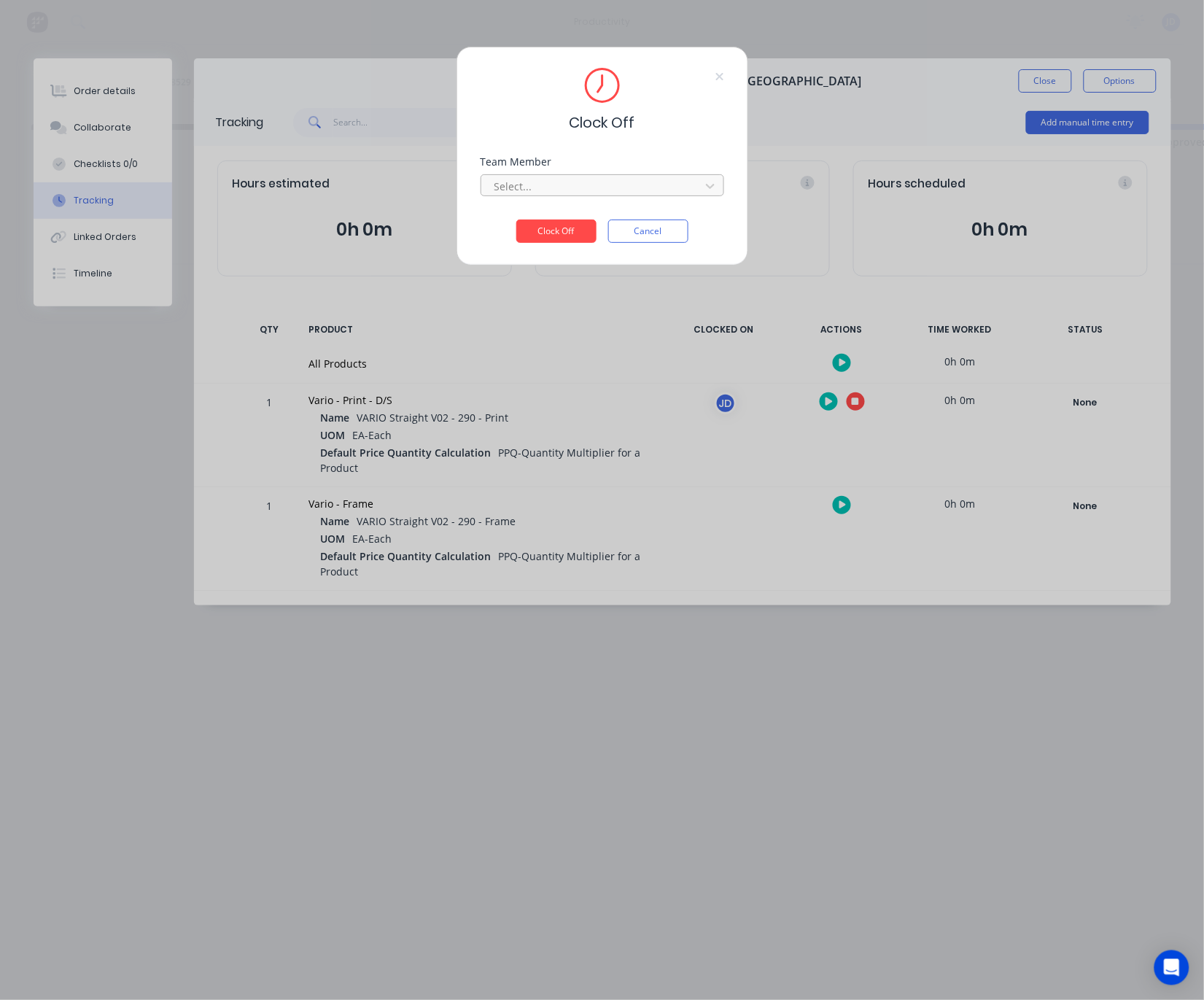
drag, startPoint x: 586, startPoint y: 176, endPoint x: 575, endPoint y: 198, distance: 24.6
click at [586, 176] on div "Select..." at bounding box center [602, 184] width 244 height 26
click at [575, 195] on div at bounding box center [593, 186] width 200 height 18
click at [516, 243] on div "Clock Off Cancel" at bounding box center [602, 231] width 244 height 23
click at [547, 206] on div "Team Member Select..." at bounding box center [602, 188] width 244 height 63
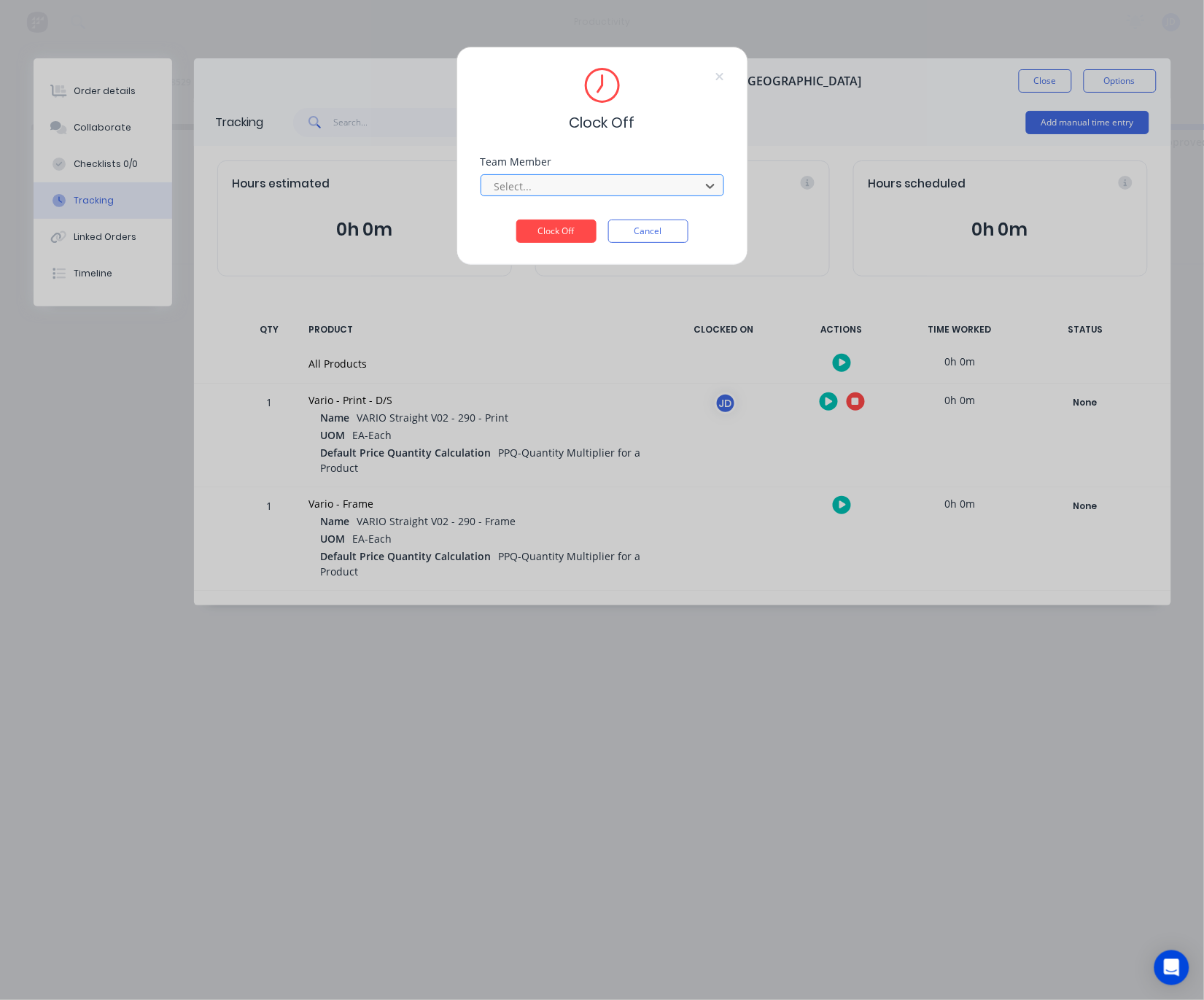
click at [562, 197] on div "Select..." at bounding box center [593, 186] width 209 height 21
drag, startPoint x: 547, startPoint y: 221, endPoint x: 553, endPoint y: 231, distance: 11.7
click at [553, 237] on button "Clock Off" at bounding box center [556, 231] width 80 height 23
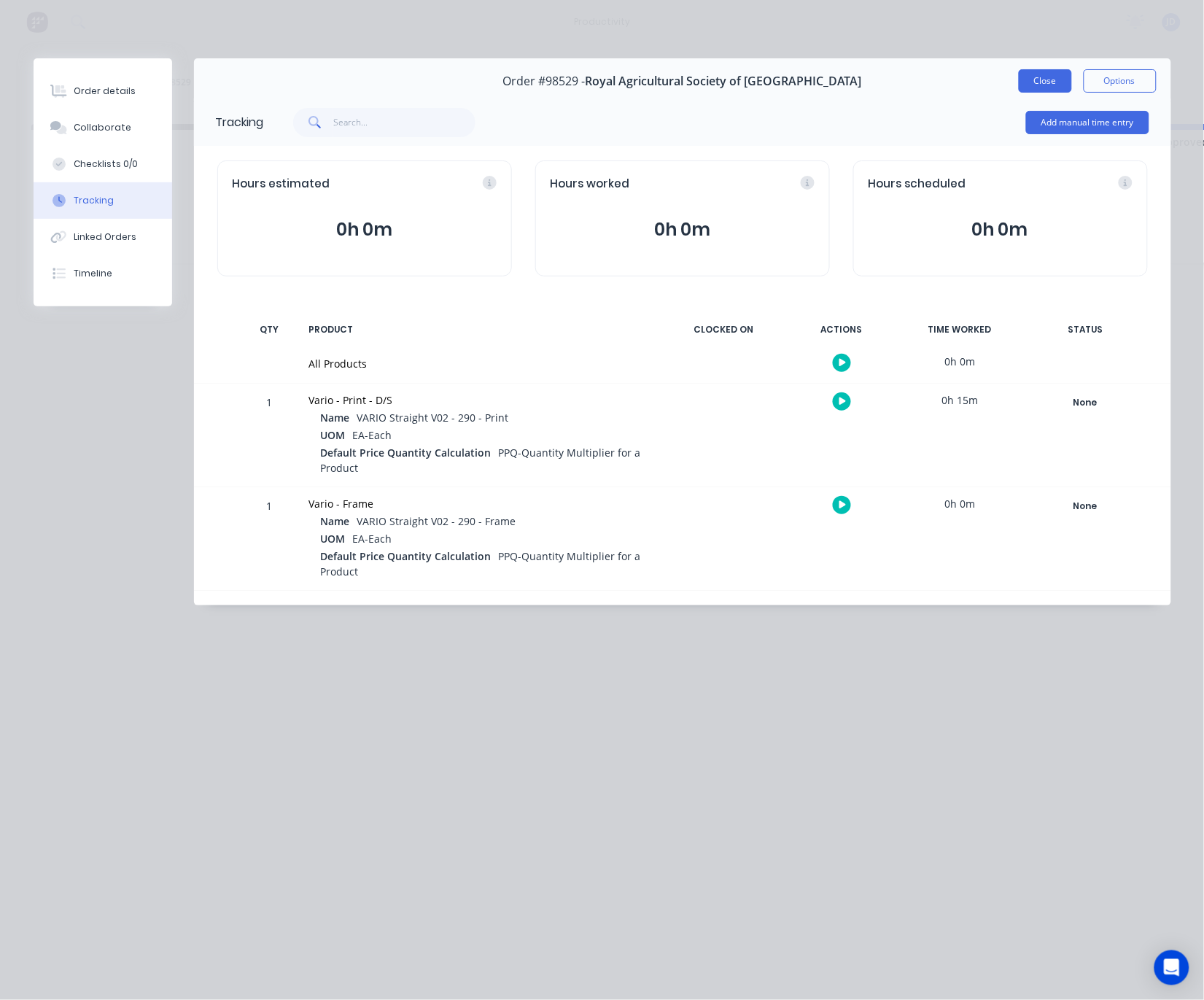
click at [1021, 87] on button "Close" at bounding box center [1046, 81] width 53 height 23
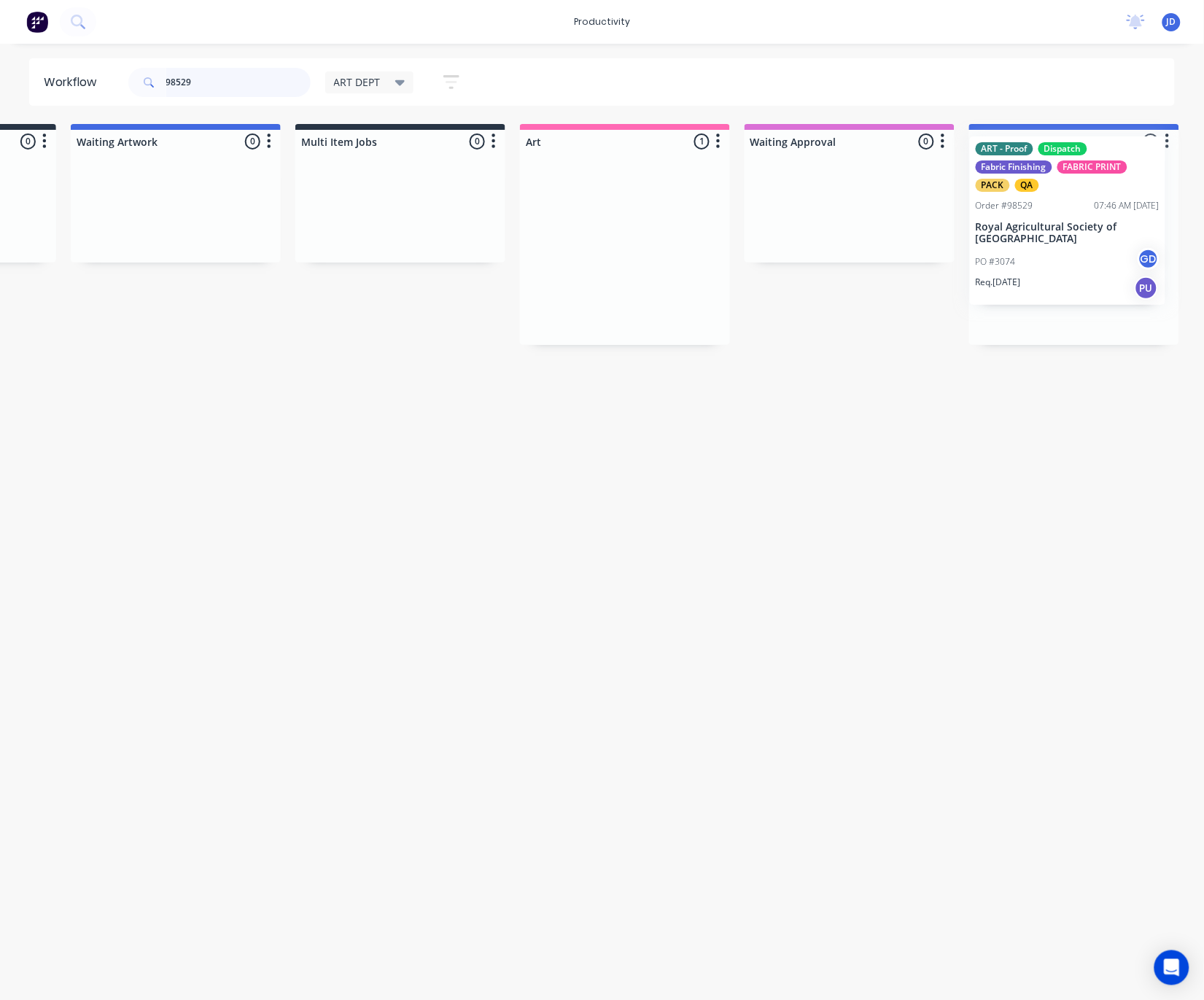
scroll to position [0, 205]
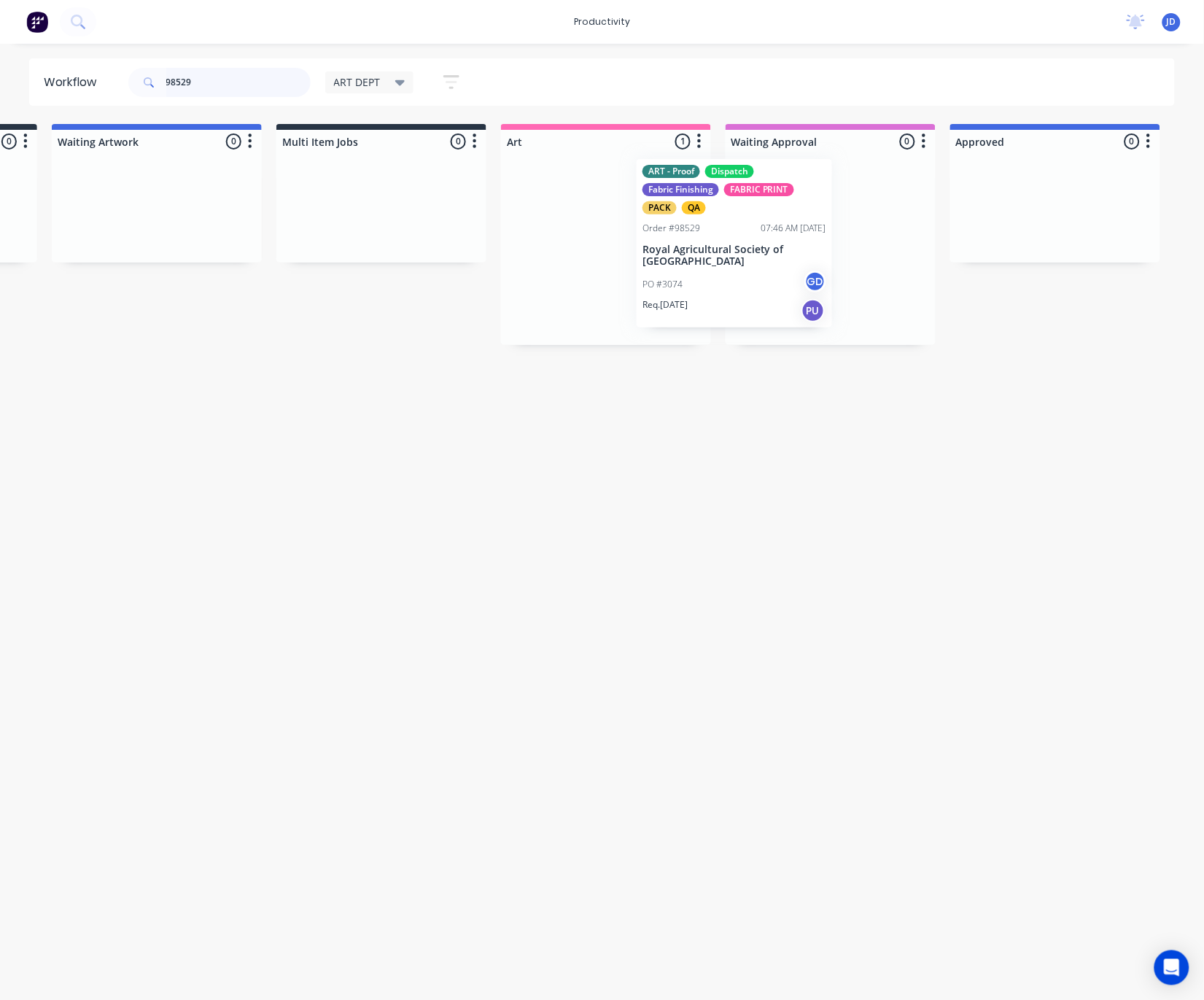
drag, startPoint x: 753, startPoint y: 241, endPoint x: 699, endPoint y: 239, distance: 54.0
click at [682, 235] on div "ART - Proof Dispatch Fabric Finishing FABRIC PRINT PACK QA Order #98529 07:46 A…" at bounding box center [606, 248] width 210 height 192
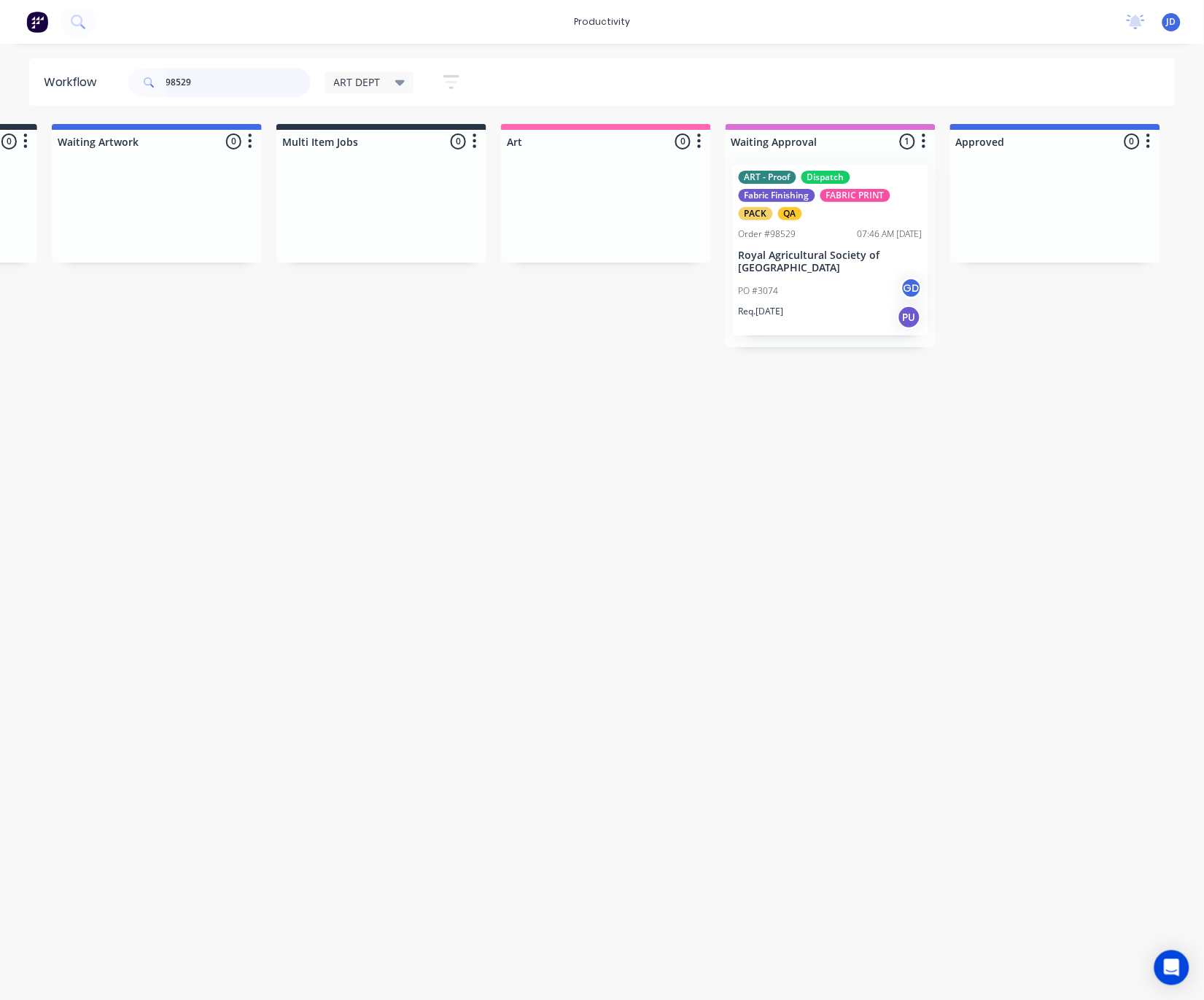
drag, startPoint x: 205, startPoint y: 83, endPoint x: 116, endPoint y: 75, distance: 89.4
click at [116, 75] on header "Workflow 98529 ART DEPT Save new view None edit ART DEPT (Default) edit Banner …" at bounding box center [602, 82] width 1146 height 47
type input "98527"
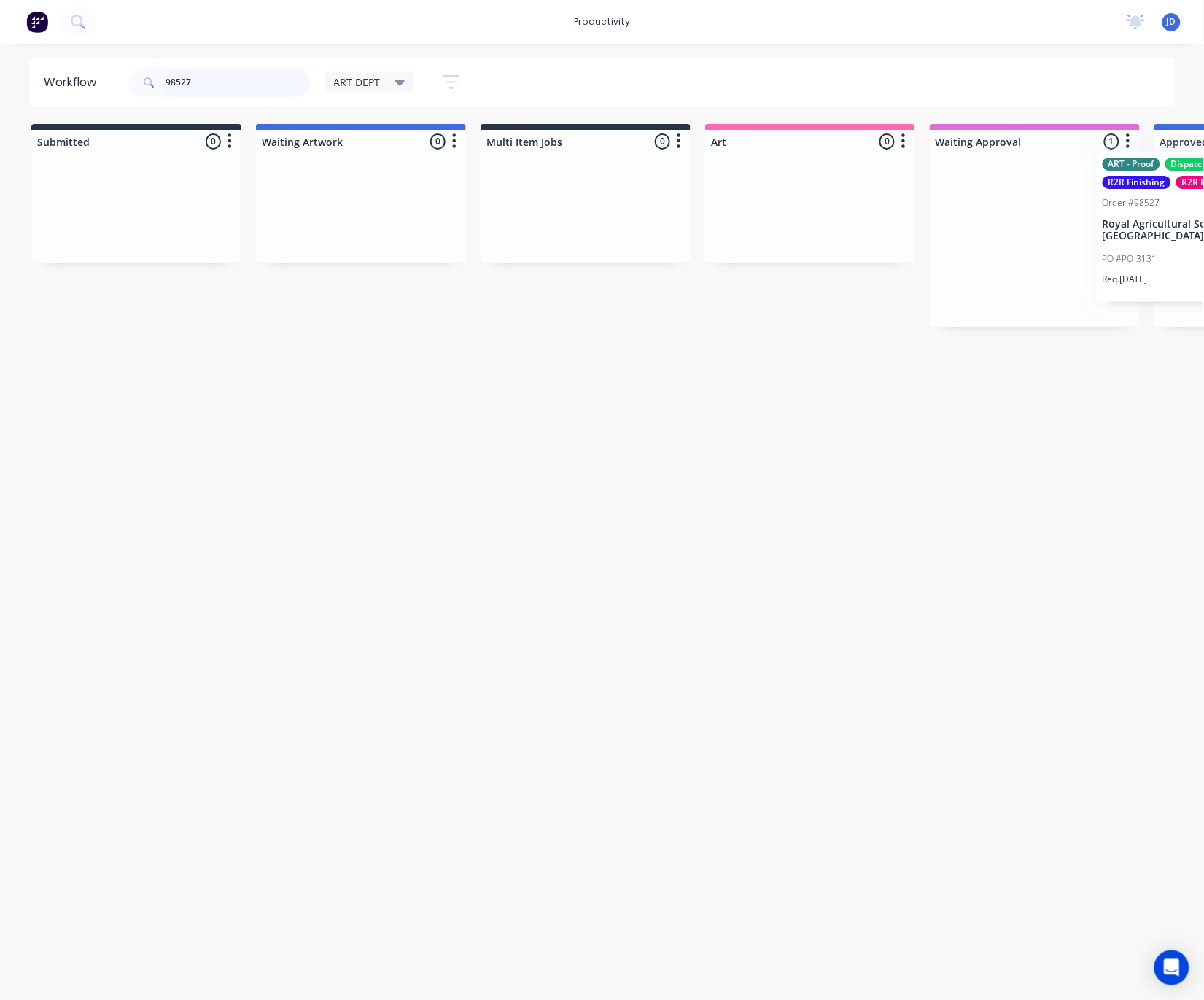
drag, startPoint x: 979, startPoint y: 259, endPoint x: 1146, endPoint y: 246, distance: 167.5
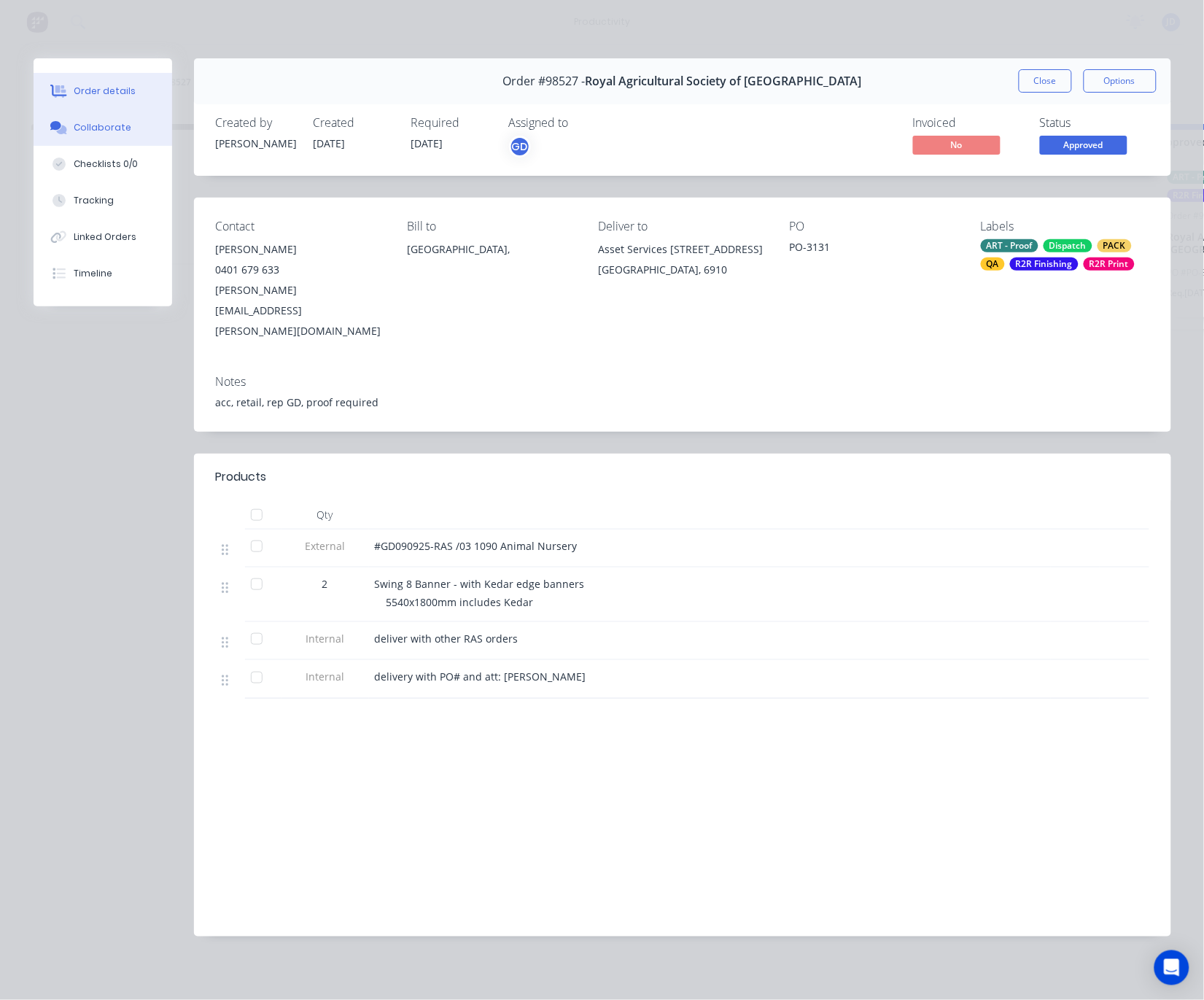
drag, startPoint x: 103, startPoint y: 137, endPoint x: 70, endPoint y: 130, distance: 33.7
click at [101, 137] on button "Collaborate" at bounding box center [102, 127] width 138 height 36
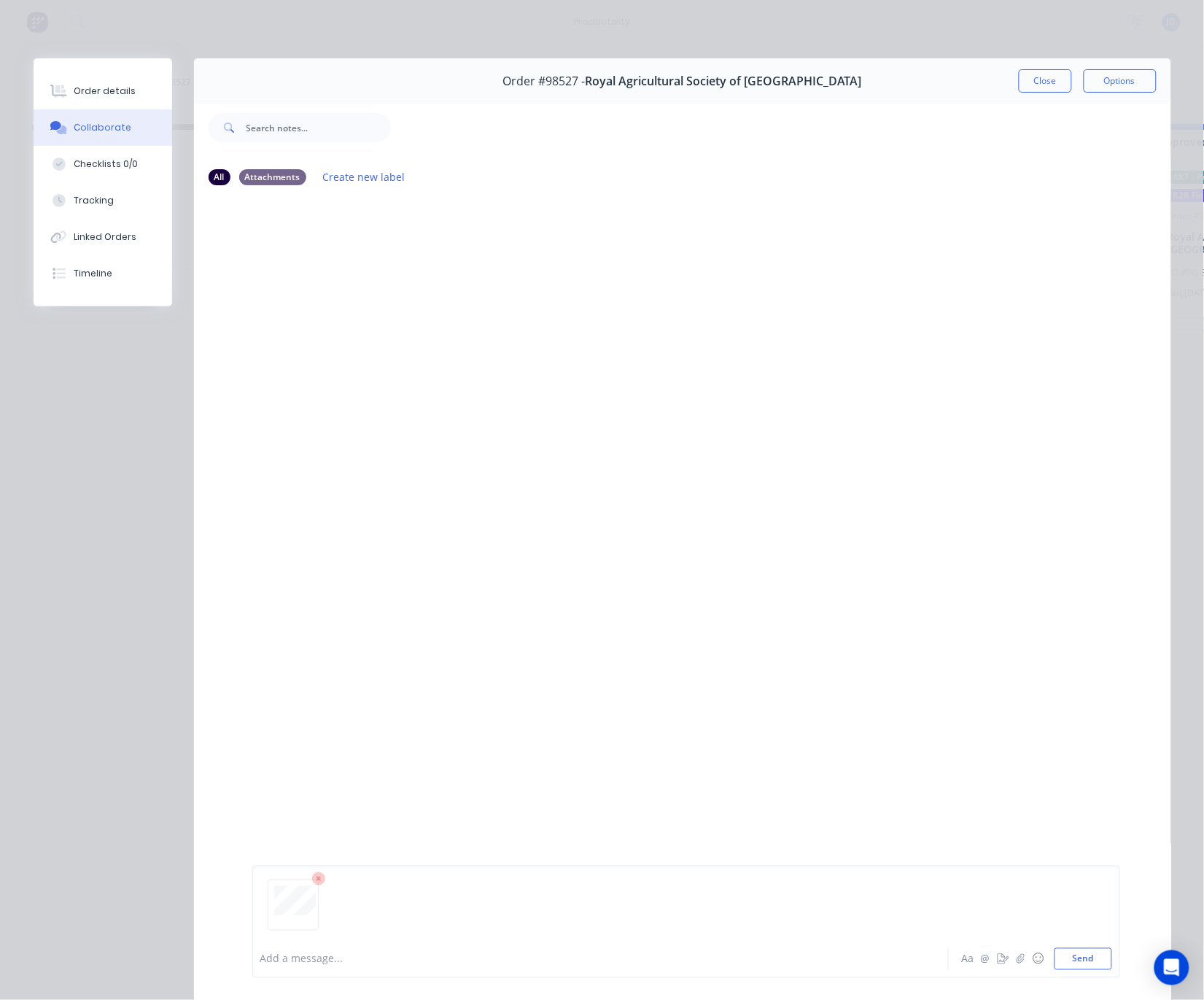
drag, startPoint x: 1078, startPoint y: 966, endPoint x: 999, endPoint y: 722, distance: 256.5
click at [1078, 966] on button "Send" at bounding box center [1083, 958] width 58 height 21
click at [1061, 84] on button "Close" at bounding box center [1046, 81] width 53 height 23
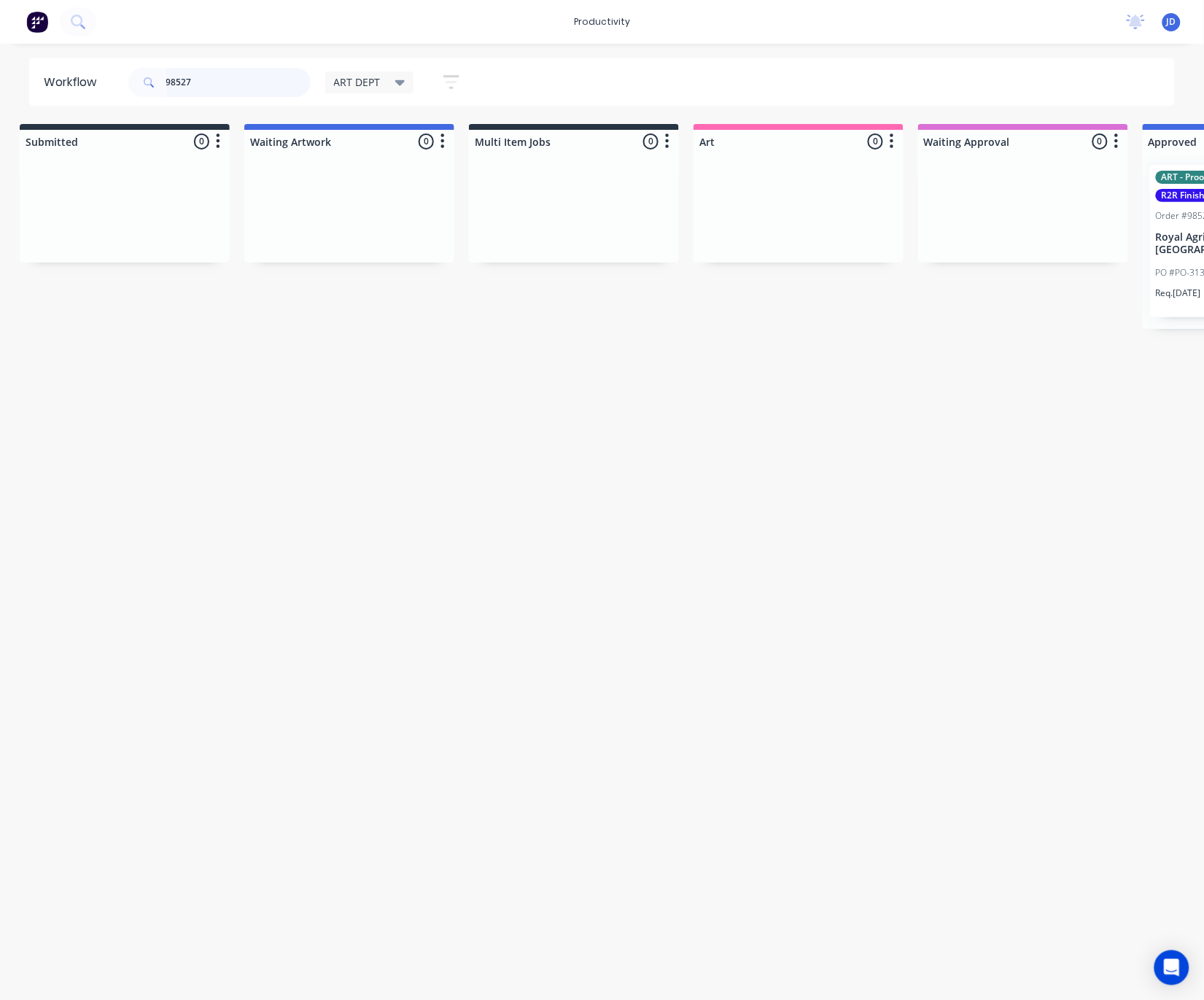
scroll to position [0, 12]
